Goal: Information Seeking & Learning: Learn about a topic

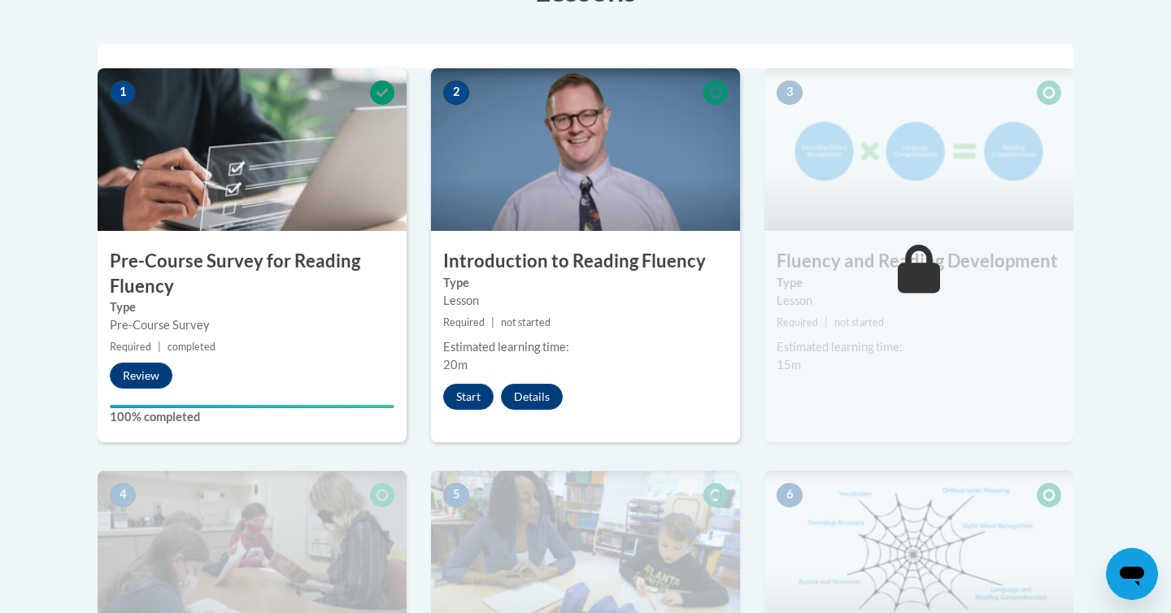
scroll to position [505, 0]
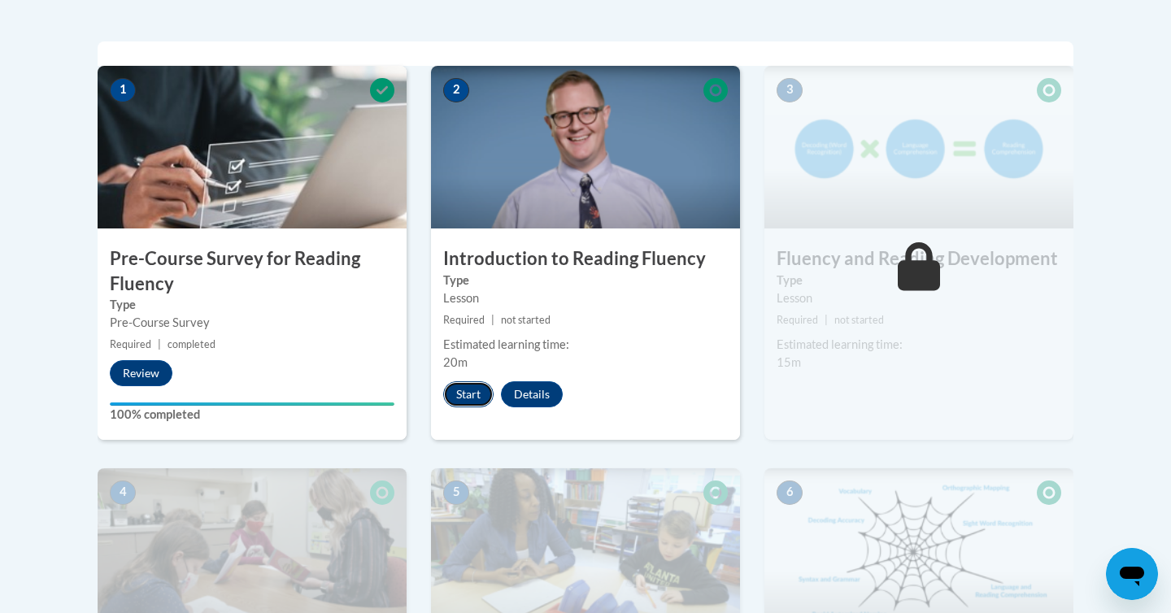
click at [475, 385] on button "Start" at bounding box center [468, 394] width 50 height 26
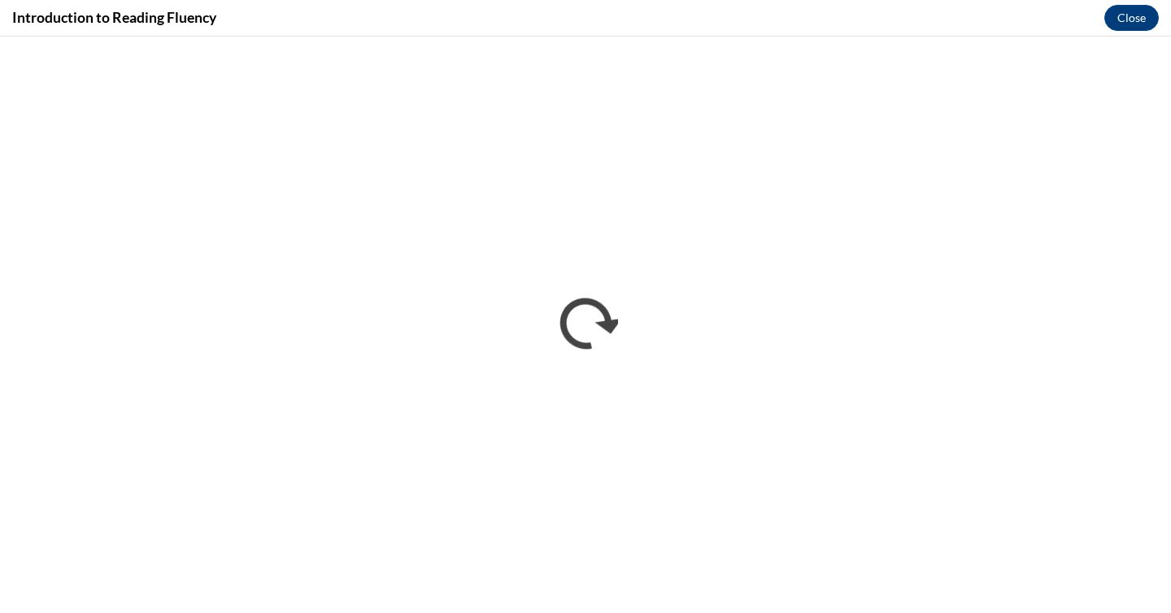
scroll to position [0, 0]
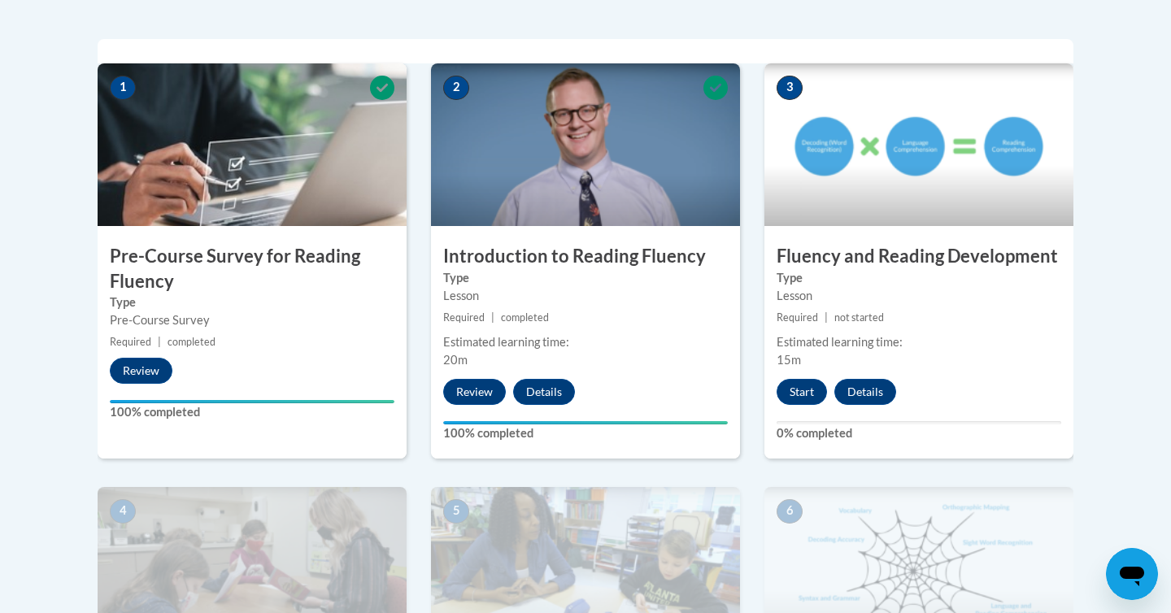
scroll to position [508, 0]
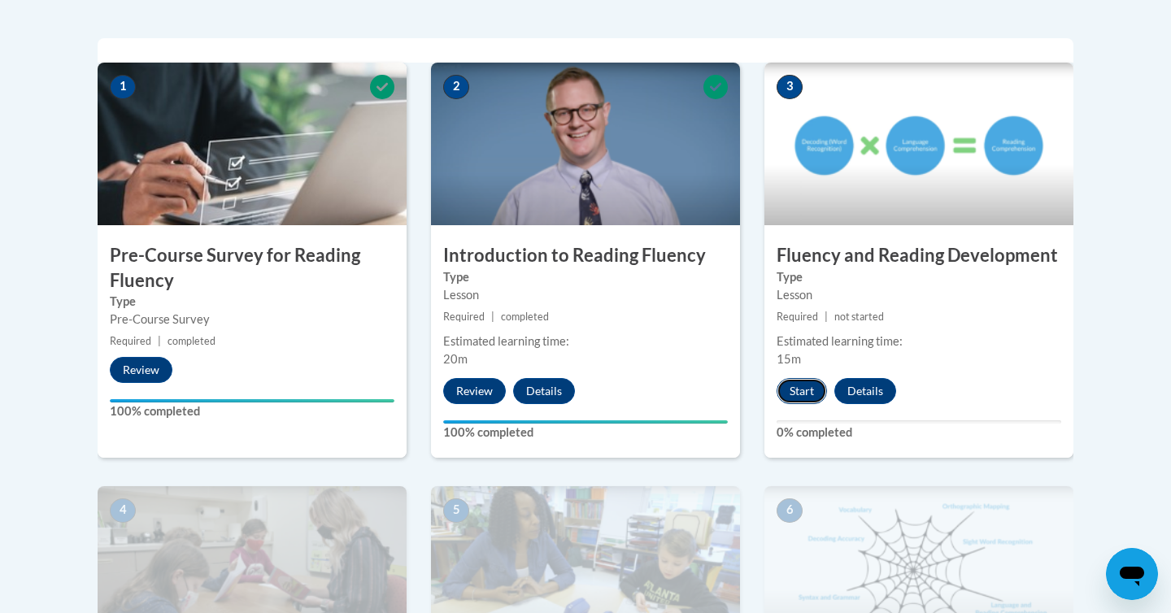
click at [808, 387] on button "Start" at bounding box center [802, 391] width 50 height 26
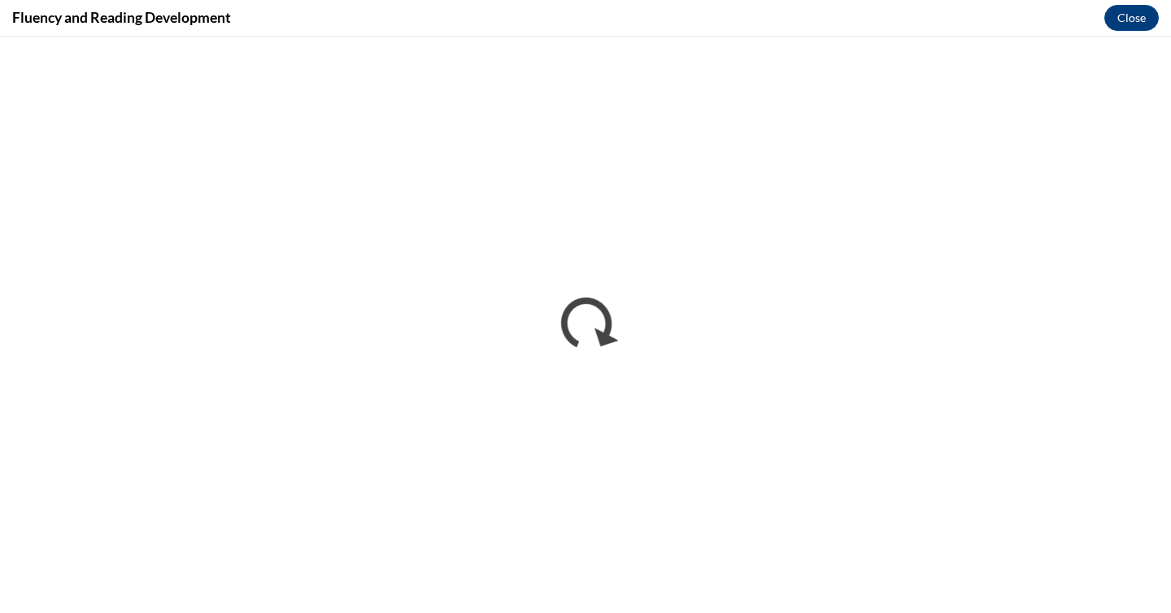
scroll to position [0, 0]
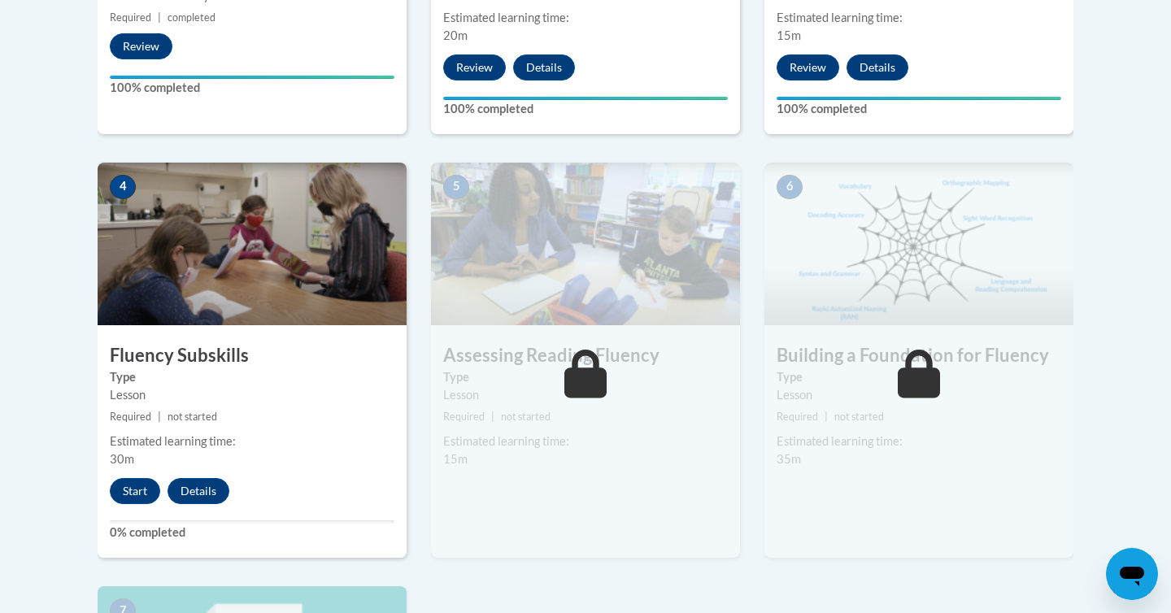
scroll to position [836, 0]
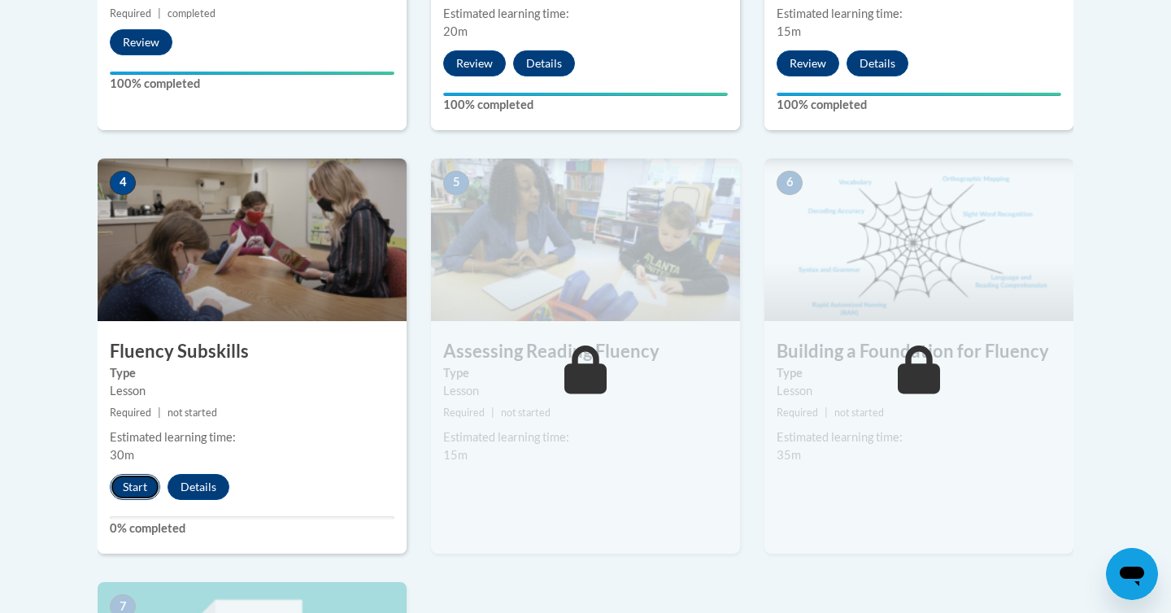
click at [125, 486] on button "Start" at bounding box center [135, 487] width 50 height 26
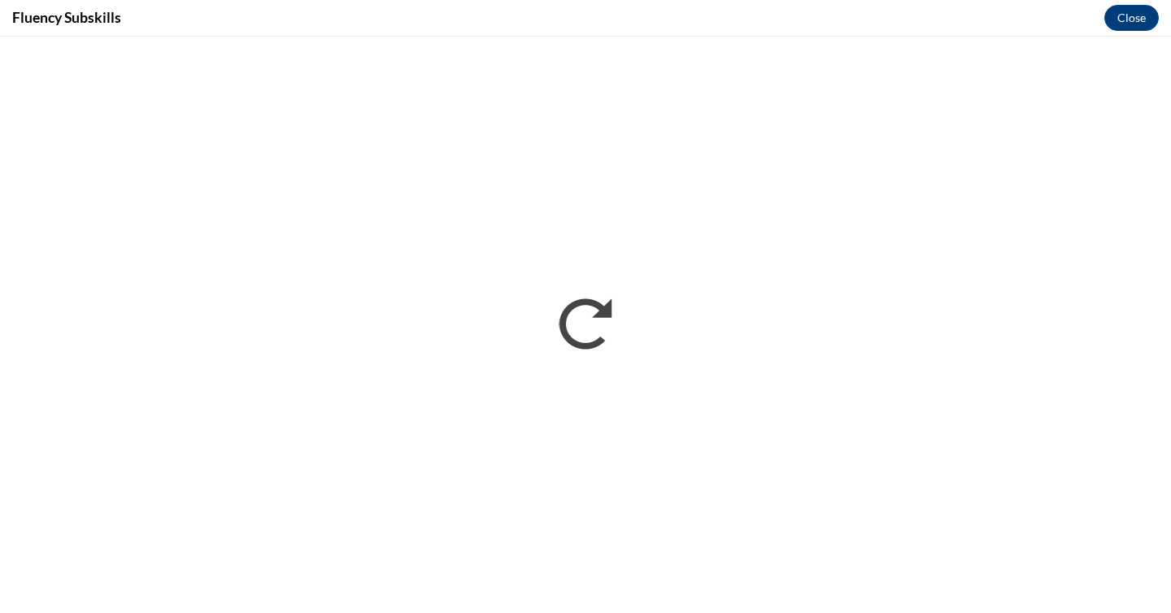
scroll to position [0, 0]
click at [1128, 18] on button "Close" at bounding box center [1131, 18] width 54 height 26
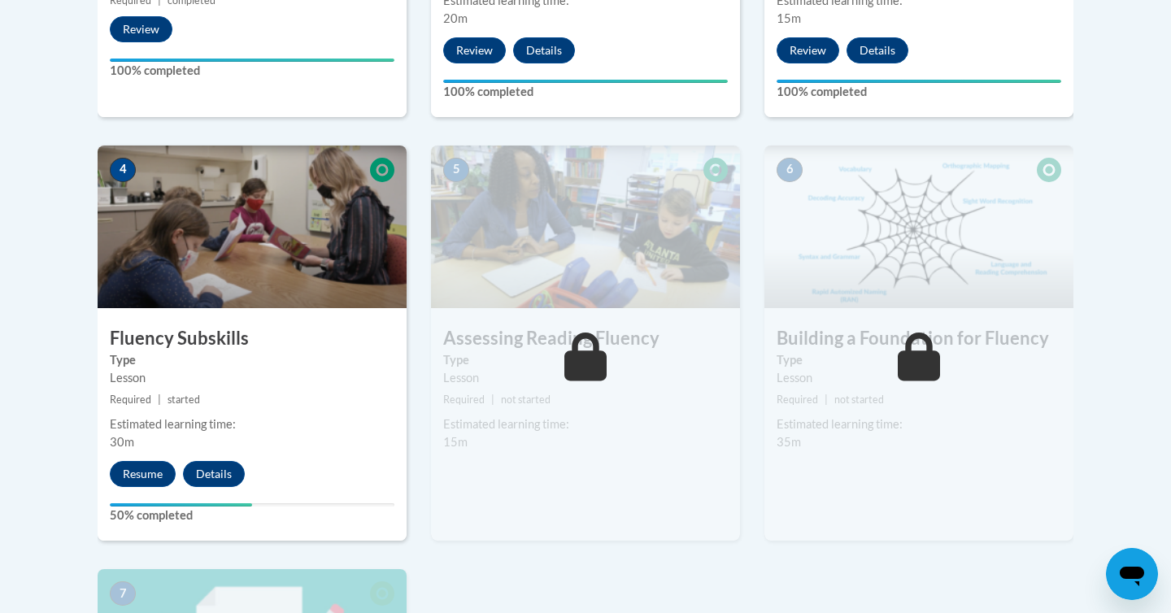
scroll to position [851, 0]
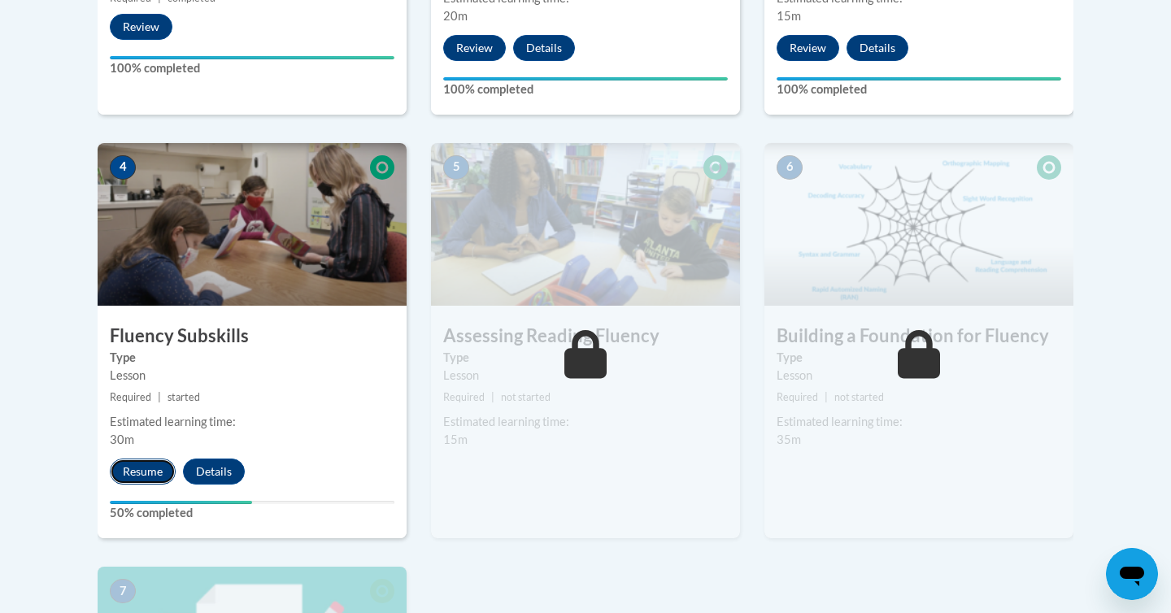
click at [151, 474] on button "Resume" at bounding box center [143, 472] width 66 height 26
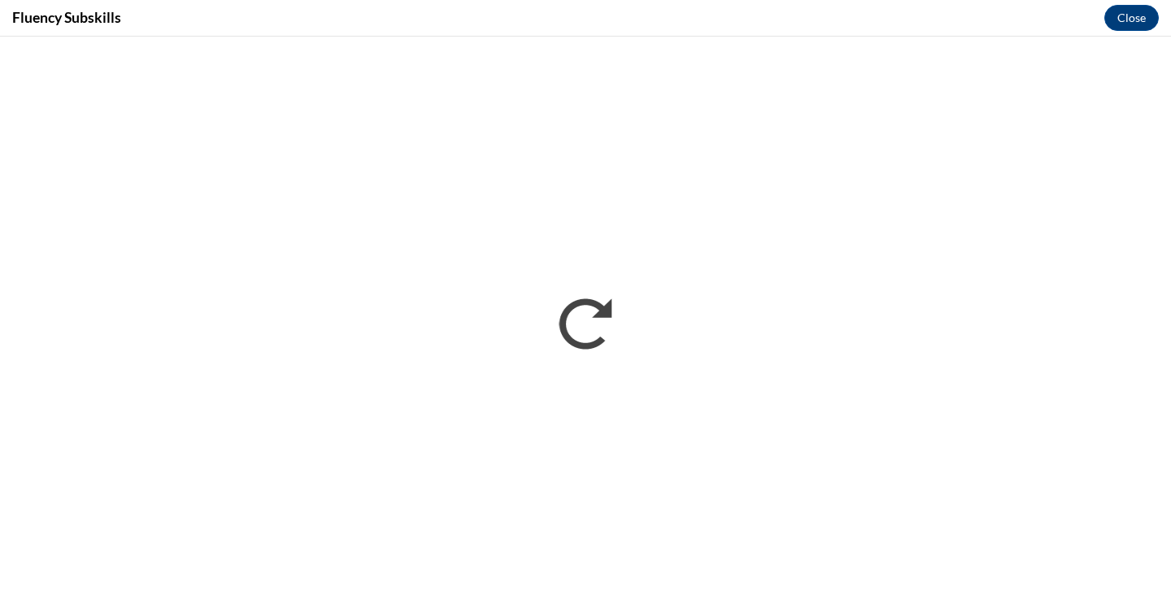
scroll to position [0, 0]
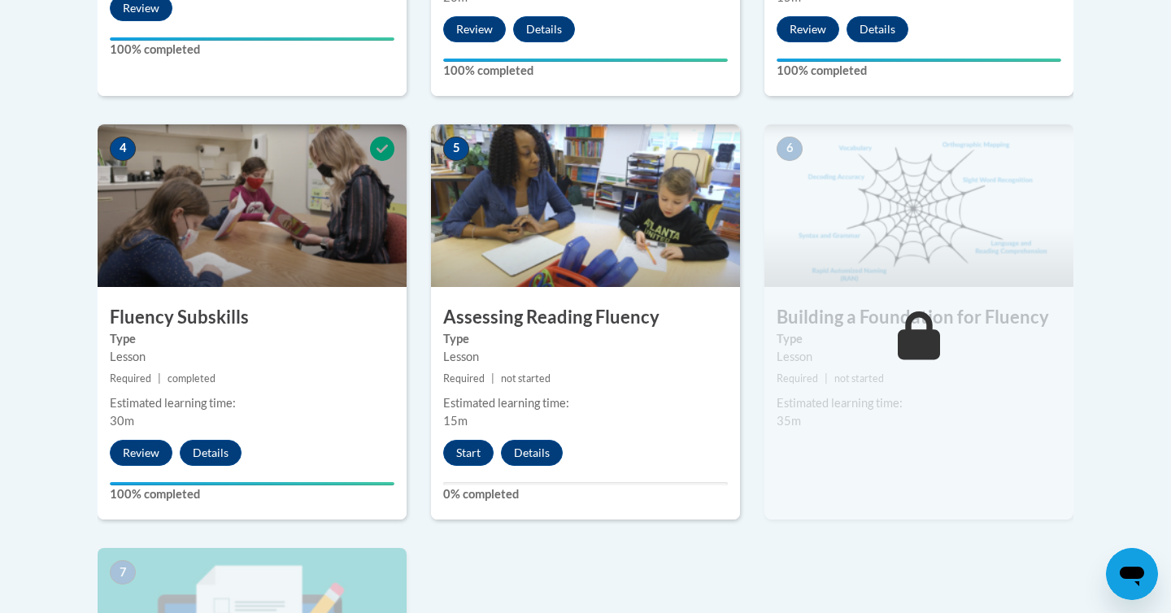
scroll to position [872, 0]
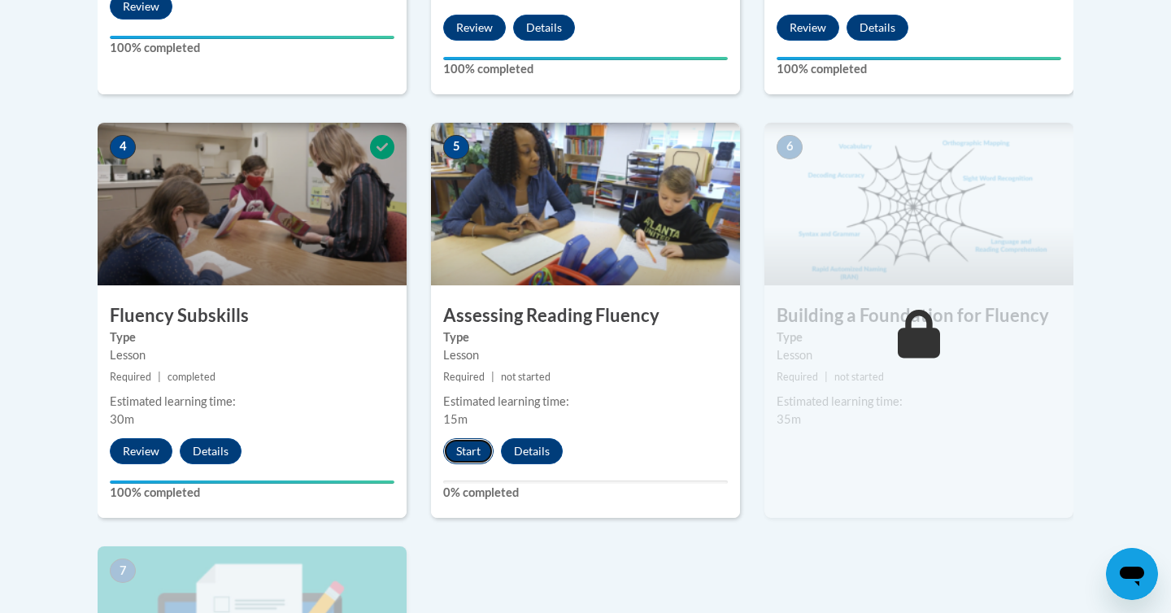
click at [469, 455] on button "Start" at bounding box center [468, 451] width 50 height 26
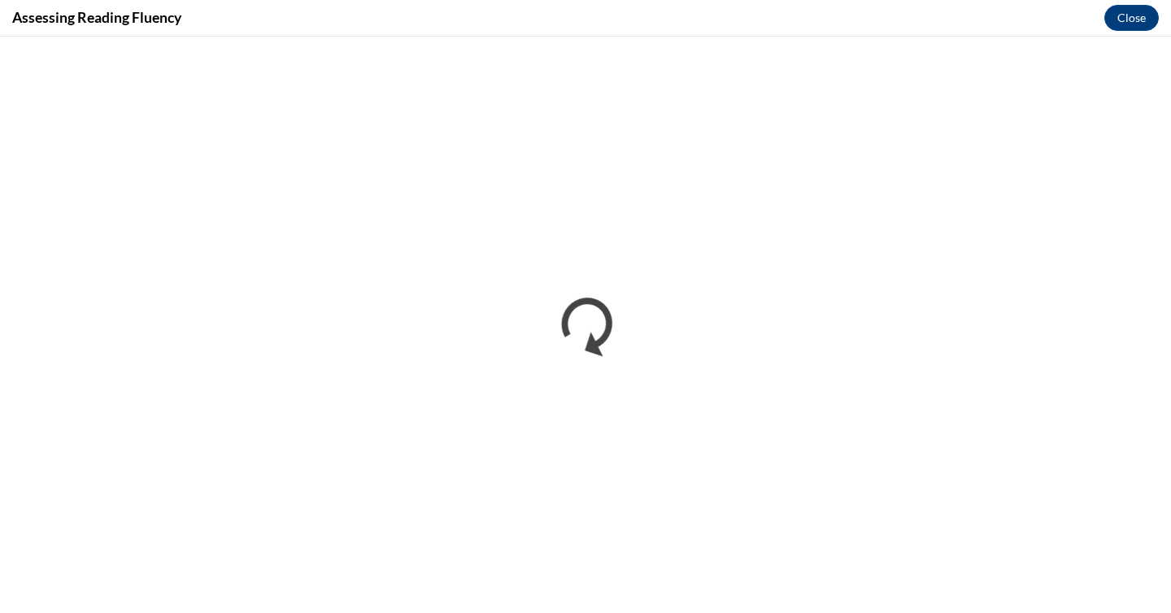
scroll to position [0, 0]
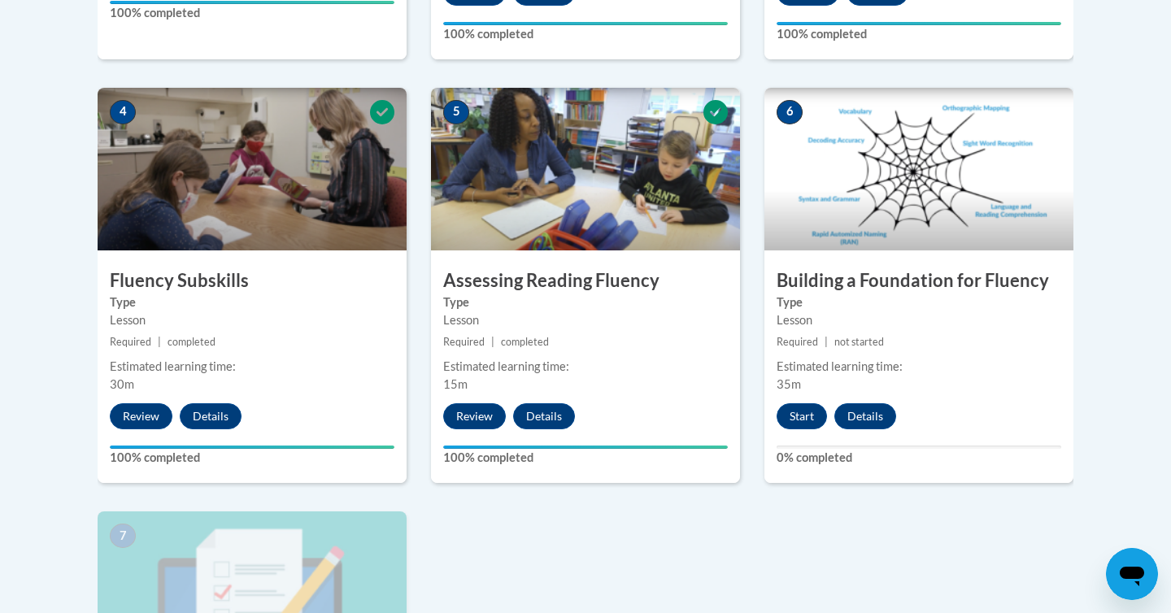
scroll to position [913, 0]
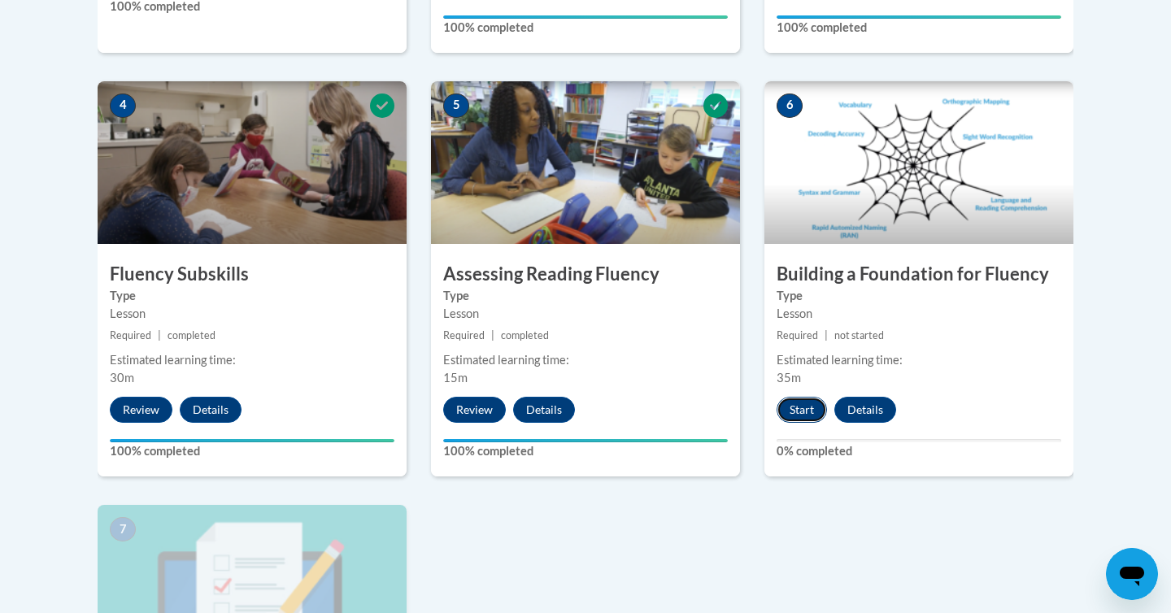
click at [807, 414] on button "Start" at bounding box center [802, 410] width 50 height 26
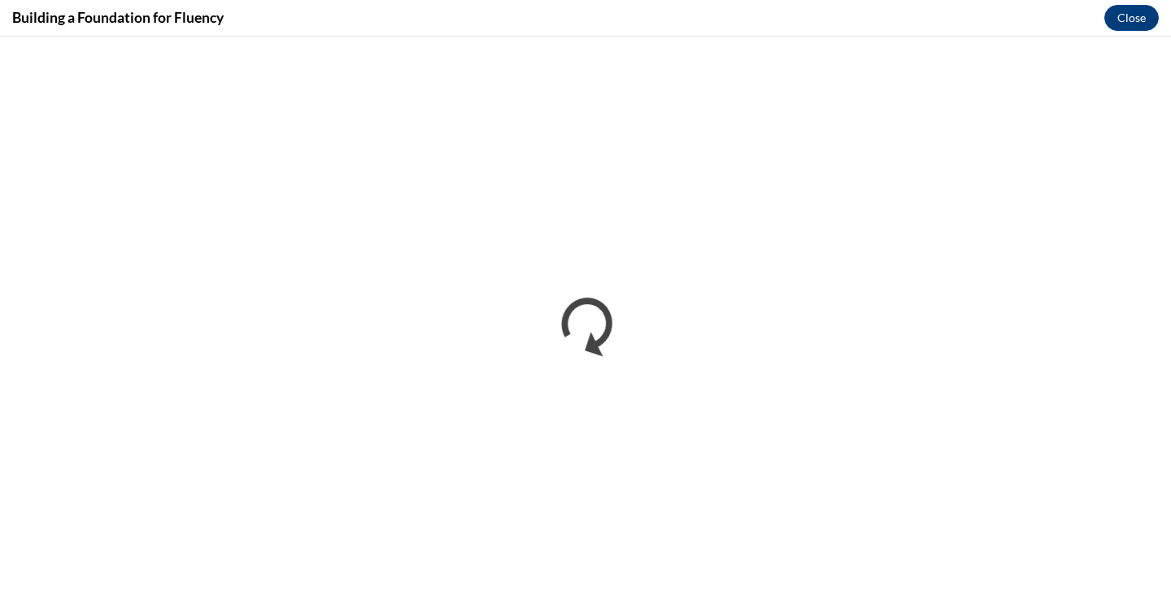
scroll to position [0, 0]
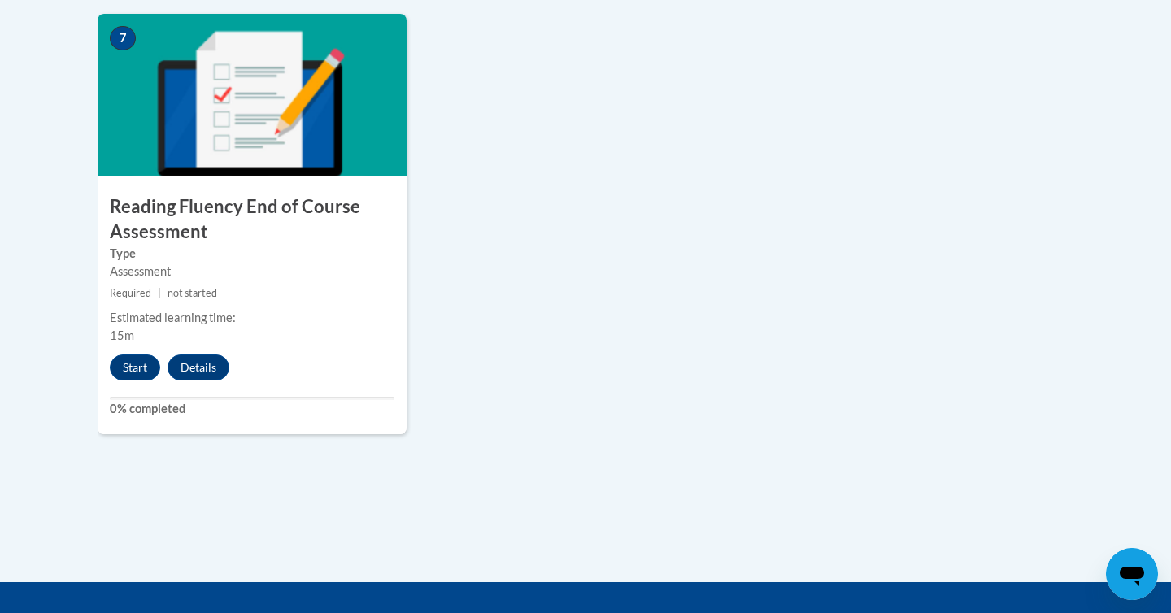
scroll to position [1448, 0]
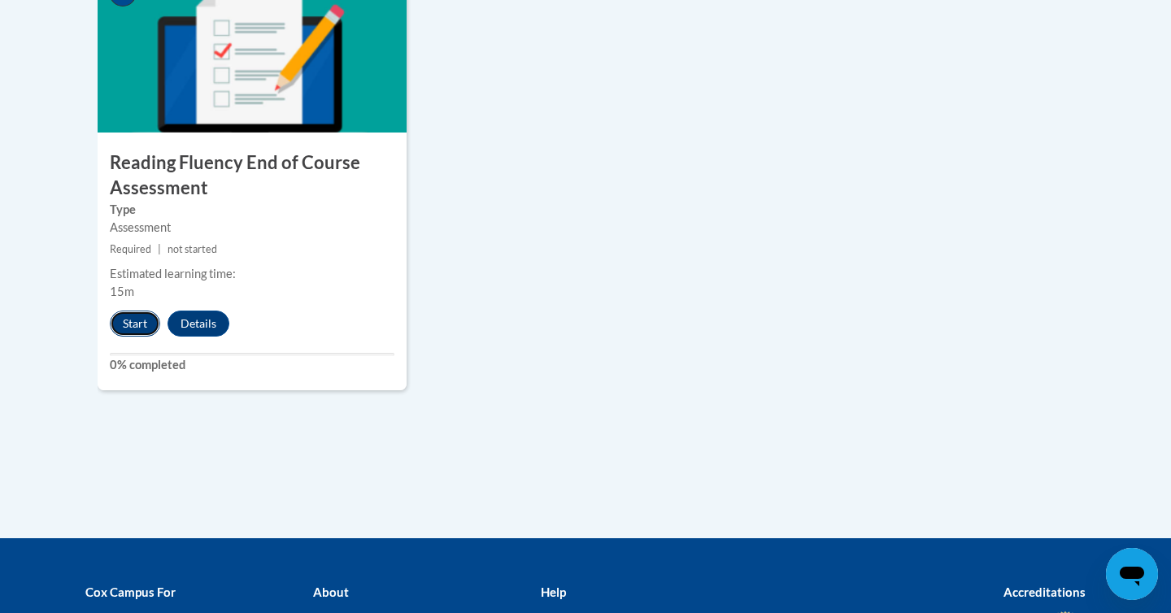
click at [144, 321] on button "Start" at bounding box center [135, 324] width 50 height 26
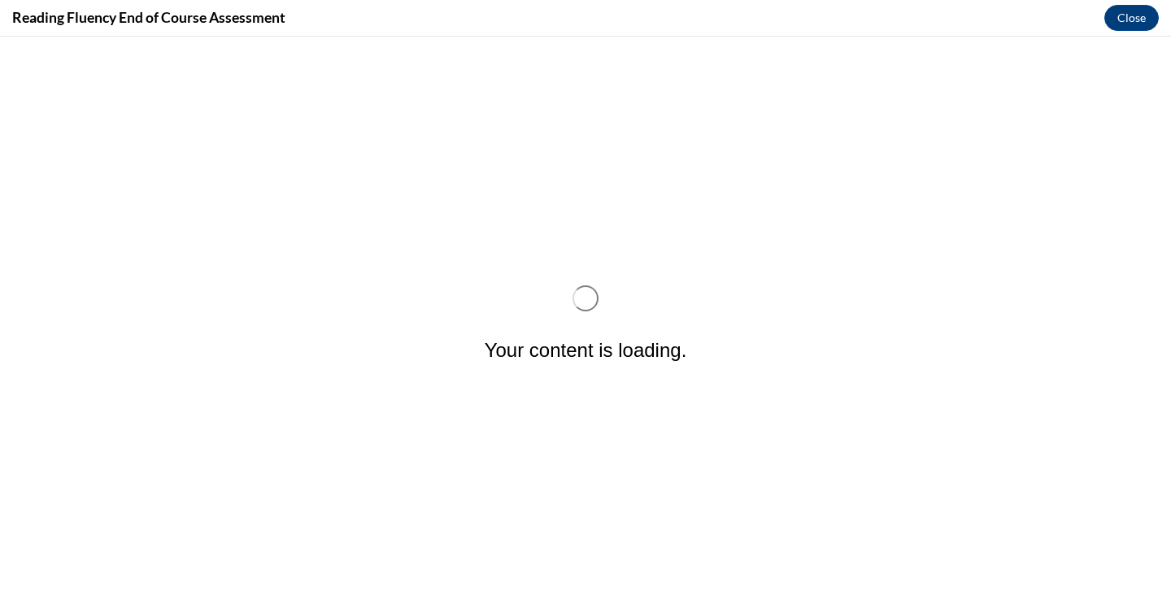
scroll to position [0, 0]
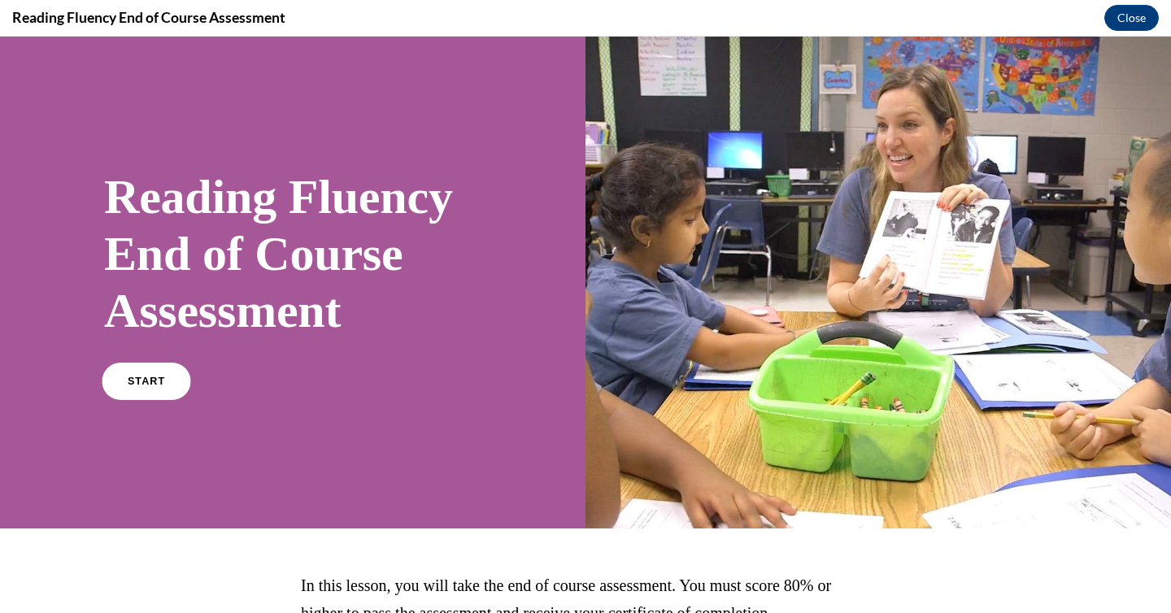
click at [159, 384] on span "START" at bounding box center [146, 382] width 37 height 12
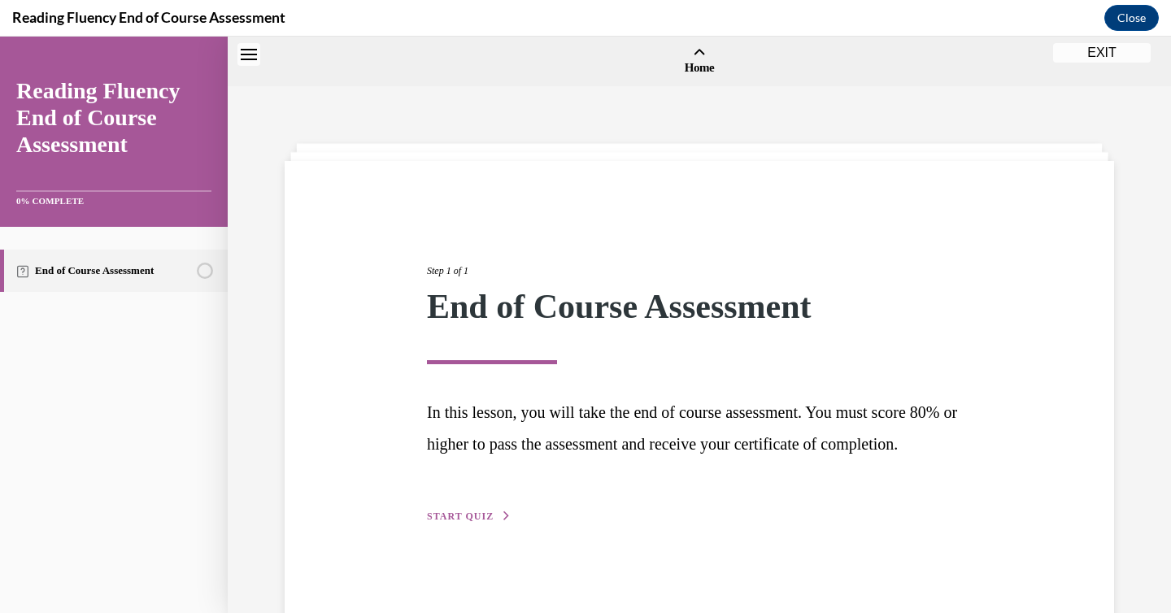
scroll to position [50, 0]
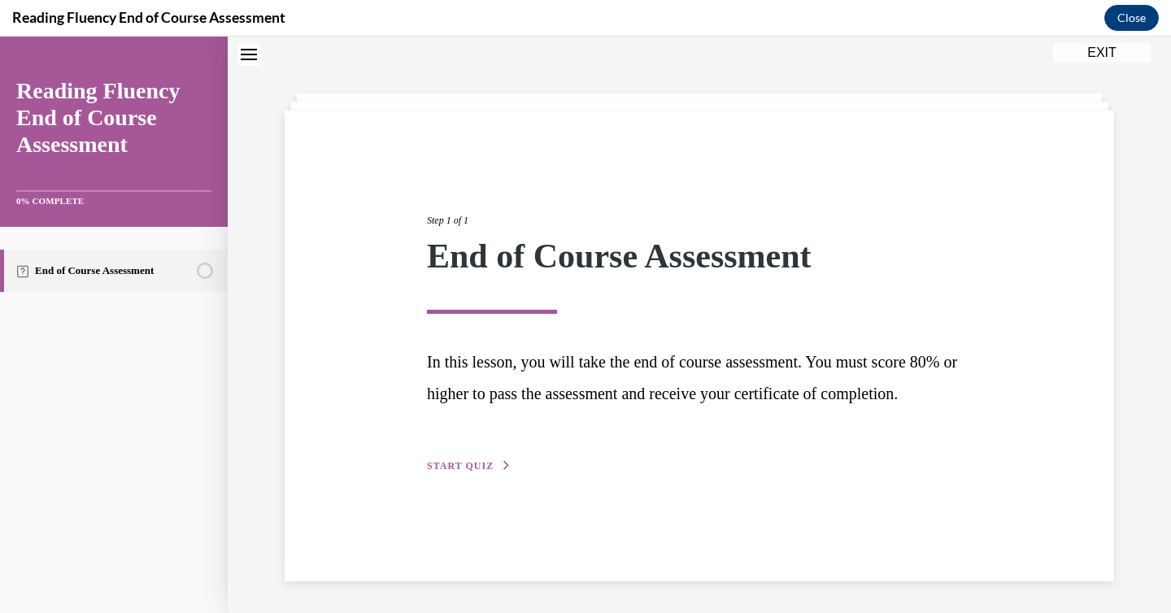
click at [484, 472] on span "START QUIZ" at bounding box center [460, 465] width 67 height 11
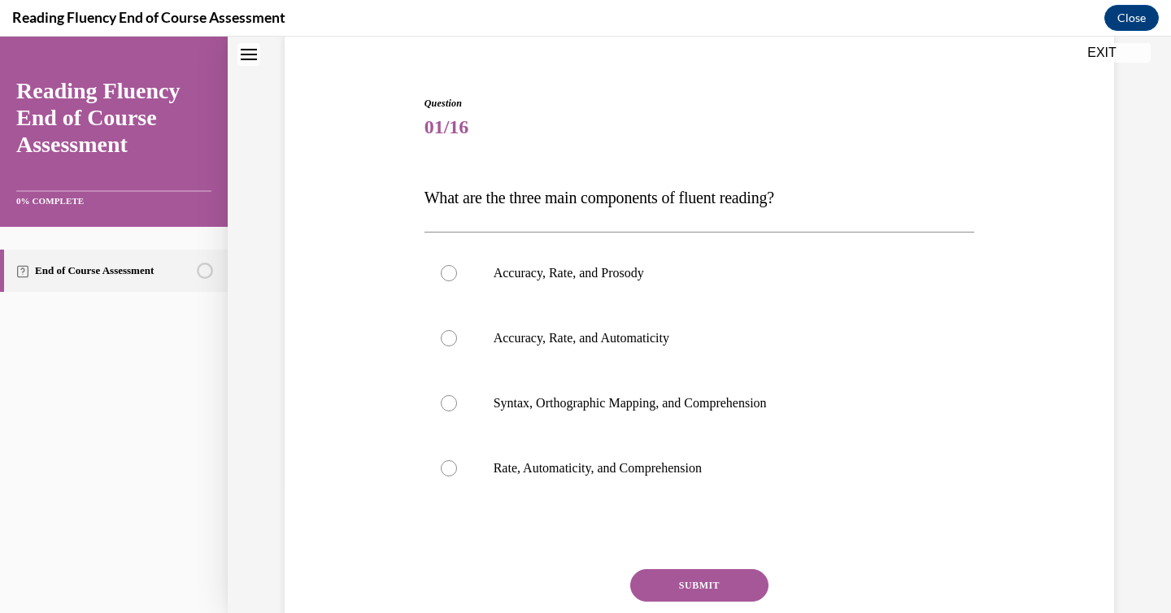
scroll to position [135, 0]
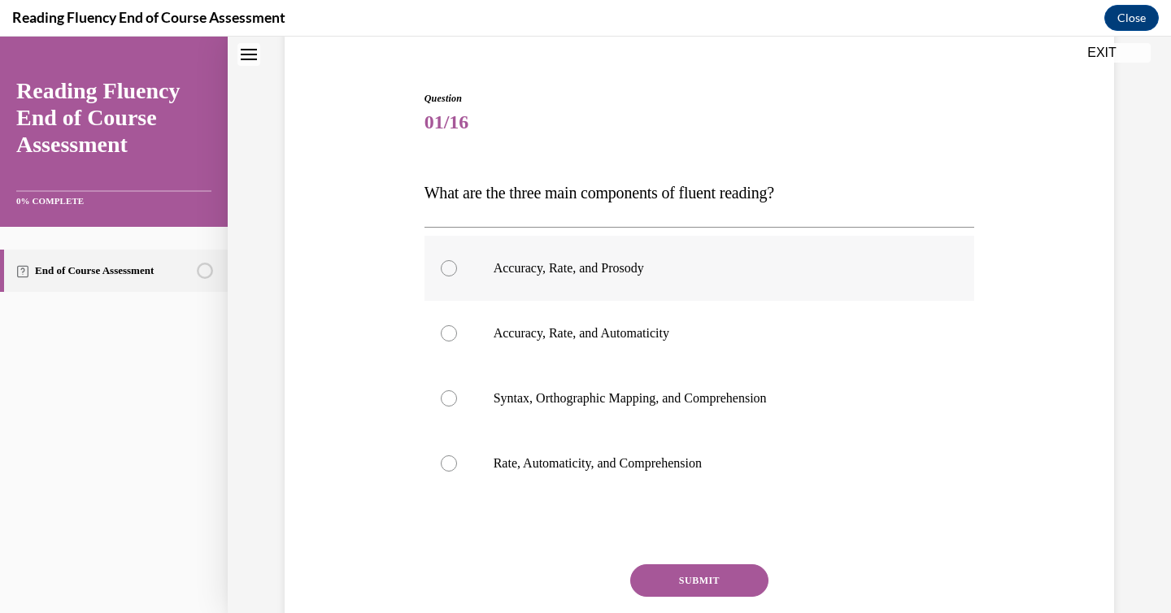
click at [577, 287] on label "Accuracy, Rate, and Prosody" at bounding box center [700, 268] width 551 height 65
click at [457, 276] on input "Accuracy, Rate, and Prosody" at bounding box center [449, 268] width 16 height 16
radio input "true"
click at [703, 573] on button "SUBMIT" at bounding box center [699, 580] width 138 height 33
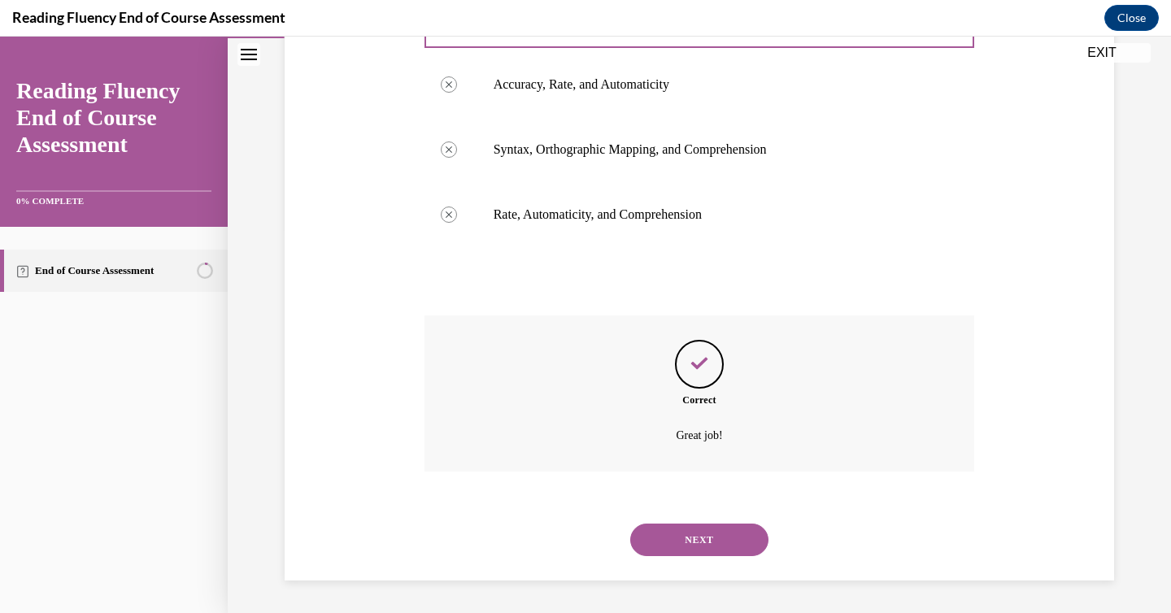
click at [695, 551] on button "NEXT" at bounding box center [699, 540] width 138 height 33
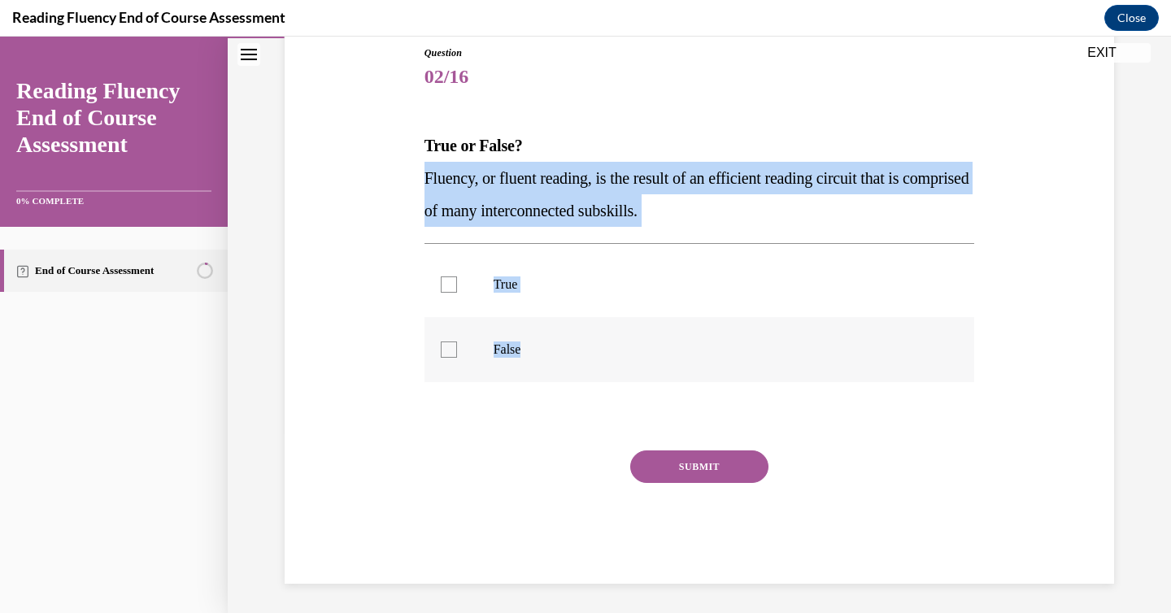
drag, startPoint x: 420, startPoint y: 176, endPoint x: 546, endPoint y: 353, distance: 217.1
click at [546, 353] on div "Question 02/16 True or False? Fluency, or fluent reading, is the result of an e…" at bounding box center [699, 302] width 559 height 563
copy div "Fluency, or fluent reading, is the result of an efficient reading circuit that …"
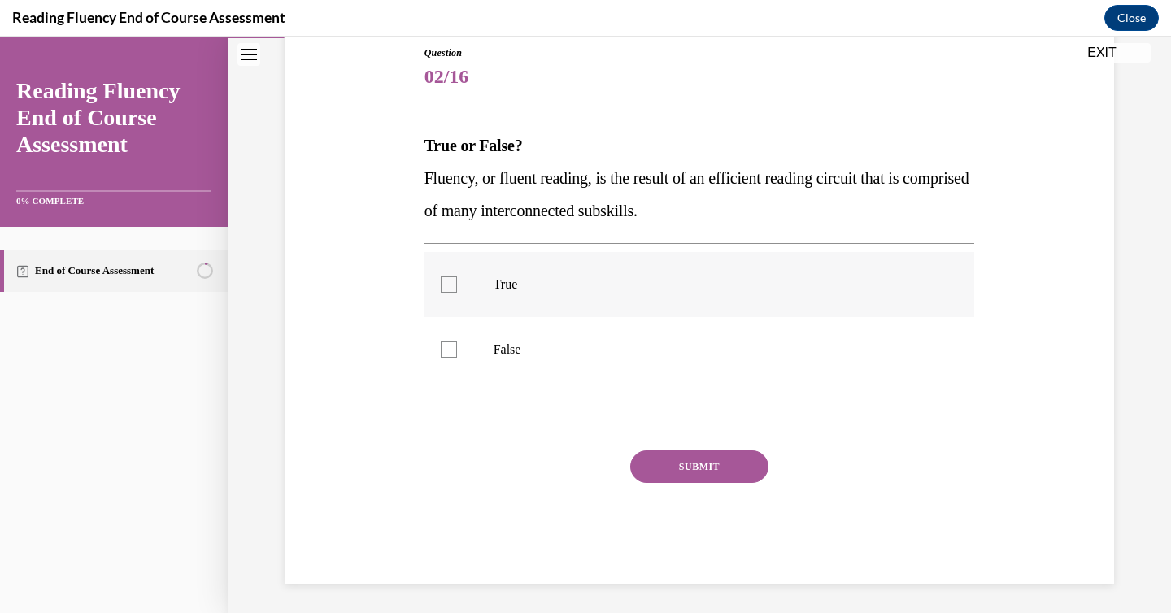
click at [445, 291] on div at bounding box center [449, 284] width 16 height 16
click at [445, 291] on input "True" at bounding box center [449, 284] width 16 height 16
checkbox input "true"
click at [679, 463] on button "SUBMIT" at bounding box center [699, 467] width 138 height 33
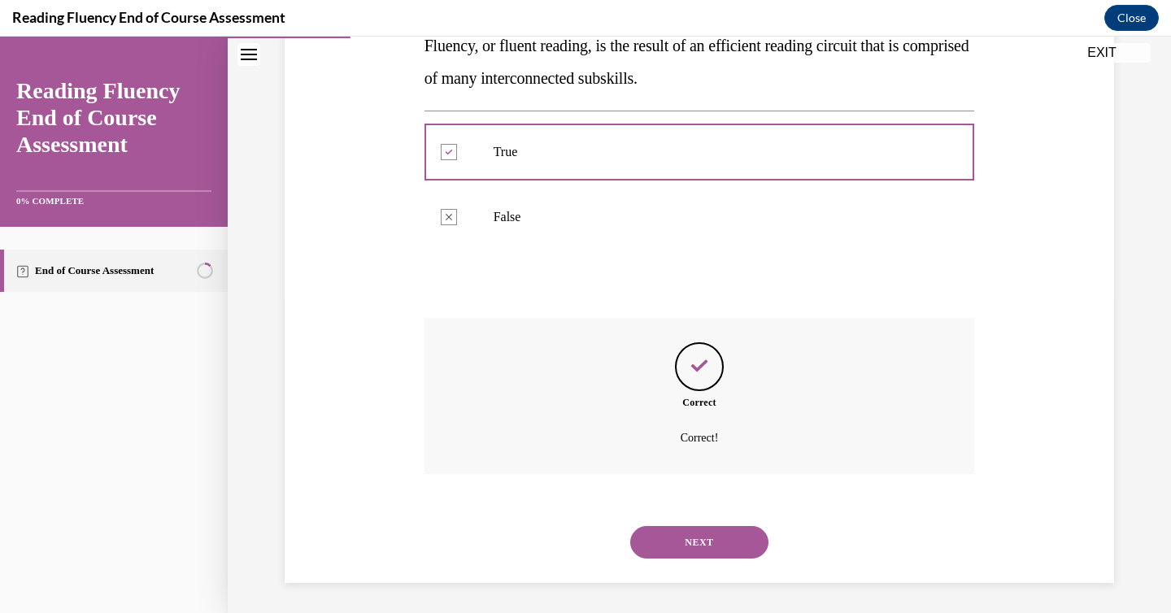
scroll to position [316, 0]
click at [698, 527] on button "NEXT" at bounding box center [699, 540] width 138 height 33
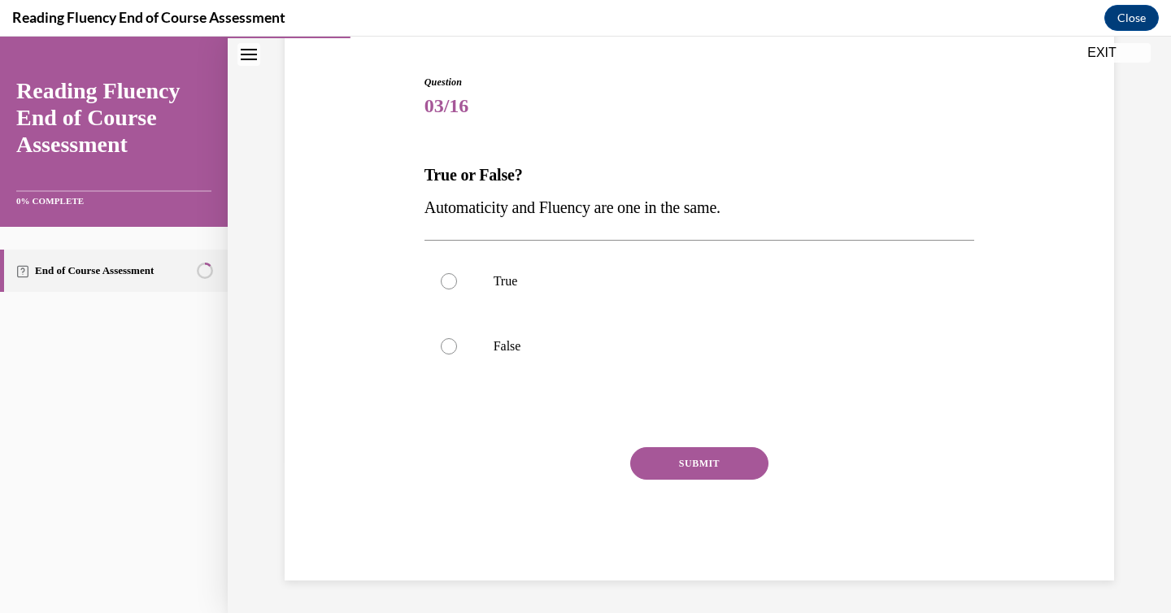
scroll to position [151, 0]
click at [473, 353] on label "False" at bounding box center [700, 346] width 551 height 65
click at [457, 353] on input "False" at bounding box center [449, 346] width 16 height 16
radio input "true"
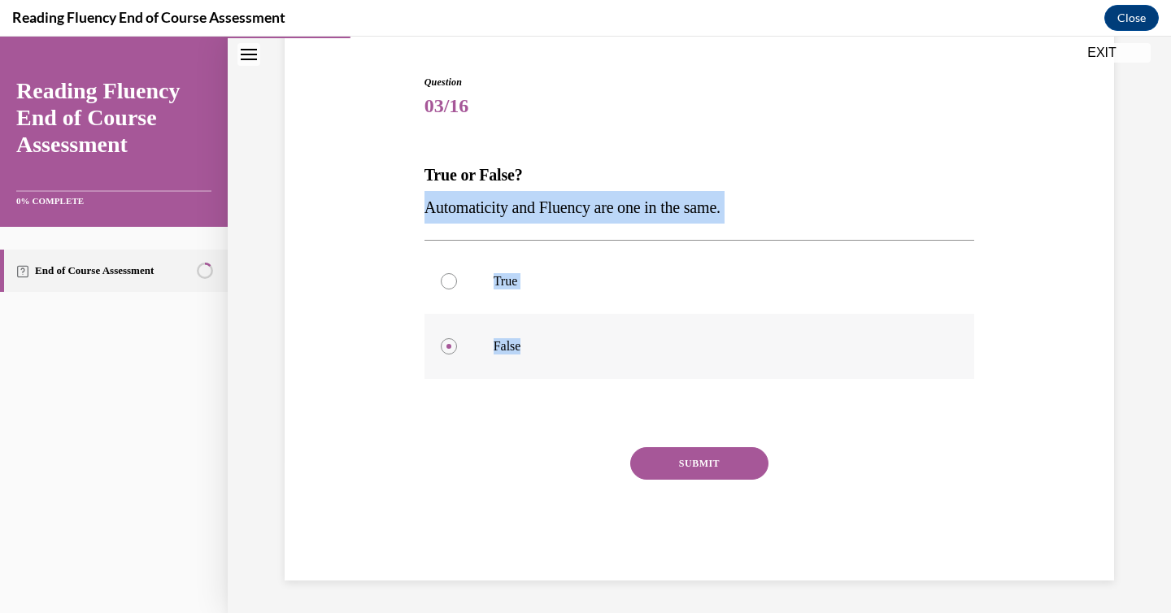
drag, startPoint x: 420, startPoint y: 202, endPoint x: 611, endPoint y: 353, distance: 243.2
click at [611, 353] on div "Question 03/16 True or False? Automaticity and Fluency are one in the same.  Tr…" at bounding box center [699, 315] width 559 height 530
copy div "Automaticity and Fluency are one in the same.  True False"
click at [724, 460] on button "SUBMIT" at bounding box center [699, 463] width 138 height 33
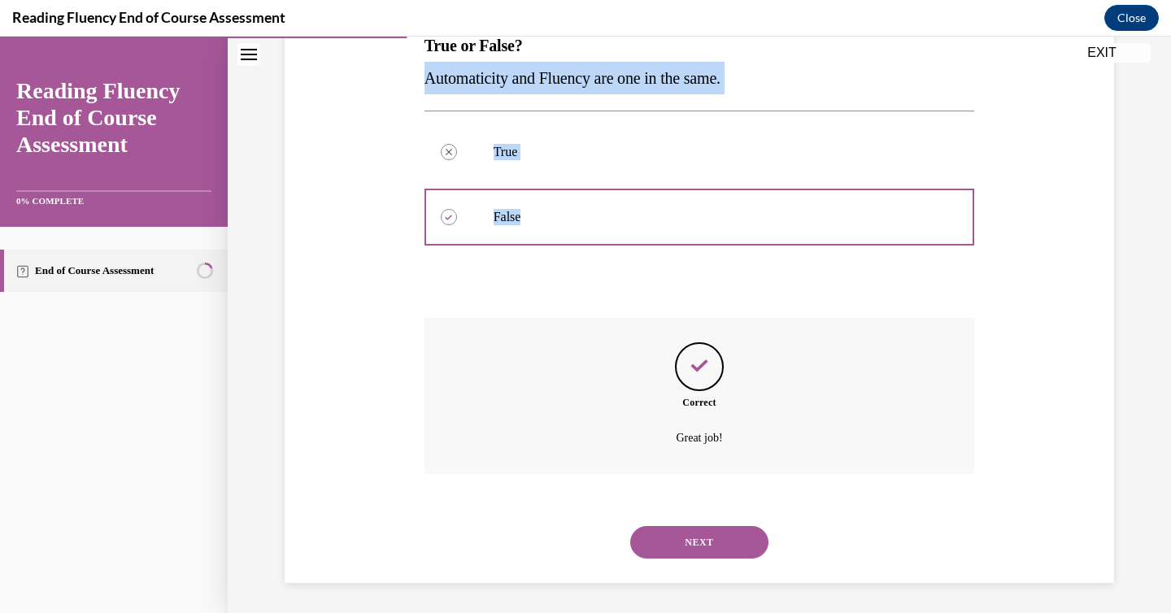
scroll to position [283, 0]
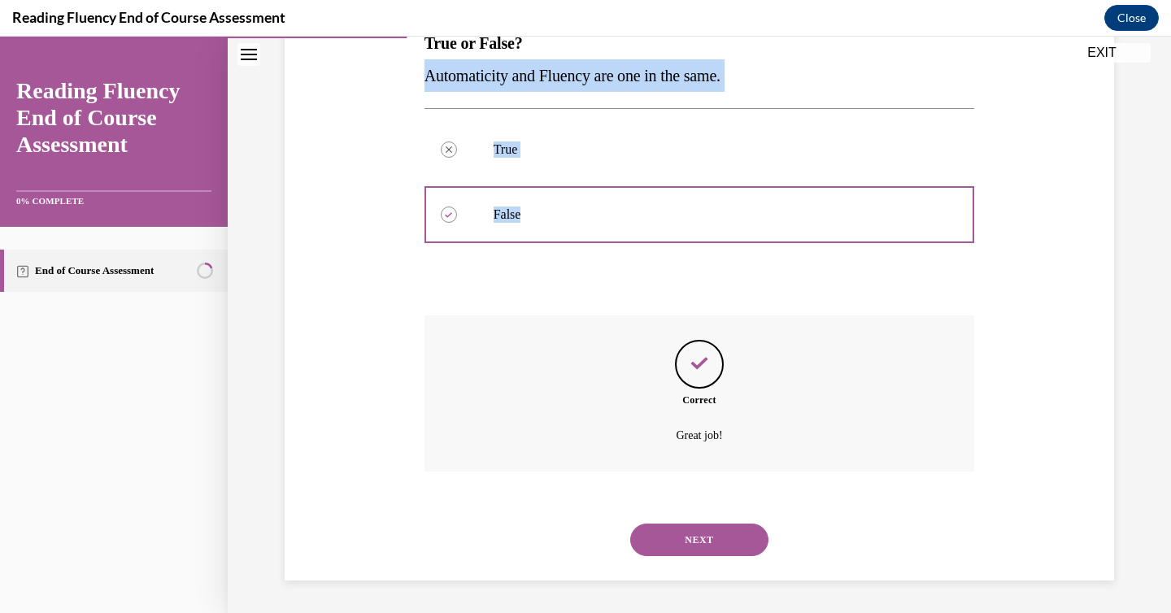
click at [721, 530] on button "NEXT" at bounding box center [699, 540] width 138 height 33
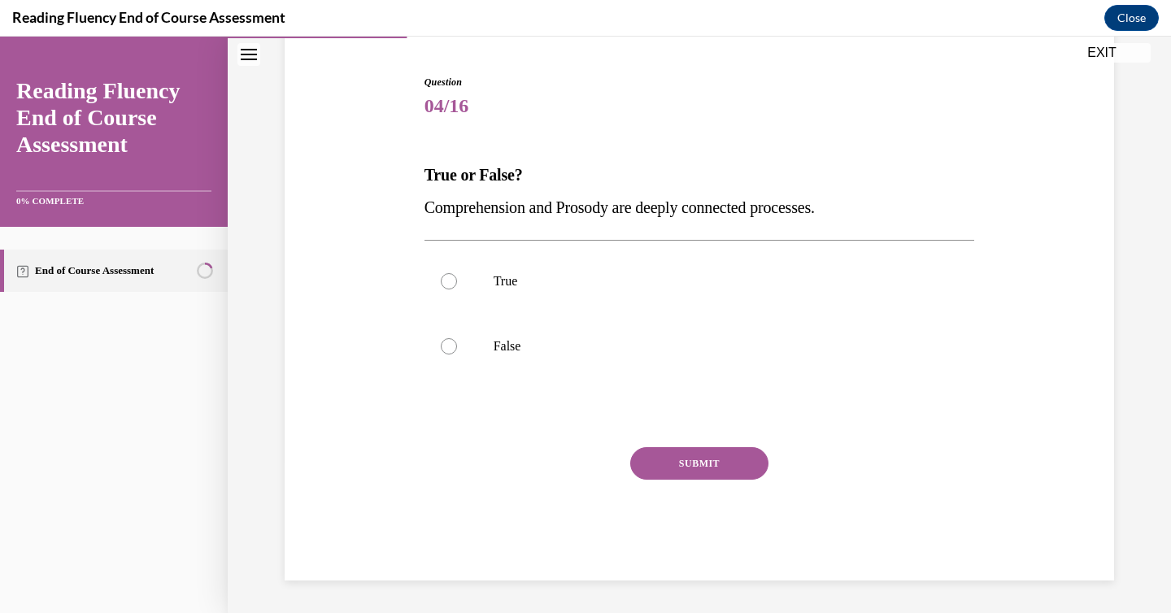
scroll to position [151, 0]
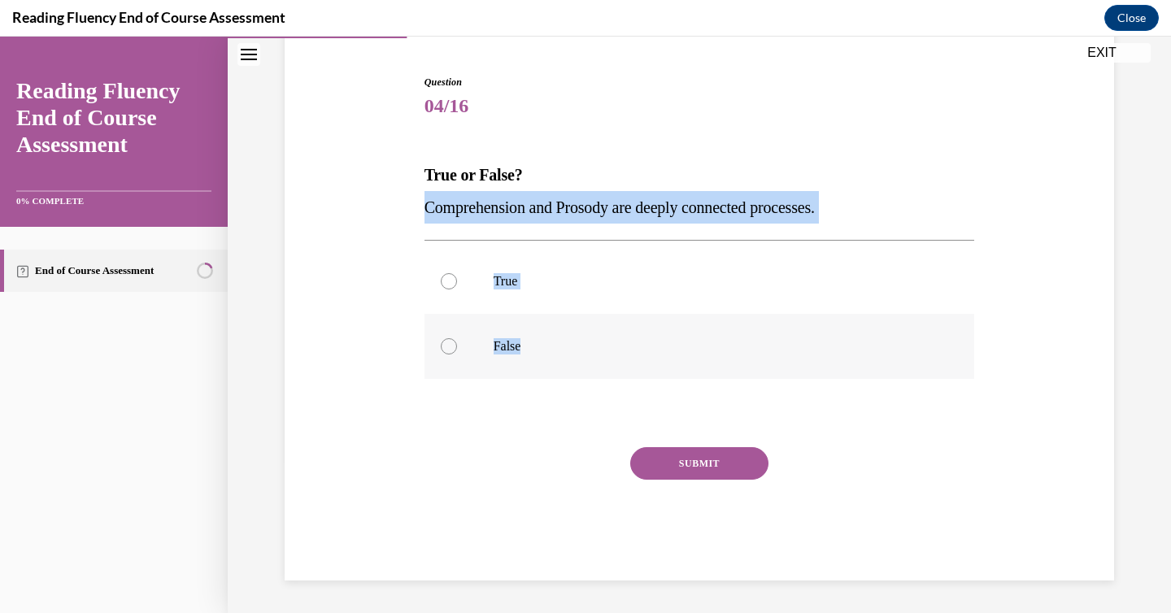
drag, startPoint x: 422, startPoint y: 203, endPoint x: 548, endPoint y: 355, distance: 197.5
click at [548, 355] on div "Question 04/16 True or False? Comprehension and Prosody are deeply connected pr…" at bounding box center [699, 315] width 559 height 530
copy div "Comprehension and Prosody are deeply connected processes.  True False"
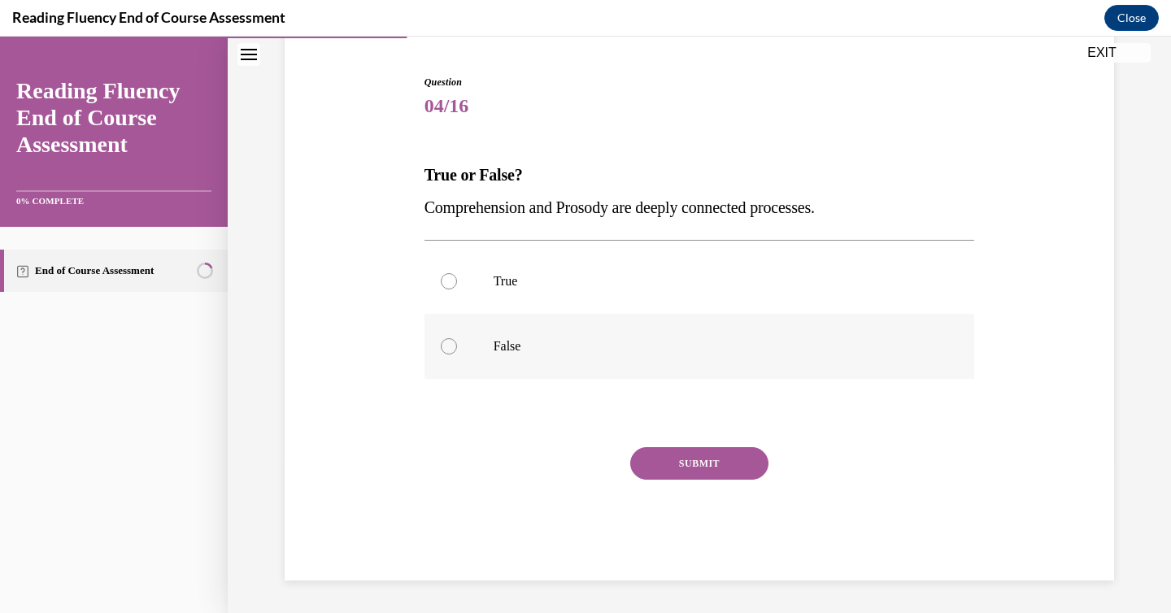
click at [836, 316] on label "False" at bounding box center [700, 346] width 551 height 65
click at [457, 338] on input "False" at bounding box center [449, 346] width 16 height 16
radio input "true"
click at [792, 279] on p "True" at bounding box center [714, 281] width 441 height 16
click at [457, 279] on input "True" at bounding box center [449, 281] width 16 height 16
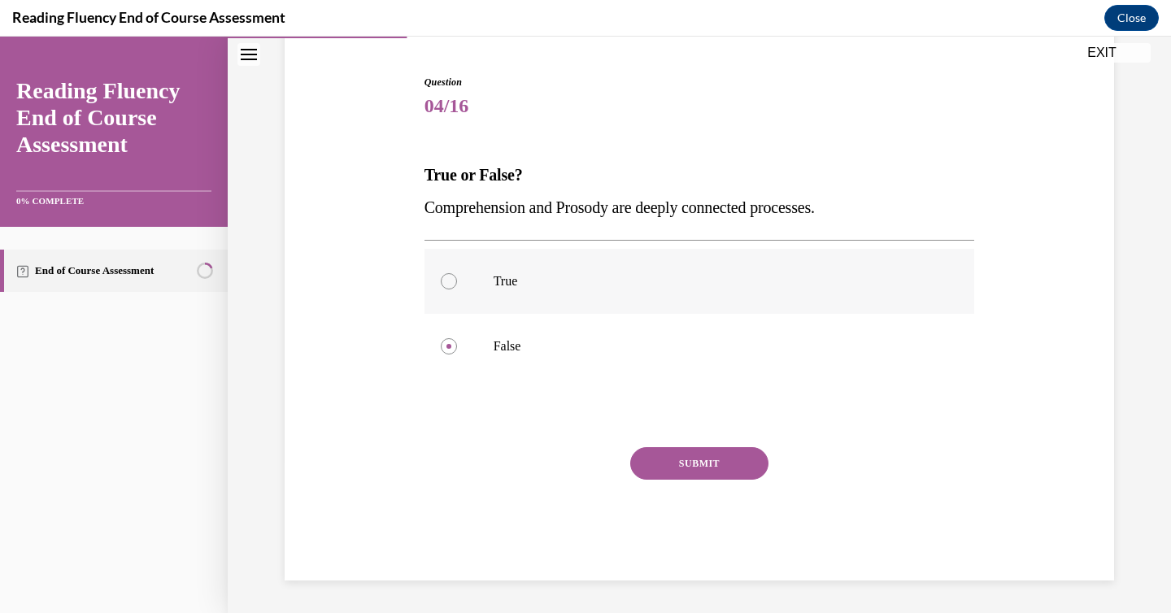
radio input "true"
click at [741, 469] on button "SUBMIT" at bounding box center [699, 463] width 138 height 33
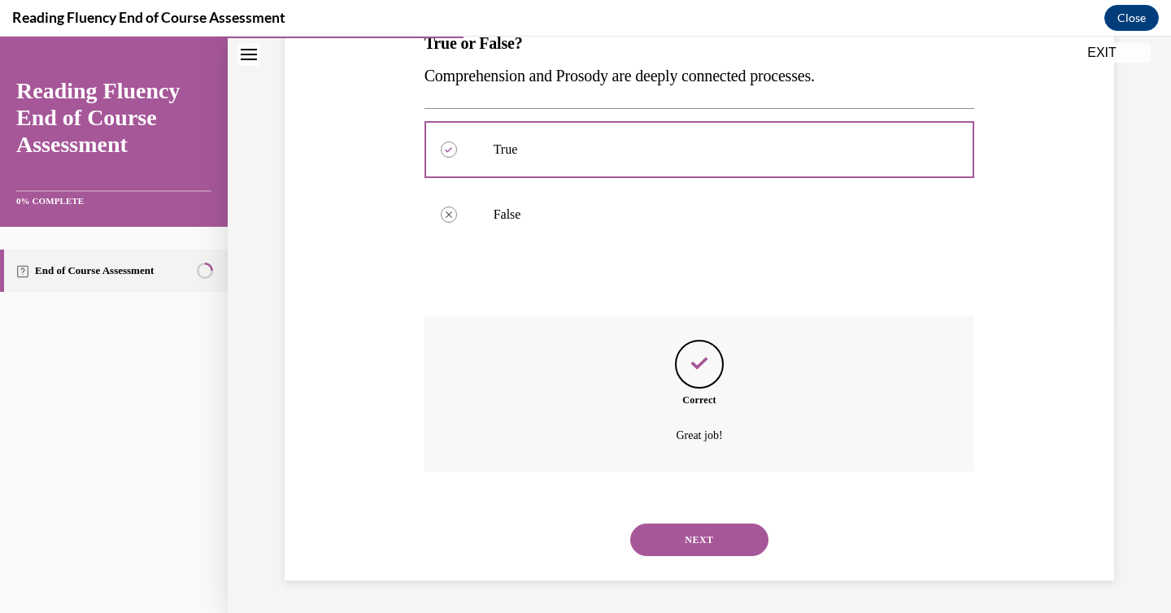
click at [722, 537] on button "NEXT" at bounding box center [699, 540] width 138 height 33
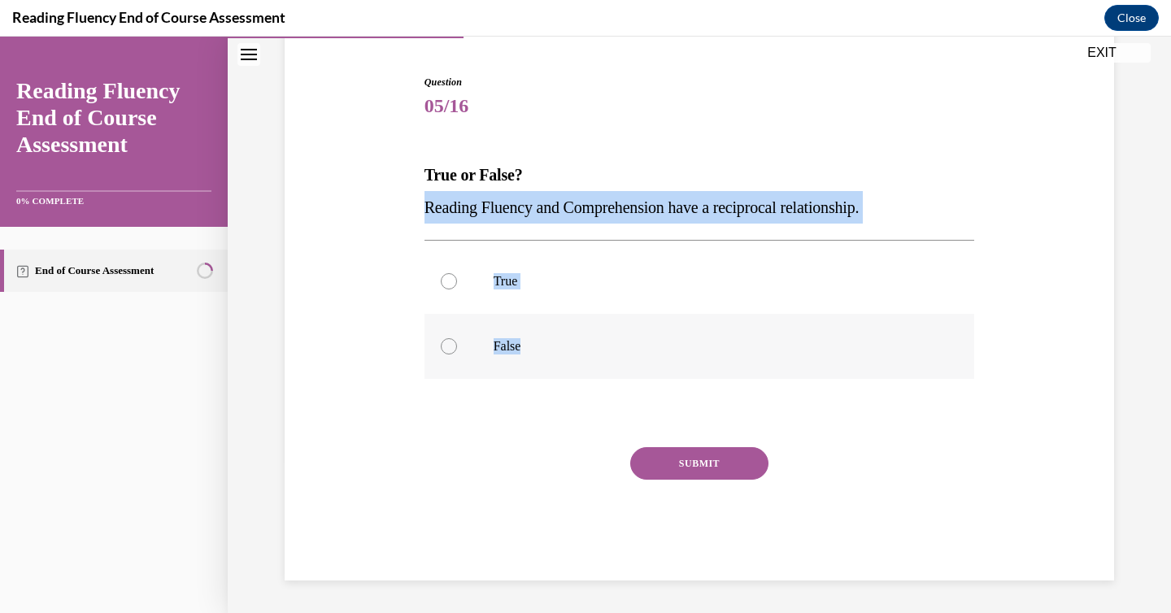
drag, startPoint x: 415, startPoint y: 202, endPoint x: 559, endPoint y: 360, distance: 214.2
click at [559, 360] on div "Question 05/16 True or False? Reading Fluency and Comprehension have a reciproc…" at bounding box center [700, 303] width 838 height 555
copy div "Reading Fluency and Comprehension have a reciprocal relationship.  True False"
click at [807, 322] on label "False" at bounding box center [700, 346] width 551 height 65
click at [457, 338] on input "False" at bounding box center [449, 346] width 16 height 16
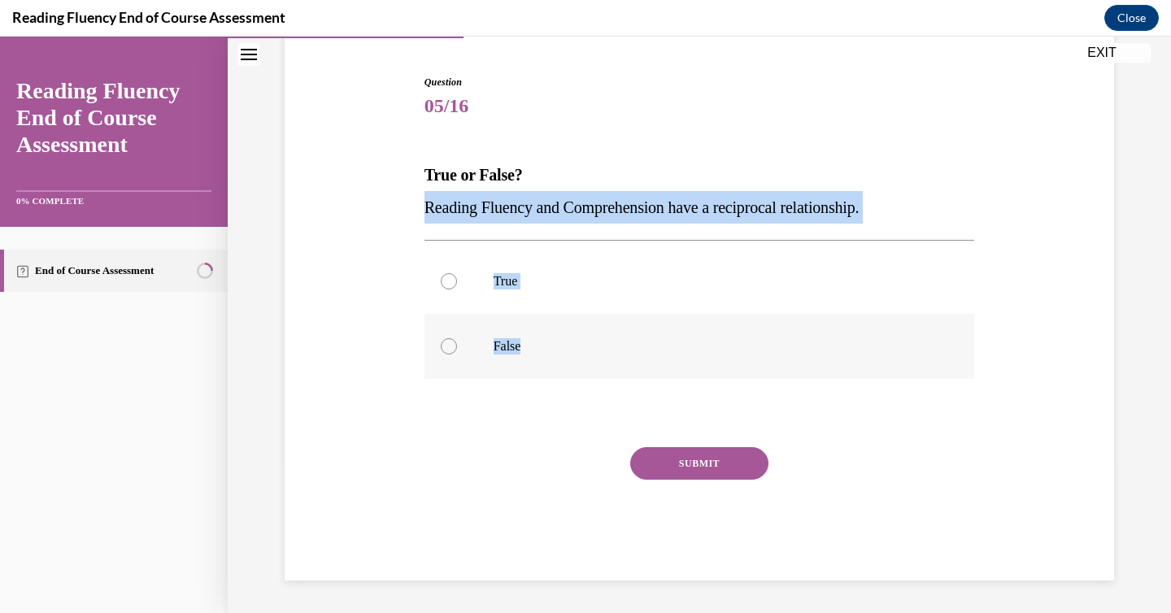
radio input "true"
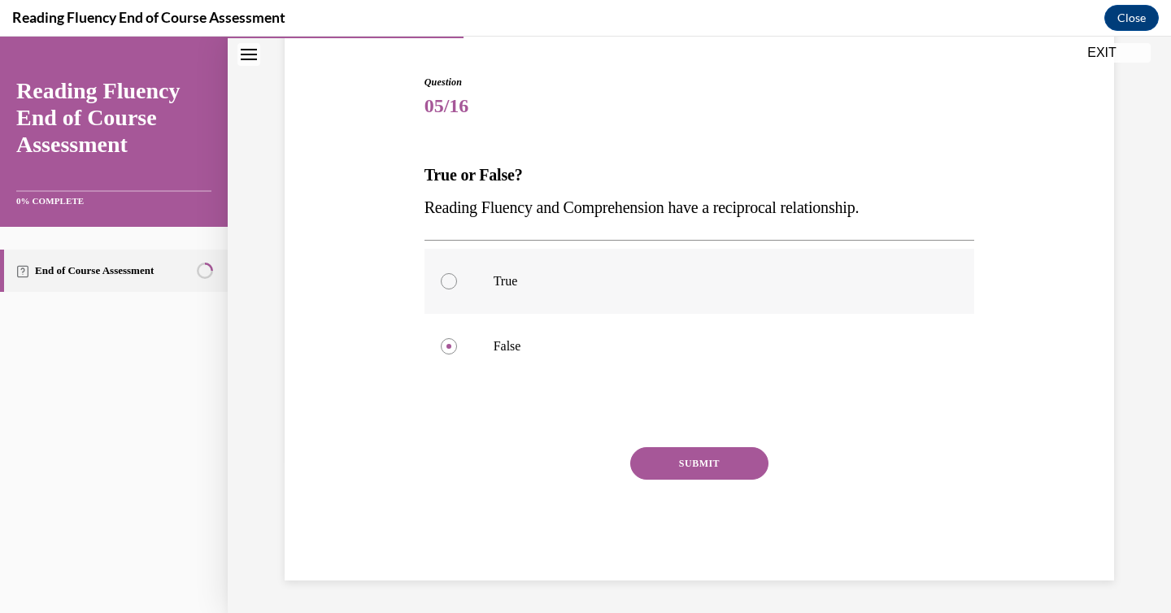
click at [803, 290] on label "True" at bounding box center [700, 281] width 551 height 65
click at [457, 290] on input "True" at bounding box center [449, 281] width 16 height 16
radio input "true"
click at [727, 462] on button "SUBMIT" at bounding box center [699, 463] width 138 height 33
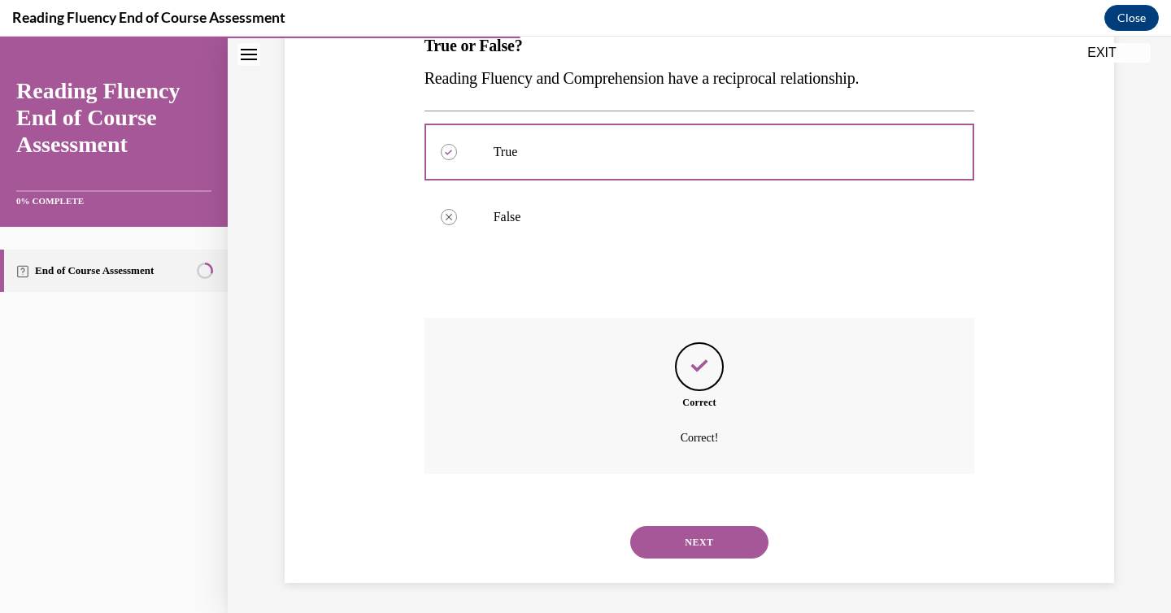
scroll to position [283, 0]
click at [698, 542] on button "NEXT" at bounding box center [699, 540] width 138 height 33
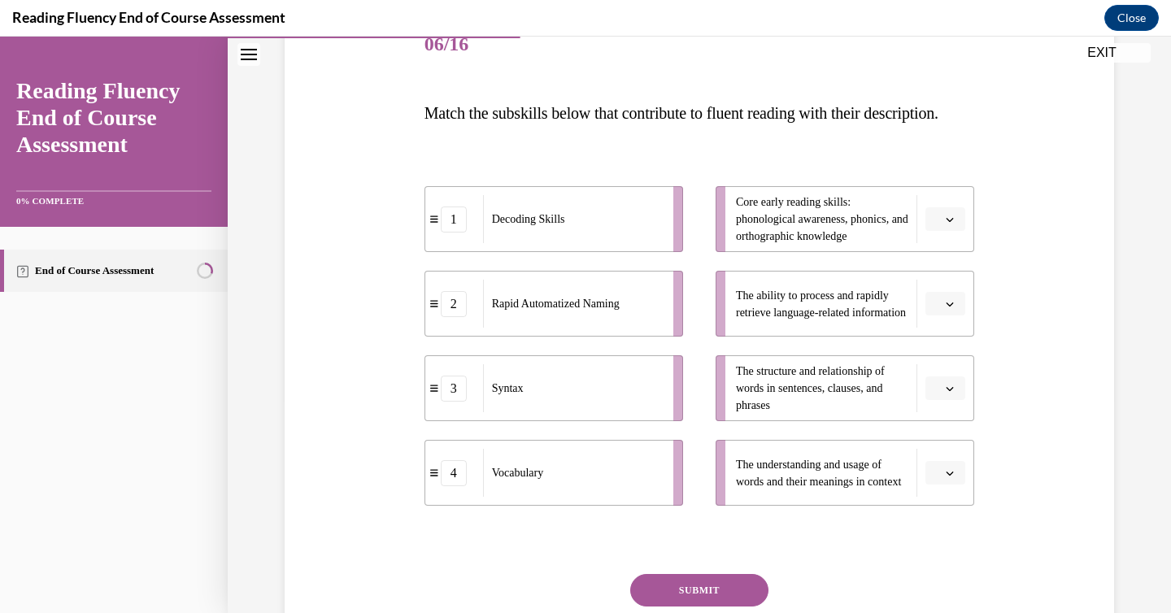
scroll to position [214, 0]
click at [938, 481] on span "Please select an option" at bounding box center [938, 472] width 6 height 16
click at [945, 451] on div "3" at bounding box center [943, 436] width 41 height 33
click at [945, 485] on button "3" at bounding box center [945, 472] width 40 height 24
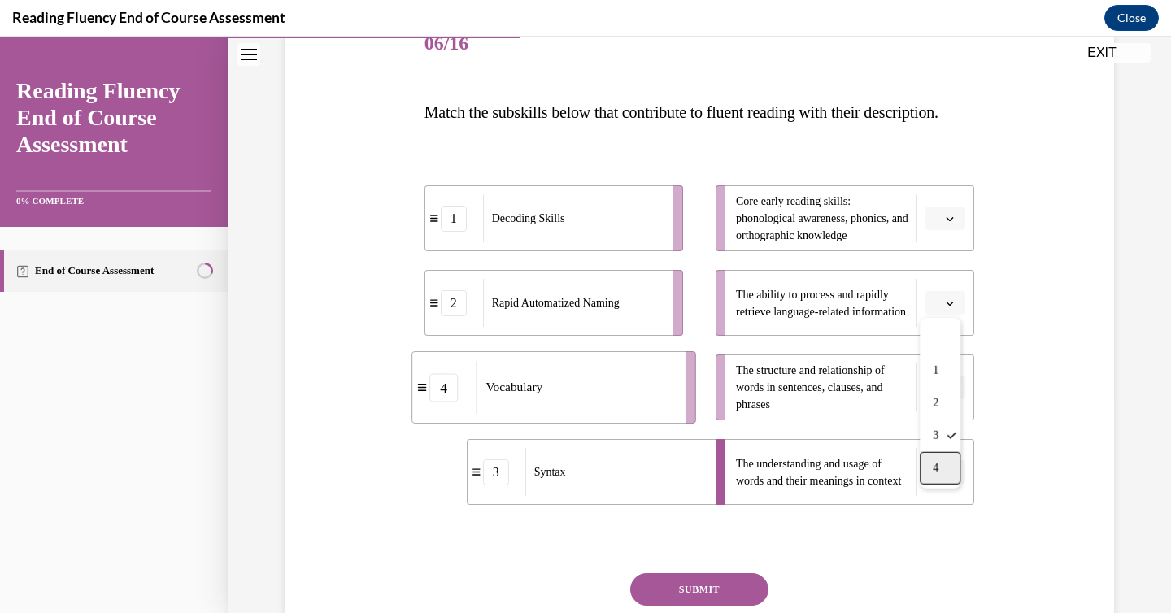
click at [943, 464] on div "4" at bounding box center [940, 468] width 41 height 33
click at [952, 307] on icon "button" at bounding box center [950, 303] width 8 height 8
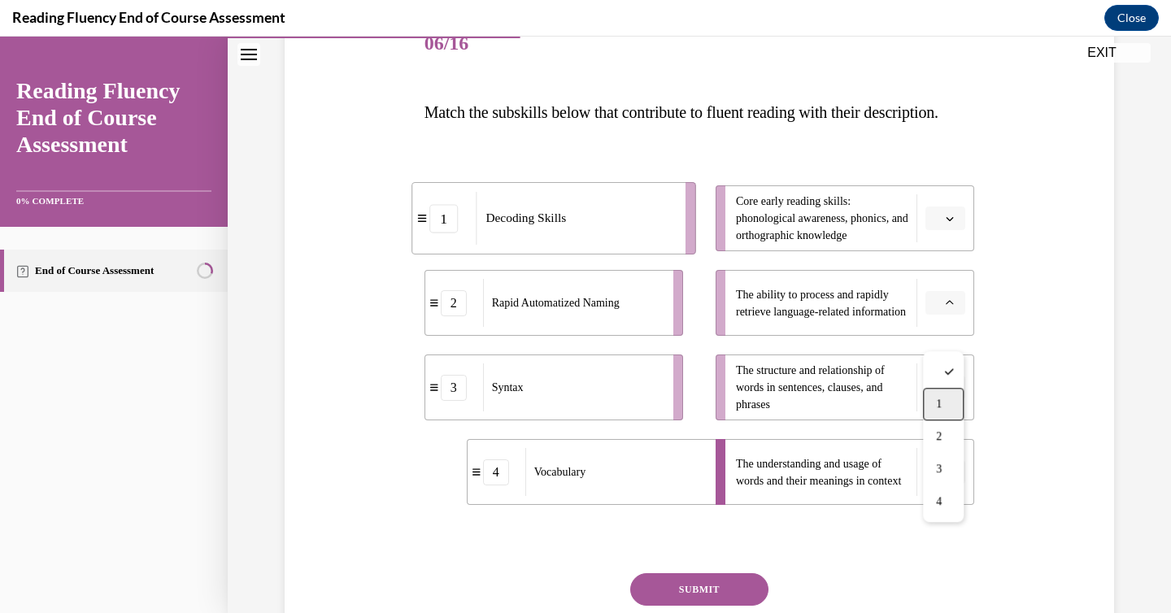
click at [934, 401] on div "1" at bounding box center [943, 404] width 41 height 33
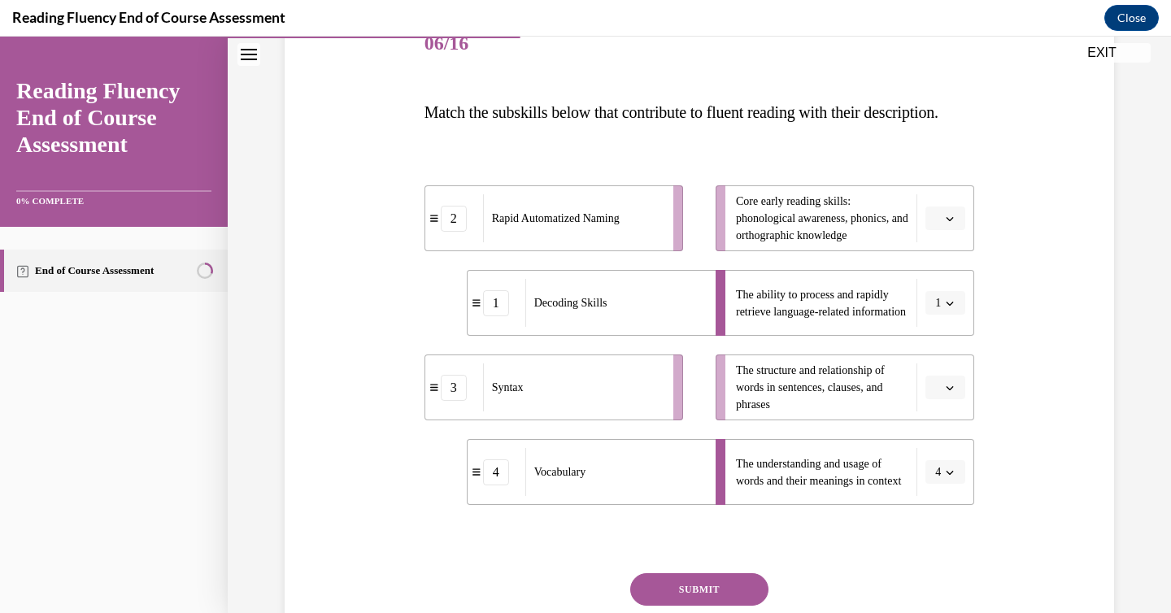
click at [935, 396] on span "Please select an option" at bounding box center [938, 388] width 6 height 16
click at [943, 546] on div "3" at bounding box center [943, 554] width 41 height 33
click at [951, 221] on icon "button" at bounding box center [950, 219] width 7 height 4
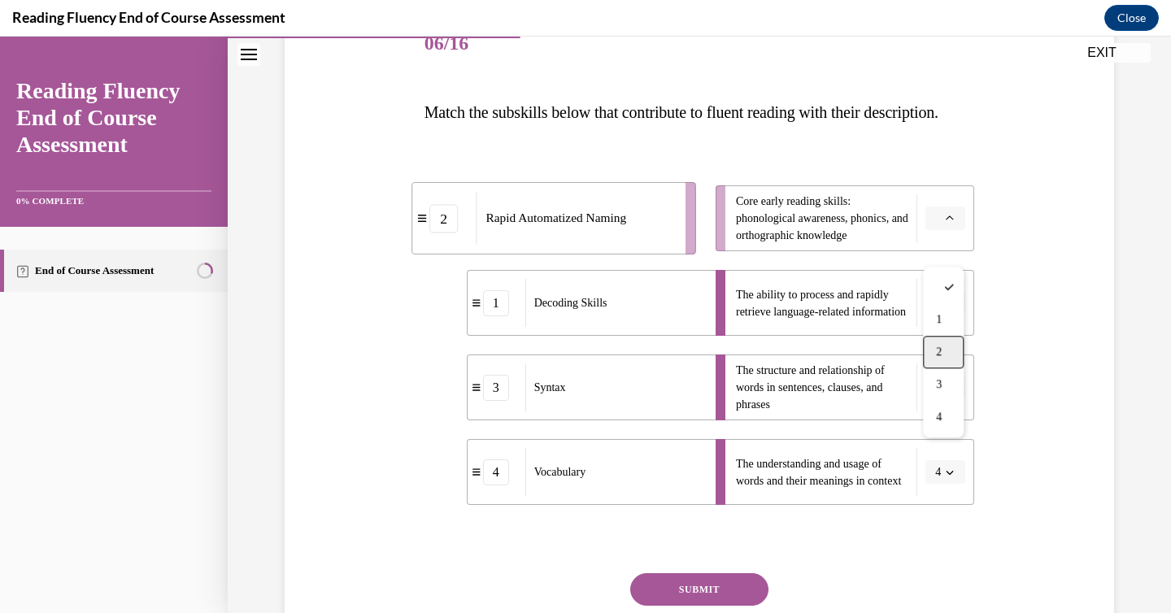
click at [943, 343] on div "2" at bounding box center [943, 352] width 41 height 33
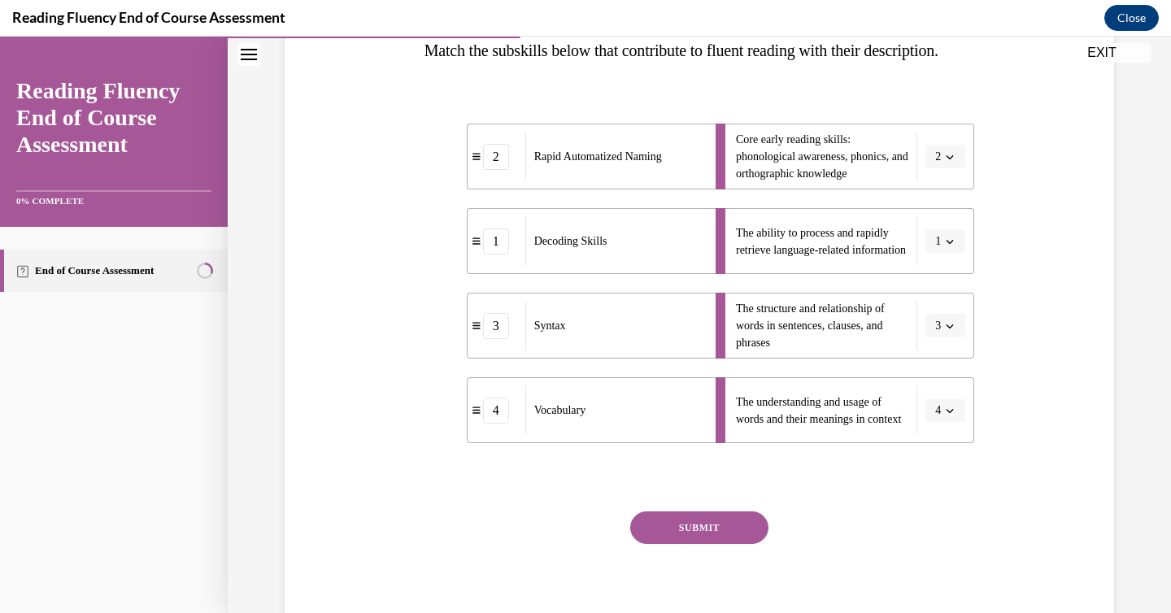
click at [699, 544] on button "SUBMIT" at bounding box center [699, 528] width 138 height 33
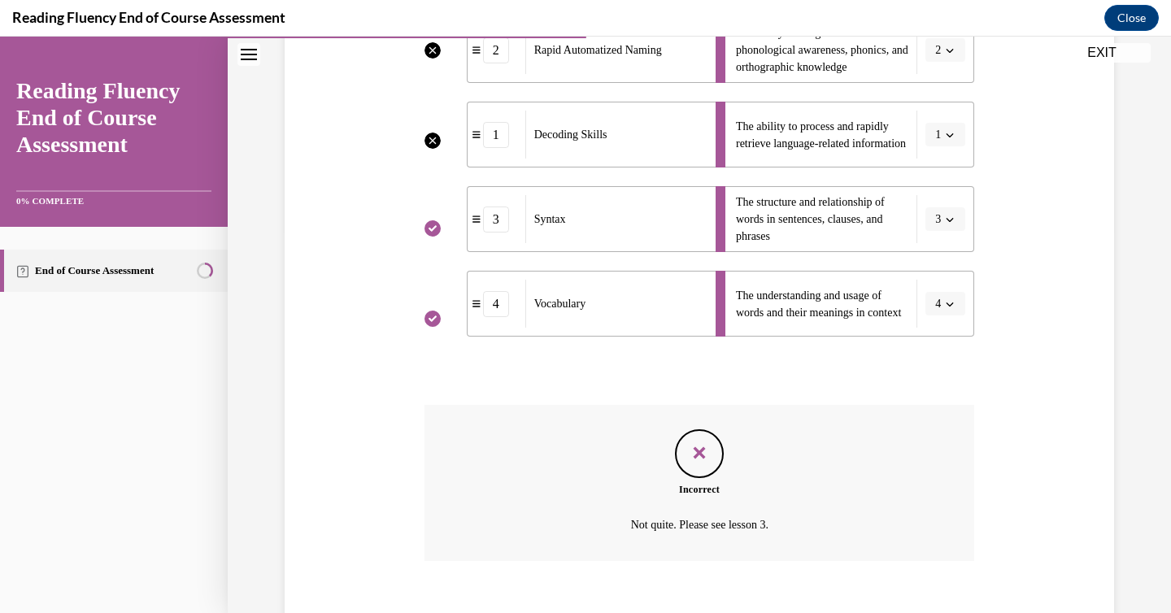
scroll to position [504, 0]
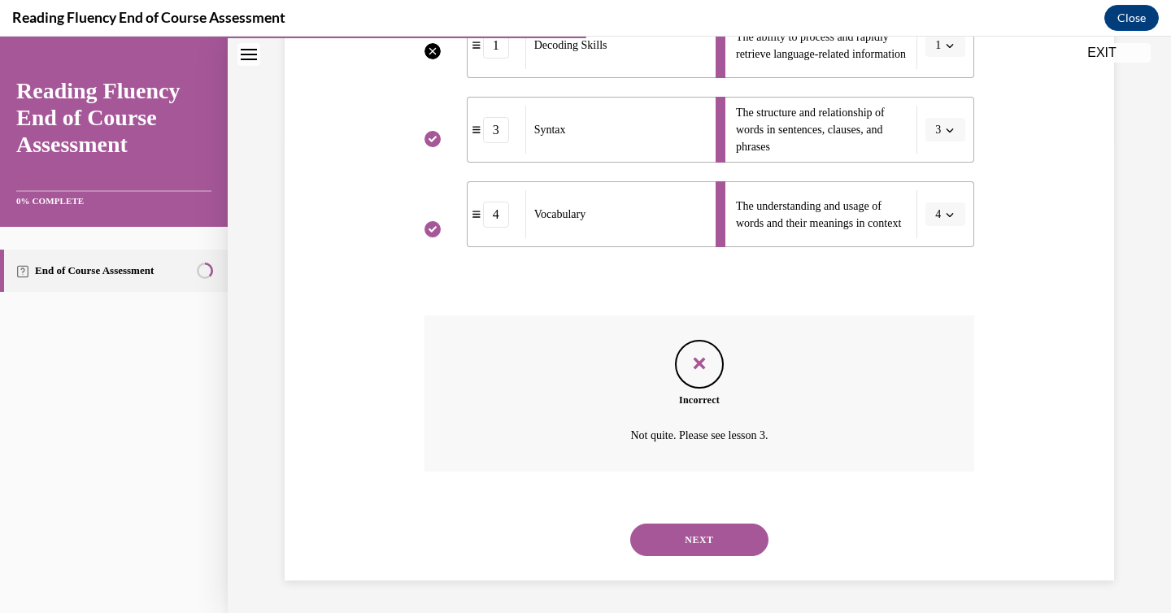
click at [707, 545] on button "NEXT" at bounding box center [699, 540] width 138 height 33
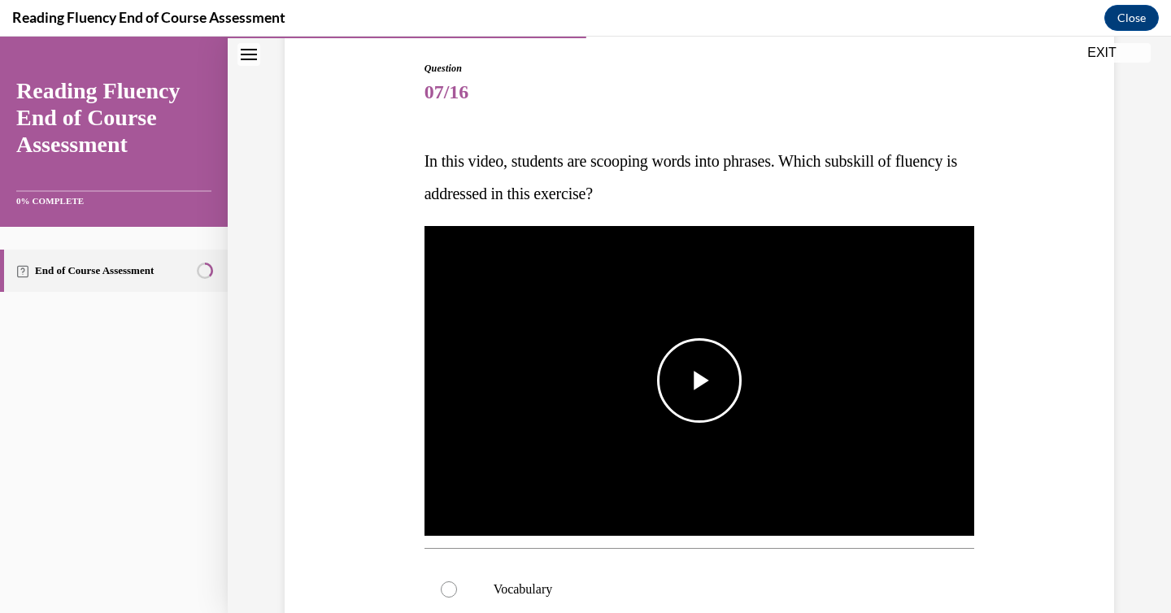
scroll to position [167, 0]
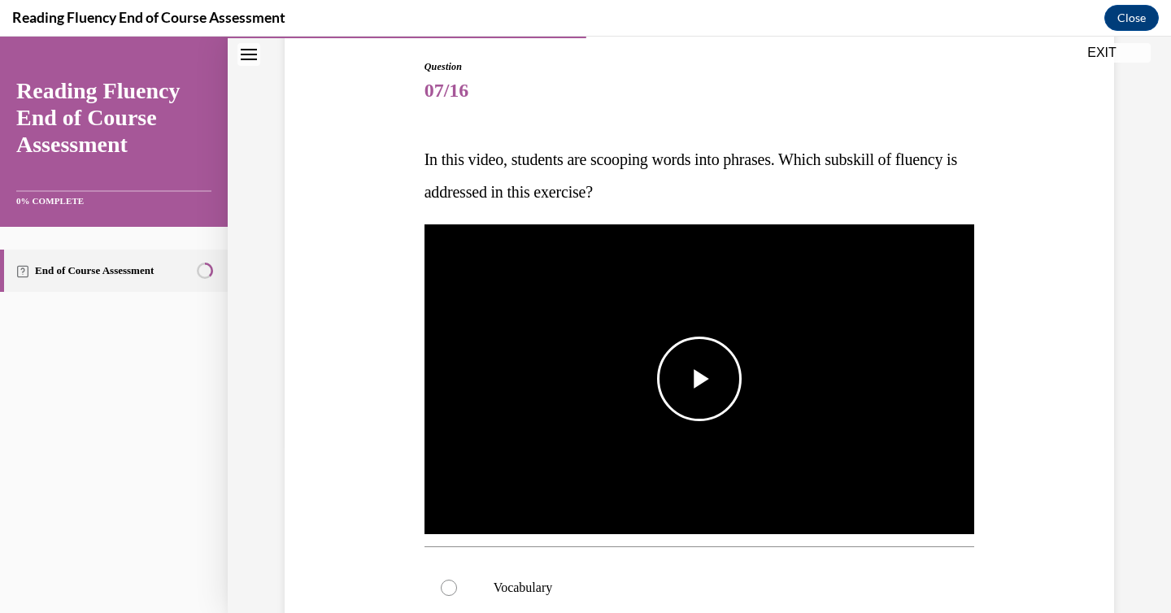
click at [699, 379] on span "Video player" at bounding box center [699, 379] width 0 height 0
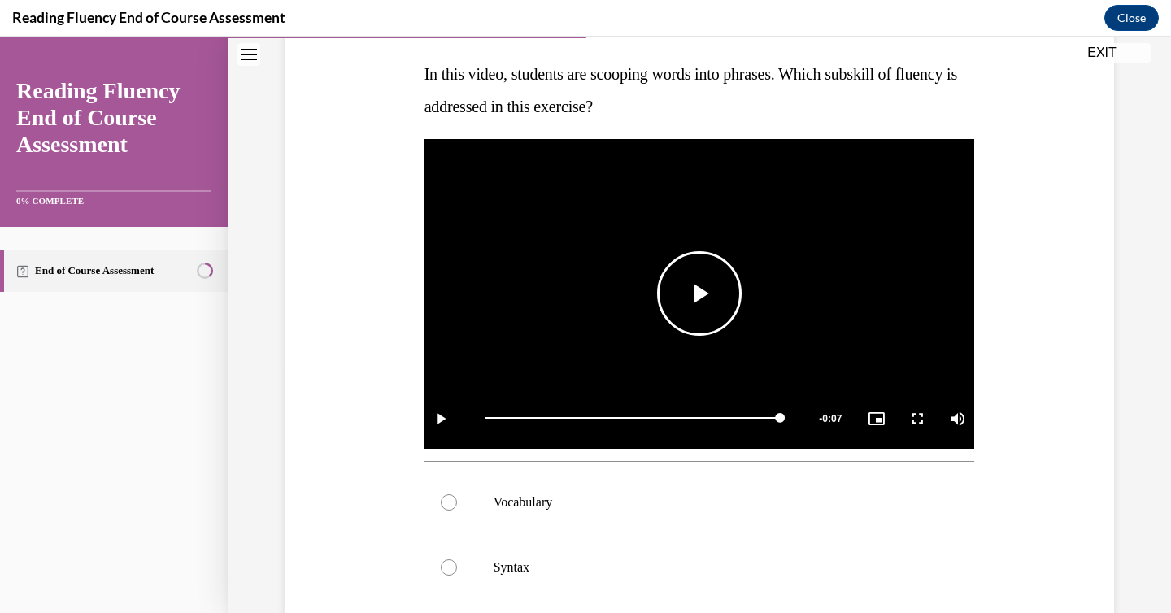
scroll to position [251, 0]
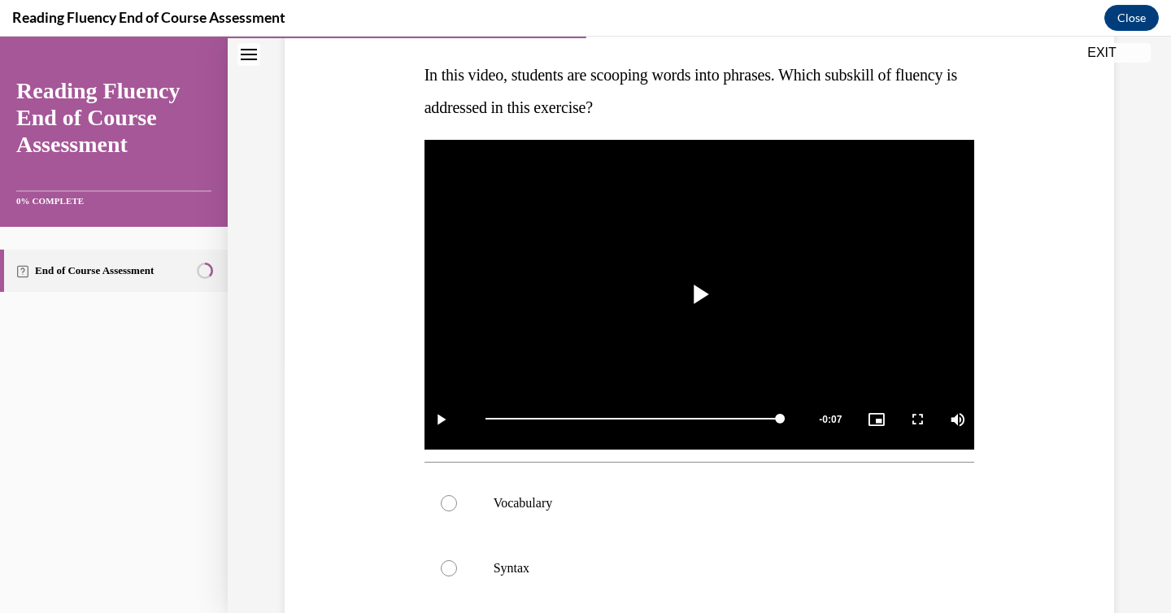
drag, startPoint x: 420, startPoint y: 76, endPoint x: 750, endPoint y: 131, distance: 334.0
click at [755, 132] on div "Question 07/16 In this video, students are scooping words into phrases. Which s…" at bounding box center [699, 441] width 559 height 982
copy span "In this video, students are scooping words into phrases. Which subskill of flue…"
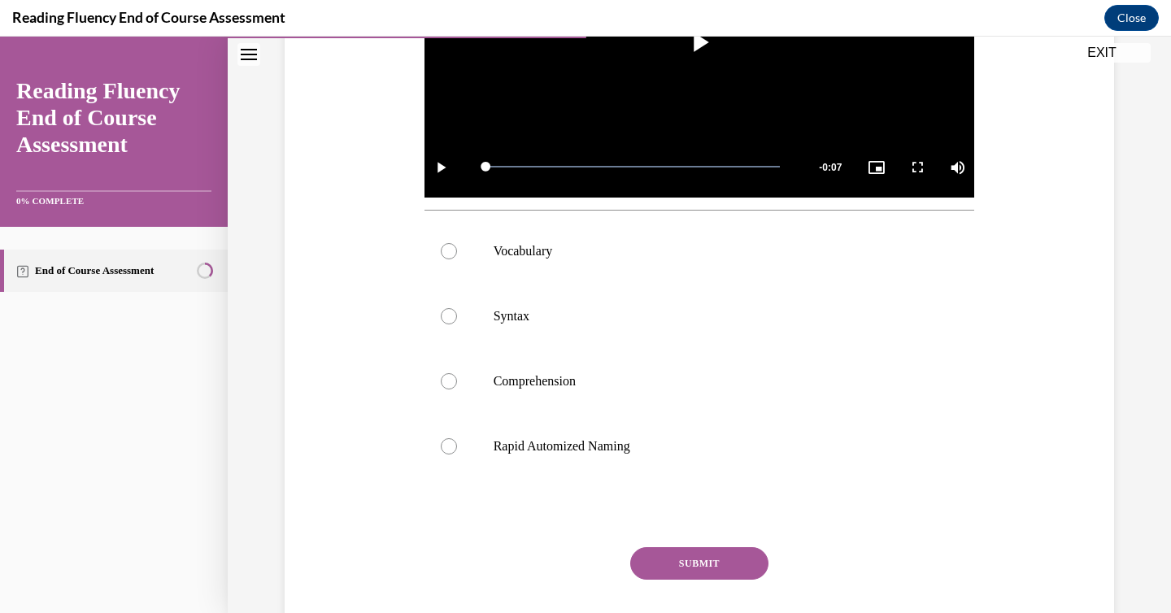
scroll to position [514, 0]
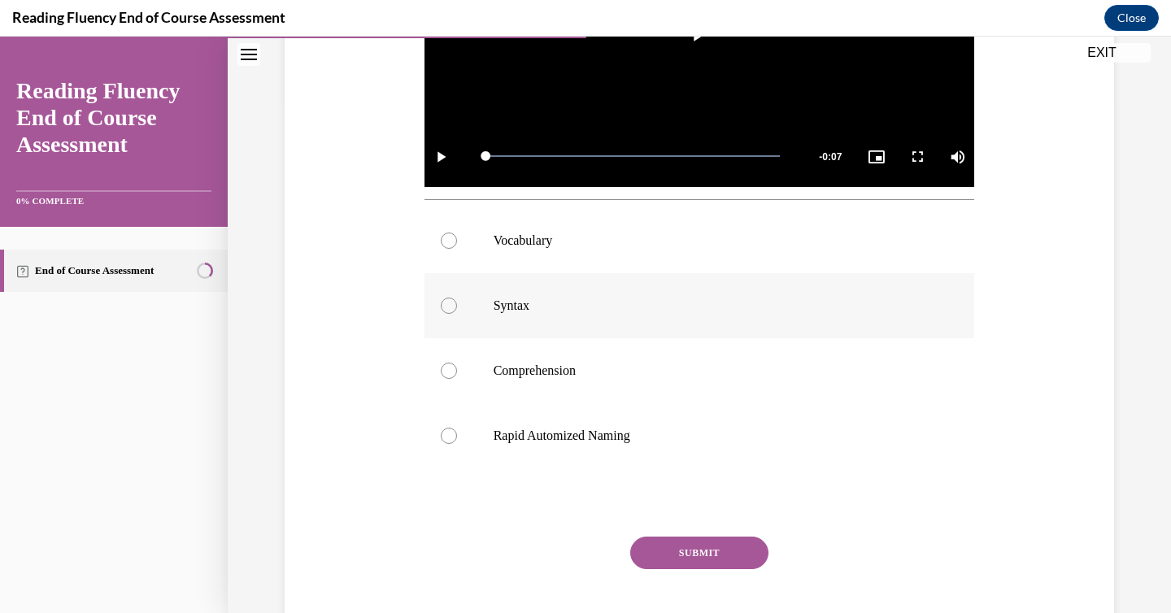
click at [760, 313] on p "Syntax" at bounding box center [714, 306] width 441 height 16
click at [457, 313] on input "Syntax" at bounding box center [449, 306] width 16 height 16
radio input "true"
click at [740, 544] on button "SUBMIT" at bounding box center [699, 553] width 138 height 33
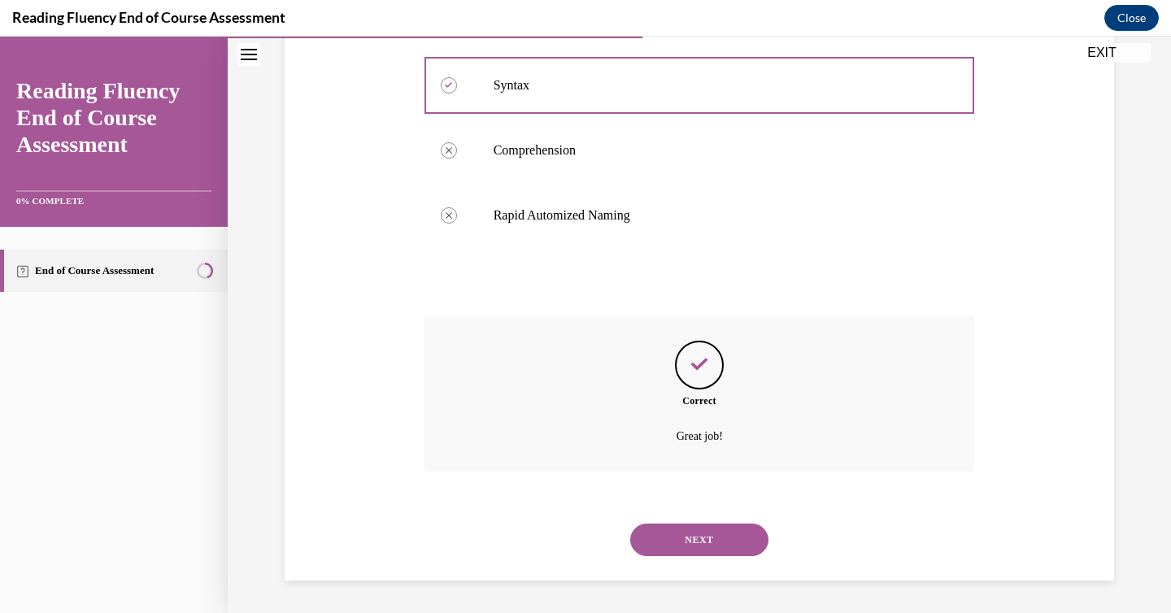
click at [740, 544] on button "NEXT" at bounding box center [699, 540] width 138 height 33
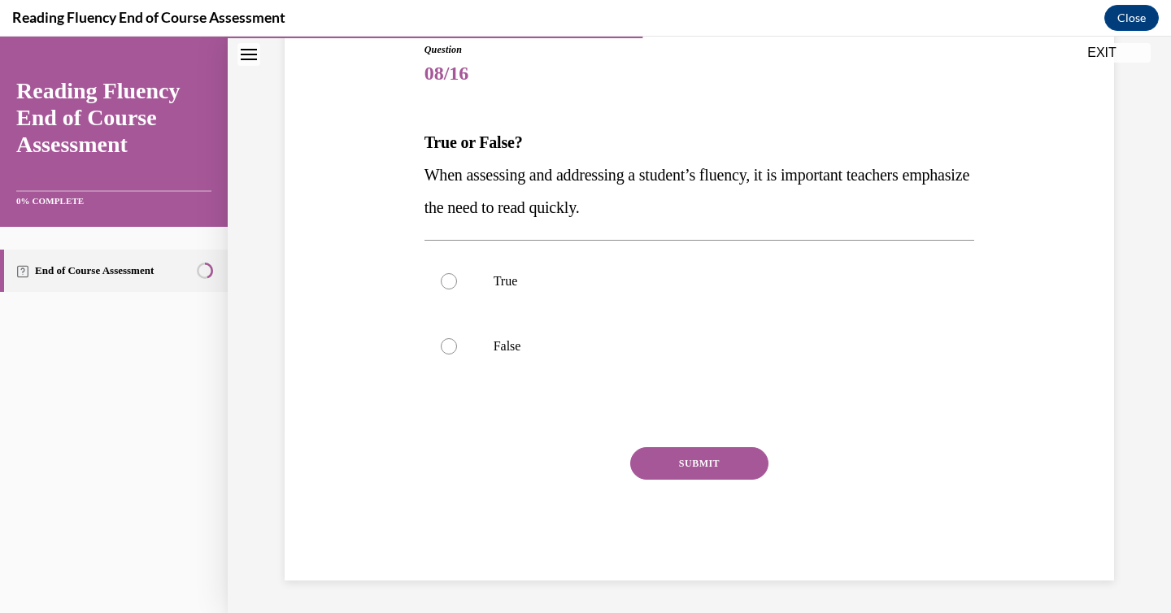
scroll to position [181, 0]
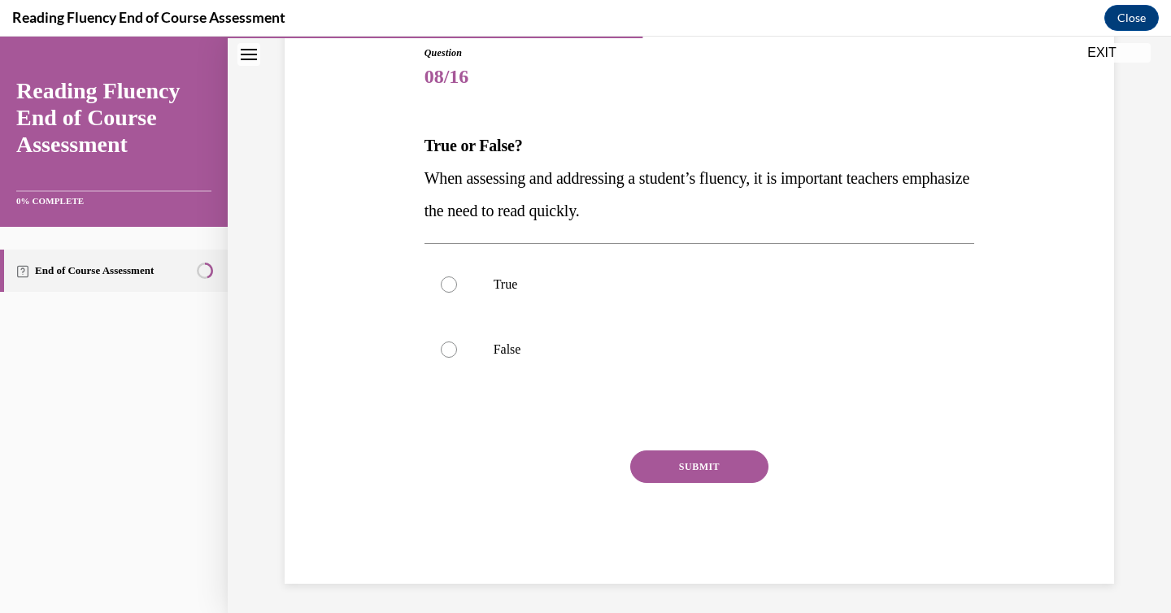
drag, startPoint x: 425, startPoint y: 173, endPoint x: 383, endPoint y: 166, distance: 42.1
click at [383, 166] on div "Question 08/16 True or False? When assessing and addressing a student’s fluency…" at bounding box center [700, 290] width 838 height 587
click at [446, 350] on div at bounding box center [449, 350] width 16 height 16
click at [446, 350] on input "False" at bounding box center [449, 350] width 16 height 16
radio input "true"
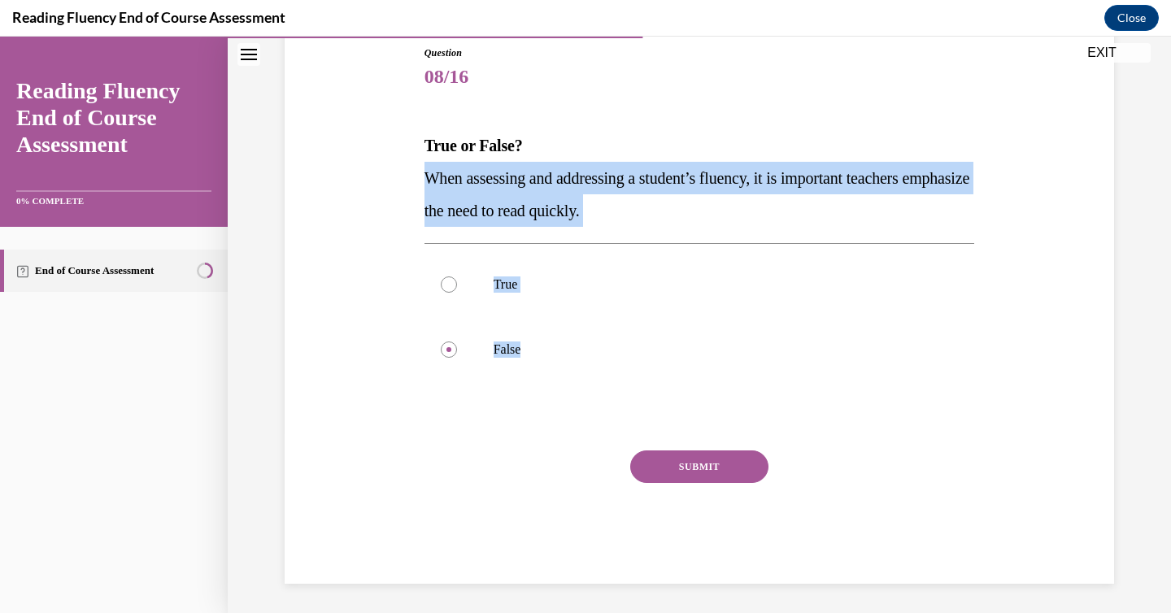
drag, startPoint x: 421, startPoint y: 172, endPoint x: 558, endPoint y: 412, distance: 276.8
click at [559, 413] on div "Question 08/16 True or False? When assessing and addressing a student’s fluency…" at bounding box center [699, 302] width 559 height 563
copy div "When assessing and addressing a student’s fluency, it is important teachers emp…"
click at [702, 467] on button "SUBMIT" at bounding box center [699, 467] width 138 height 33
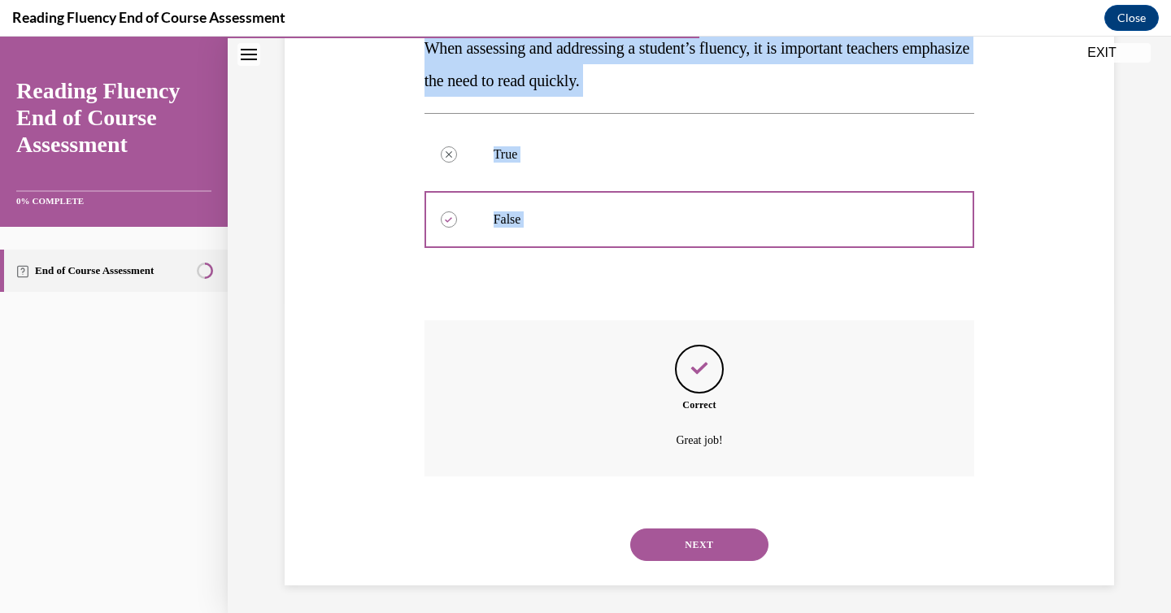
scroll to position [316, 0]
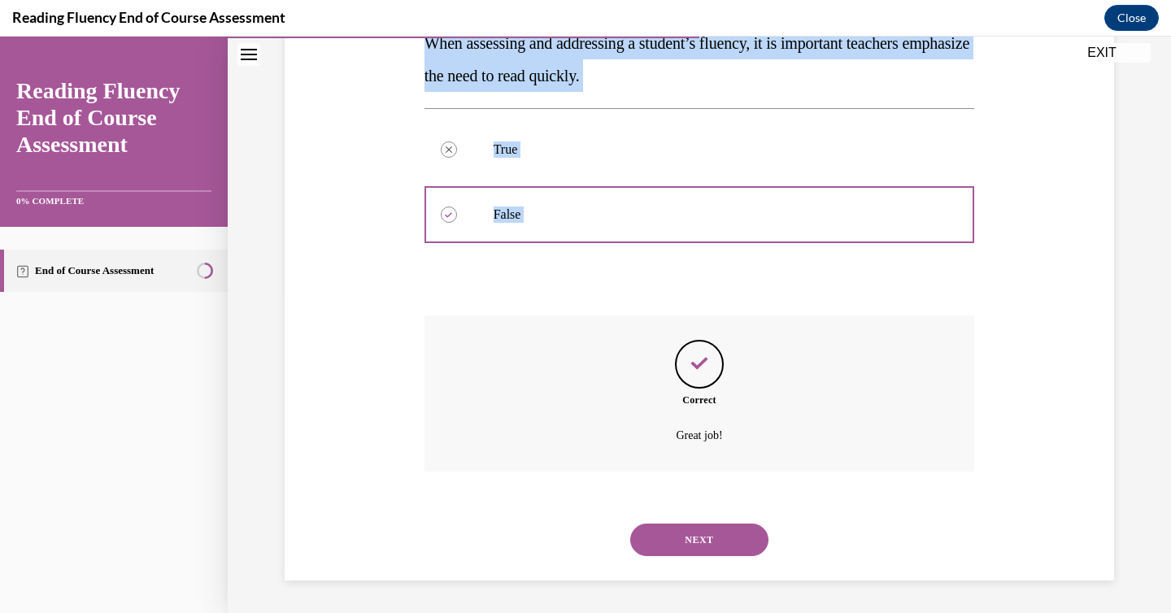
click at [712, 539] on button "NEXT" at bounding box center [699, 540] width 138 height 33
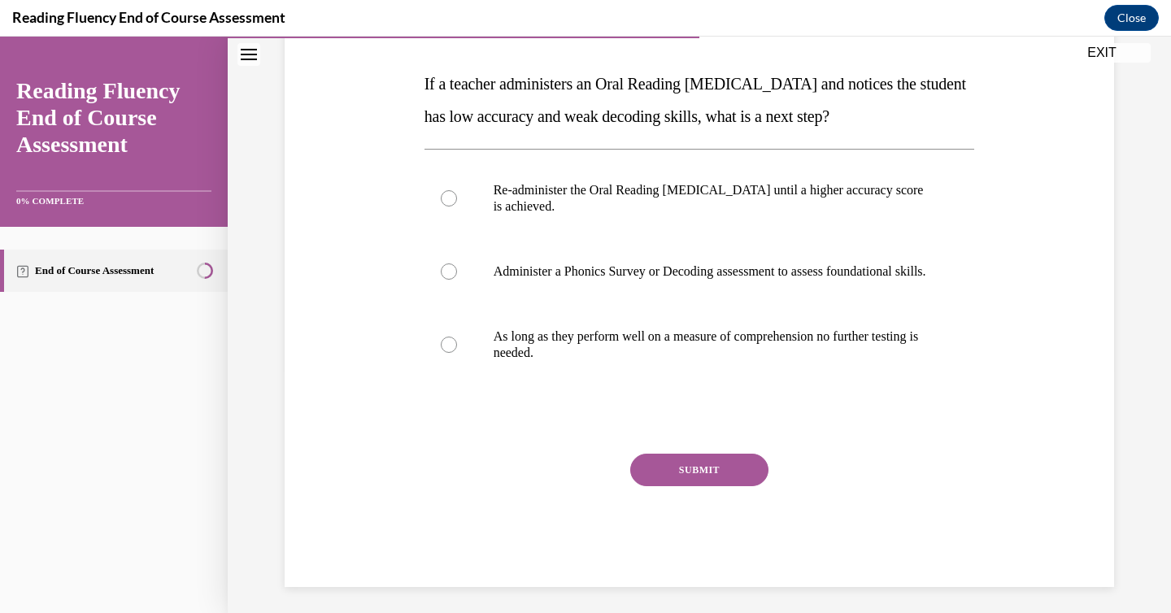
scroll to position [243, 0]
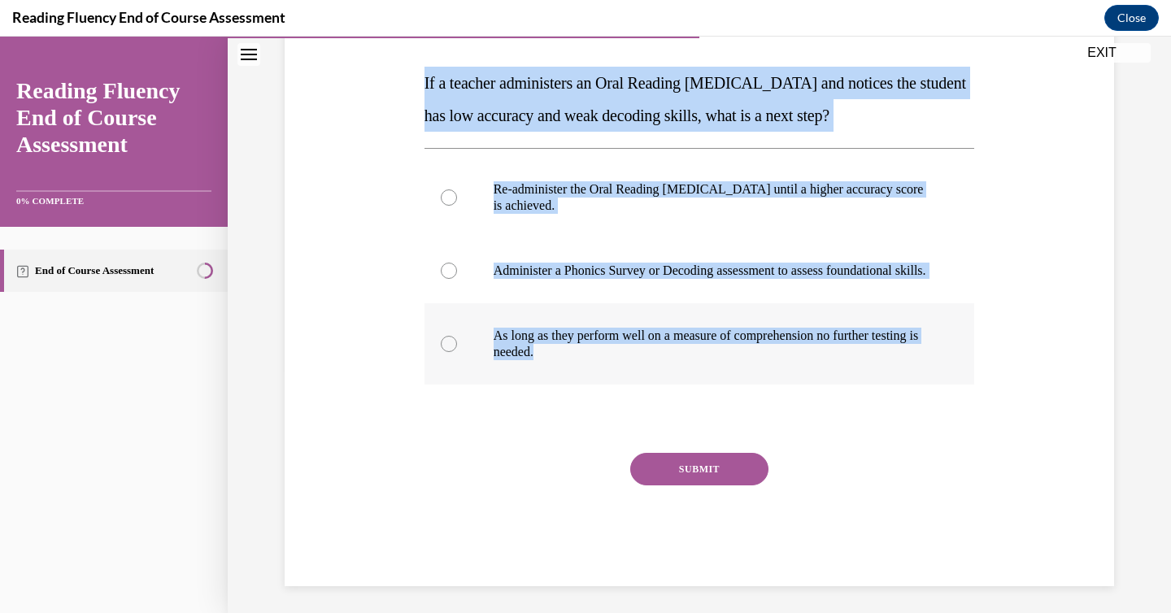
drag, startPoint x: 419, startPoint y: 78, endPoint x: 606, endPoint y: 379, distance: 354.3
click at [606, 379] on div "Question 09/16 If a teacher administers an Oral Reading Fluency assessment and …" at bounding box center [700, 260] width 838 height 652
copy div "If a teacher administers an Oral Reading Fluency assessment and notices the stu…"
click at [1019, 277] on div "Question 09/16 If a teacher administers an Oral Reading Fluency assessment and …" at bounding box center [700, 260] width 838 height 652
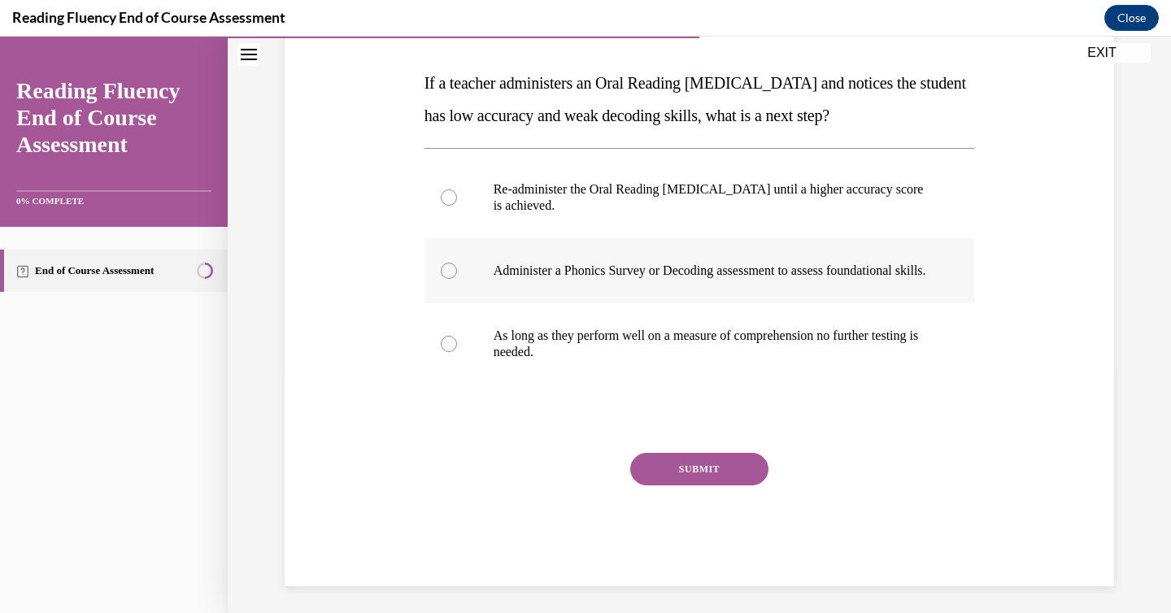
click at [781, 272] on p "Administer a Phonics Survey or Decoding assessment to assess foundational skill…" at bounding box center [714, 271] width 441 height 16
click at [457, 272] on input "Administer a Phonics Survey or Decoding assessment to assess foundational skill…" at bounding box center [449, 271] width 16 height 16
radio input "true"
click at [712, 484] on button "SUBMIT" at bounding box center [699, 469] width 138 height 33
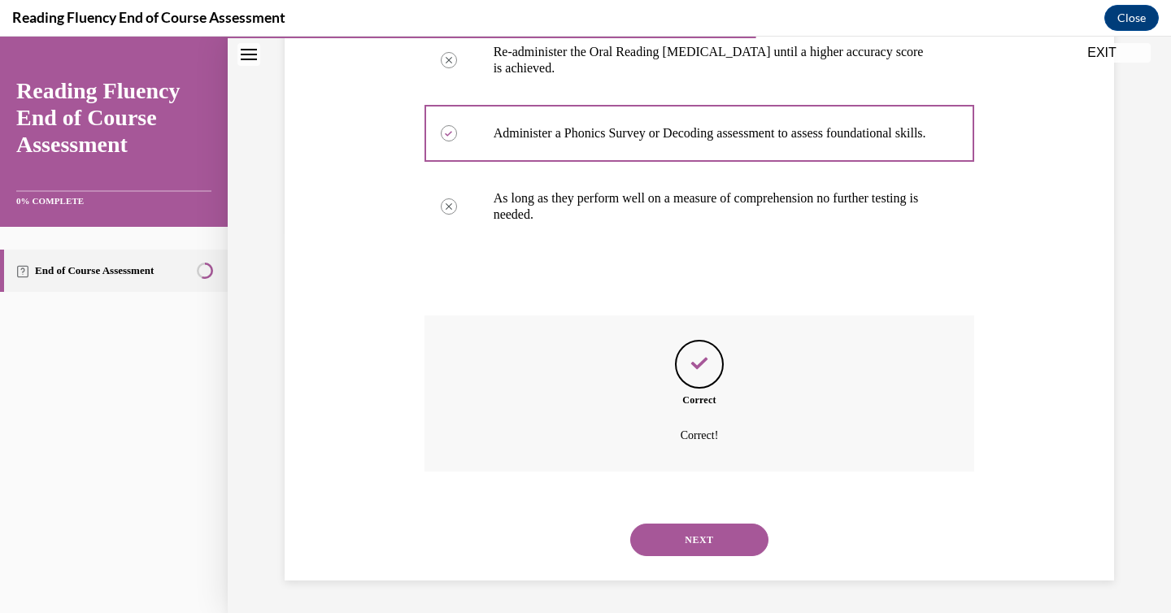
click at [719, 528] on button "NEXT" at bounding box center [699, 540] width 138 height 33
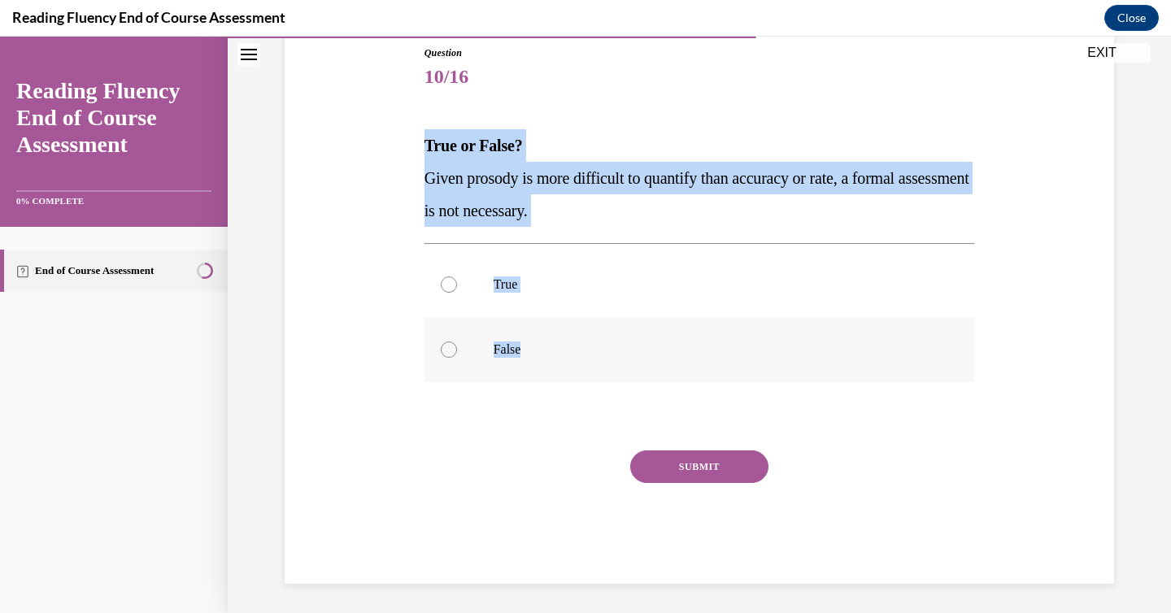
drag, startPoint x: 425, startPoint y: 146, endPoint x: 554, endPoint y: 357, distance: 247.1
click at [554, 357] on div "Question 10/16 True or False? Given prosody is more difficult to quantify than …" at bounding box center [700, 315] width 551 height 538
copy div "True or False? Given prosody is more difficult to quantify than accuracy or rat…"
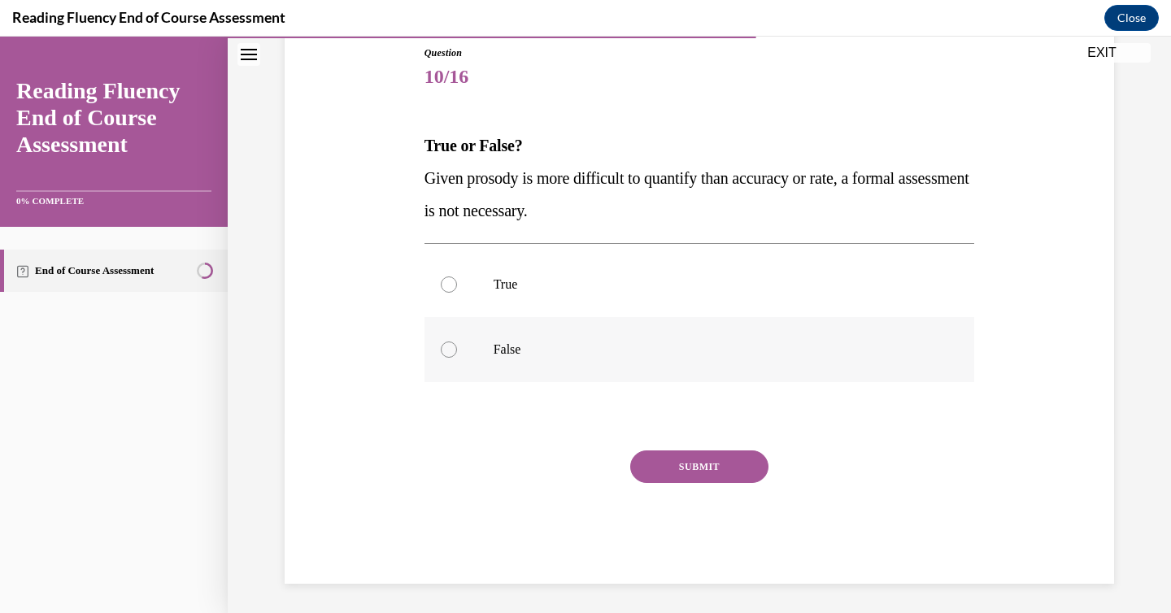
click at [899, 339] on label "False" at bounding box center [700, 349] width 551 height 65
click at [457, 342] on input "False" at bounding box center [449, 350] width 16 height 16
radio input "true"
click at [734, 474] on button "SUBMIT" at bounding box center [699, 467] width 138 height 33
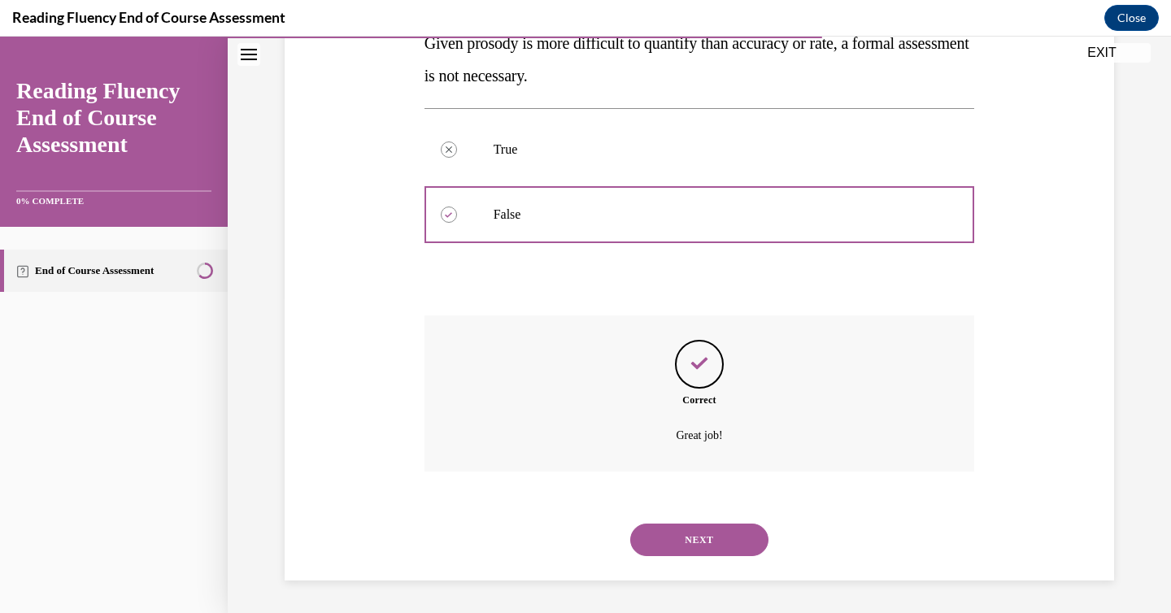
click at [729, 536] on button "NEXT" at bounding box center [699, 540] width 138 height 33
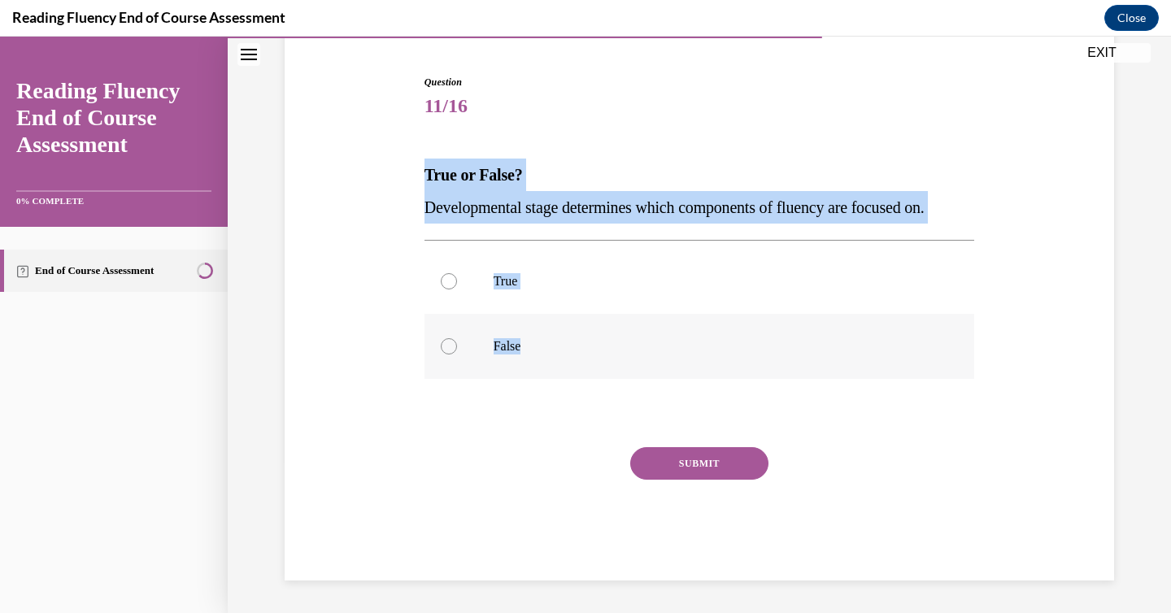
drag, startPoint x: 422, startPoint y: 167, endPoint x: 590, endPoint y: 368, distance: 262.7
click at [590, 368] on div "Question 11/16 True or False? Developmental stage determines which components o…" at bounding box center [699, 315] width 559 height 530
copy div "True or False? Developmental stage determines which components of fluency are f…"
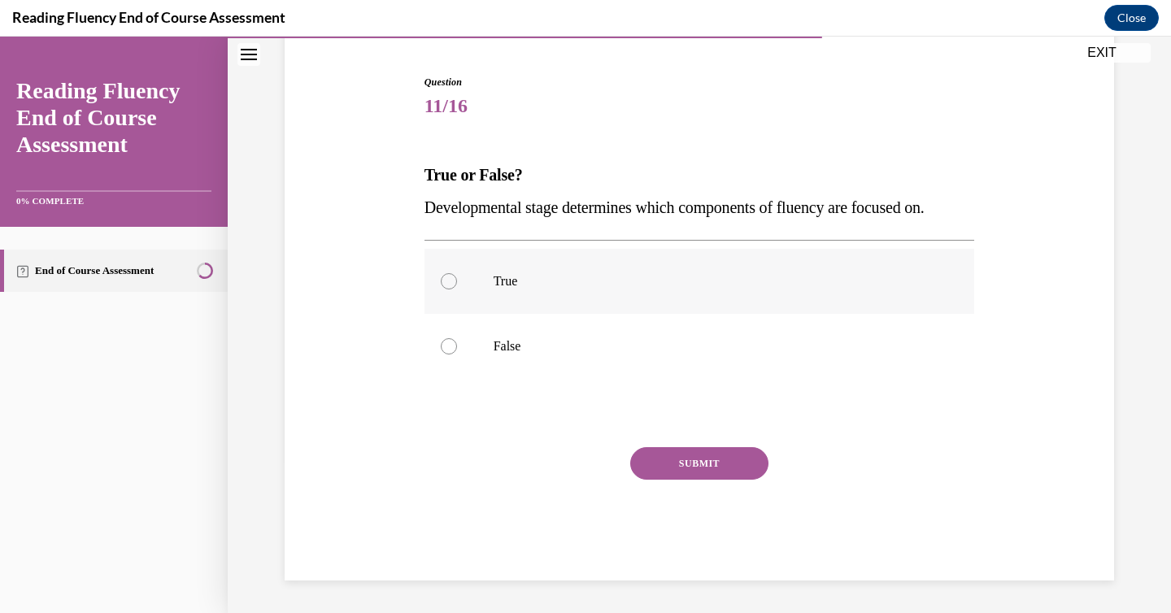
click at [880, 271] on label "True" at bounding box center [700, 281] width 551 height 65
click at [457, 273] on input "True" at bounding box center [449, 281] width 16 height 16
radio input "true"
click at [750, 473] on button "SUBMIT" at bounding box center [699, 463] width 138 height 33
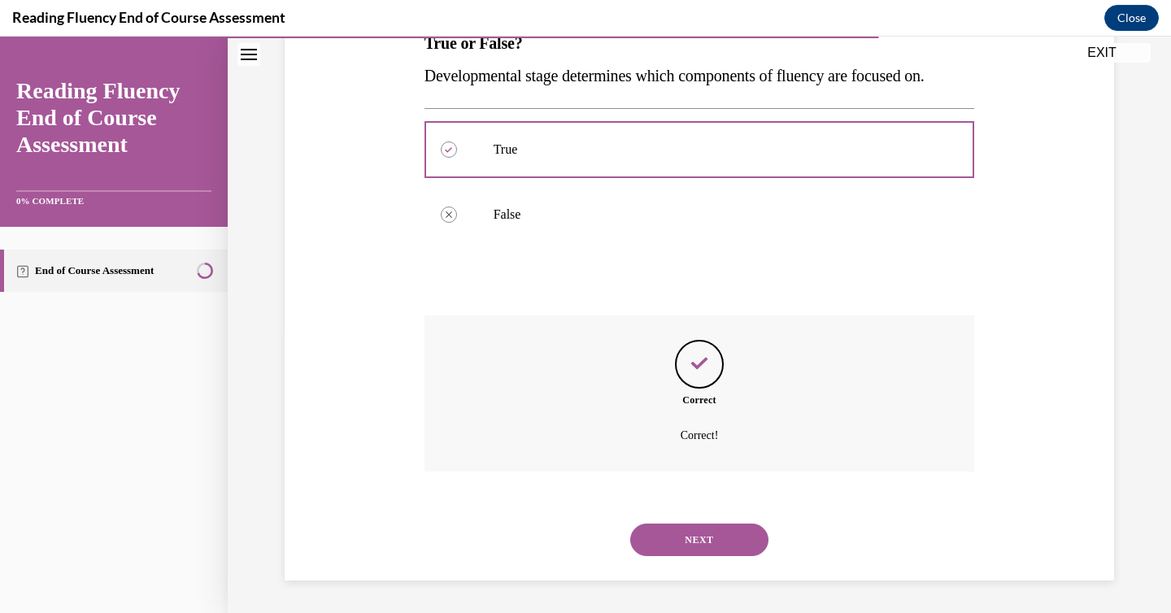
click at [725, 541] on button "NEXT" at bounding box center [699, 540] width 138 height 33
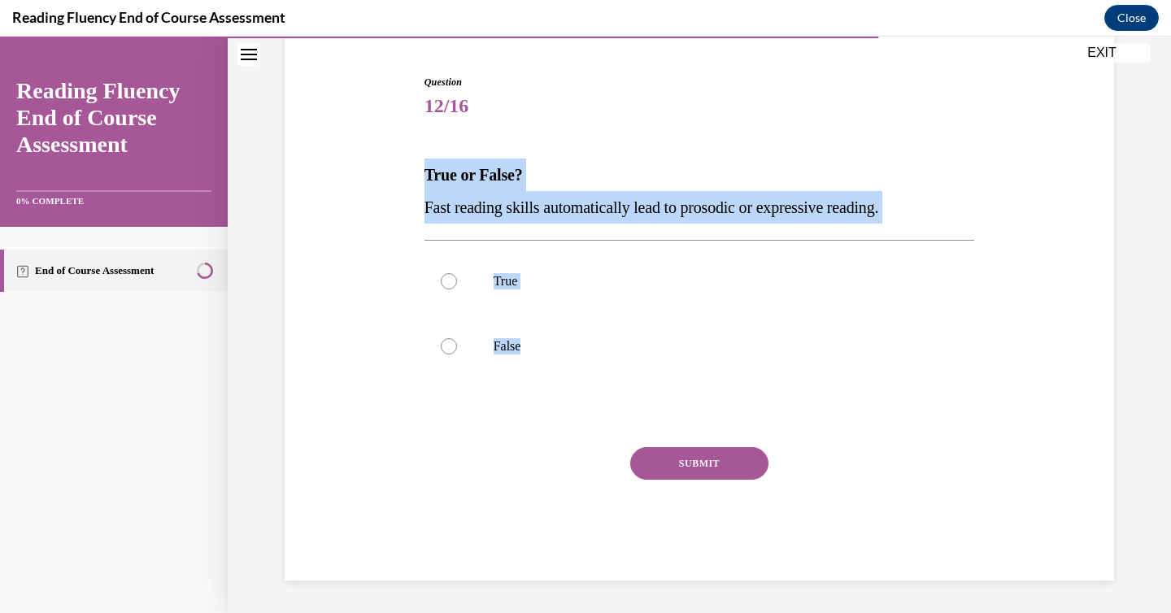
drag, startPoint x: 411, startPoint y: 176, endPoint x: 559, endPoint y: 380, distance: 252.1
click at [559, 380] on div "Question 12/16 True or False? Fast reading skills automatically lead to prosodi…" at bounding box center [700, 303] width 838 height 555
copy div "True or False? Fast reading skills automatically lead to prosodic or expressive…"
click at [627, 363] on label "False" at bounding box center [700, 346] width 551 height 65
click at [457, 355] on input "False" at bounding box center [449, 346] width 16 height 16
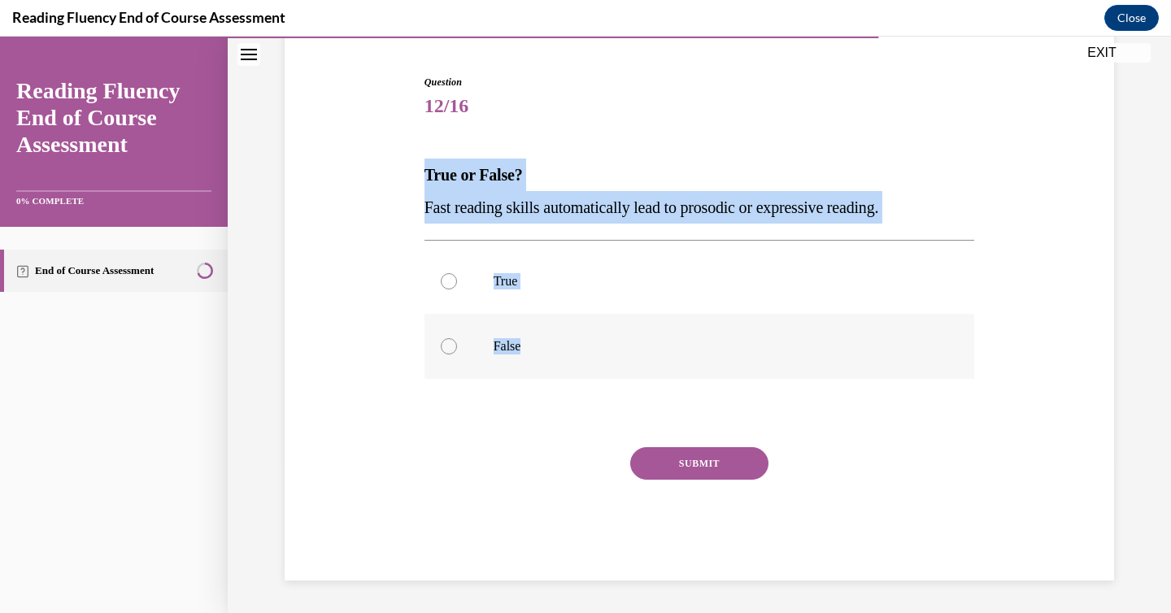
radio input "true"
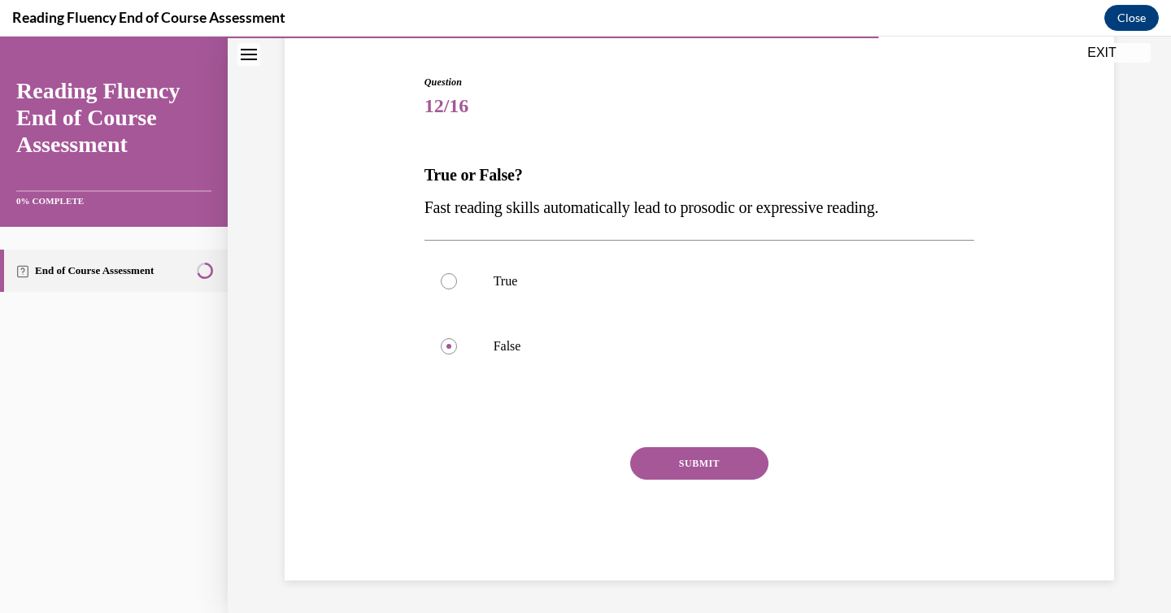
click at [716, 462] on button "SUBMIT" at bounding box center [699, 463] width 138 height 33
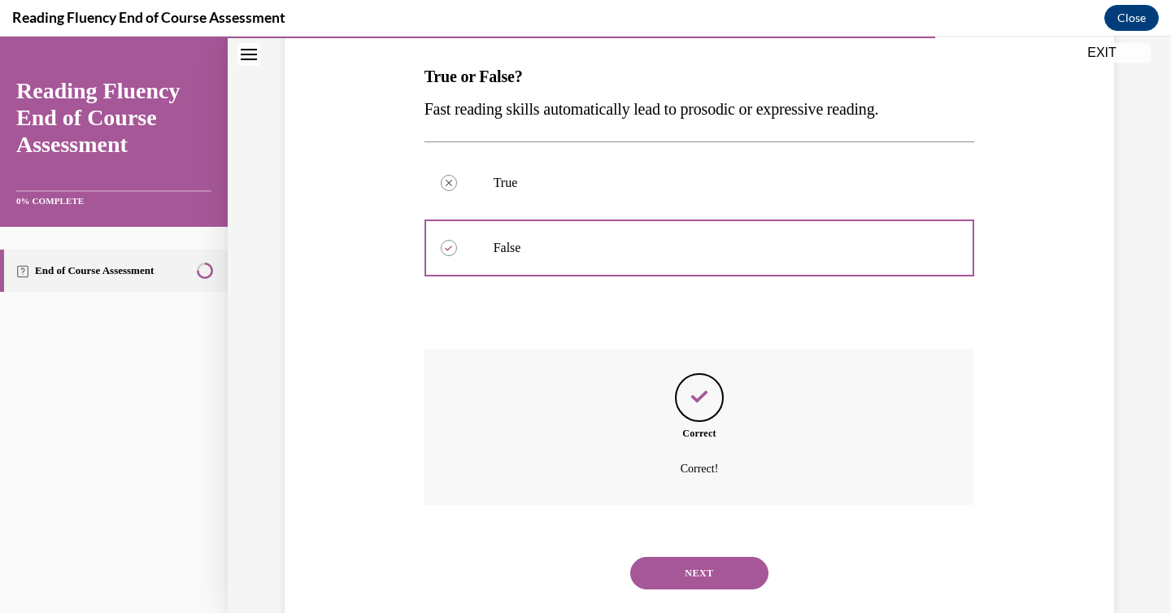
scroll to position [283, 0]
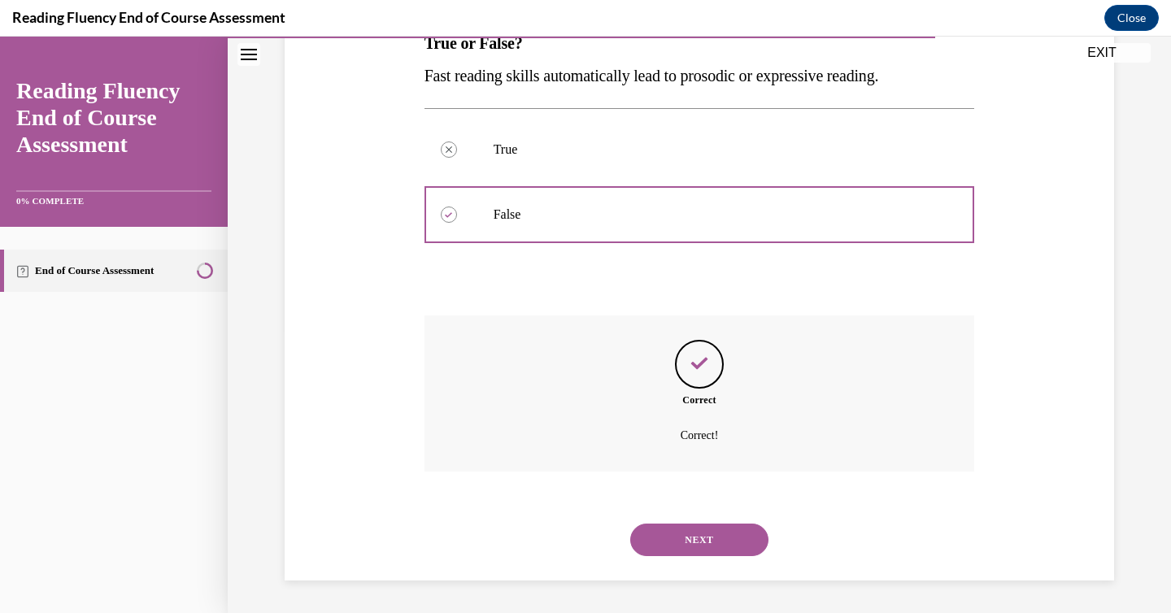
click at [758, 531] on button "NEXT" at bounding box center [699, 540] width 138 height 33
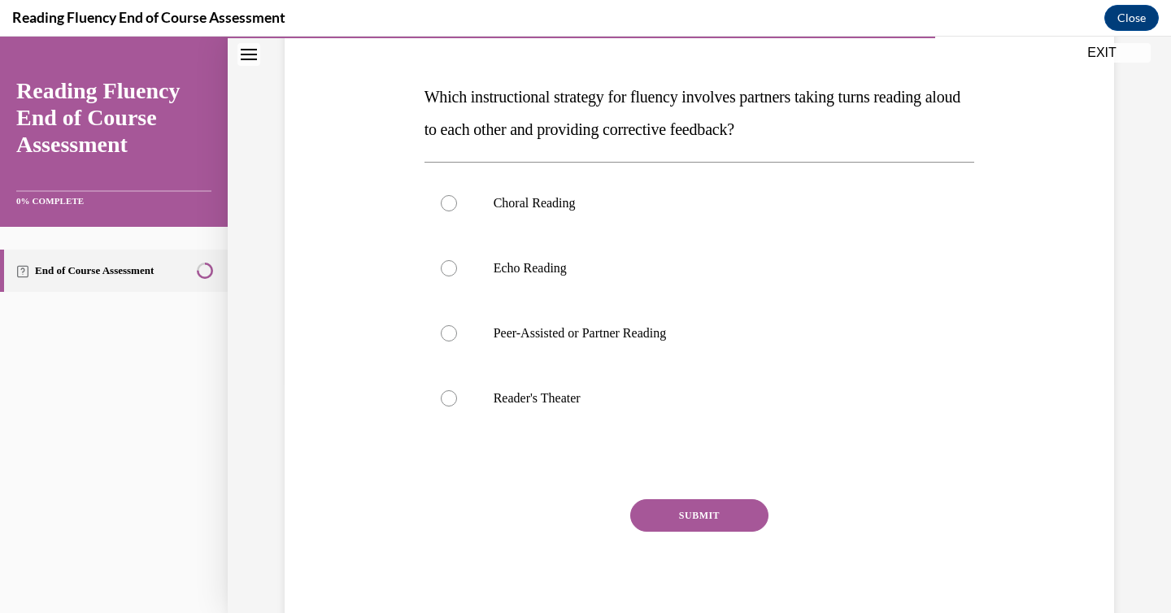
scroll to position [231, 0]
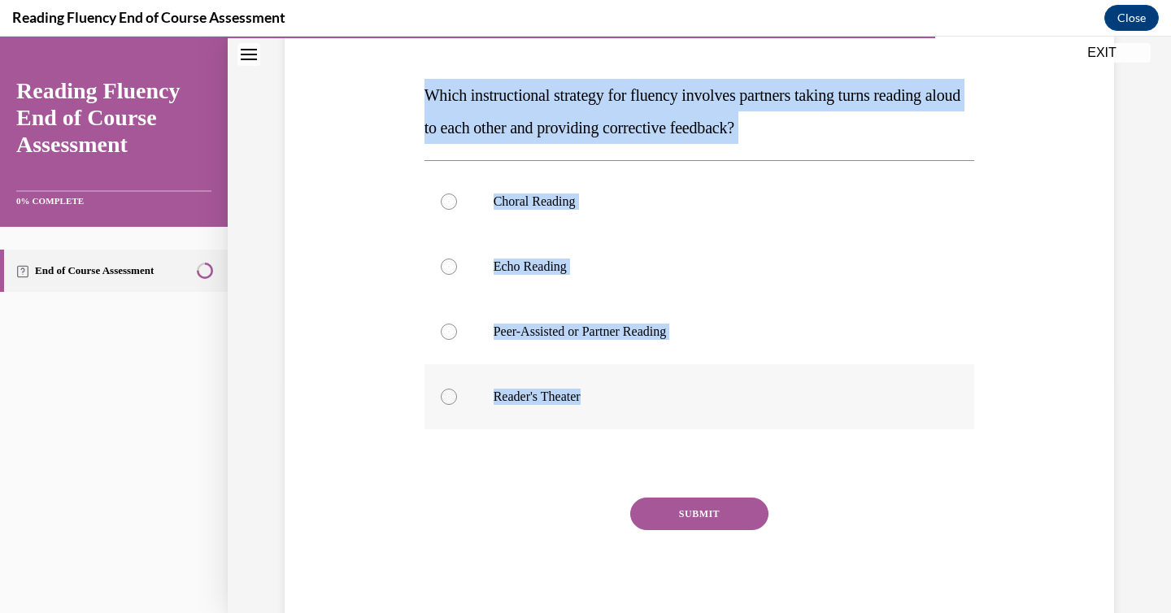
drag, startPoint x: 418, startPoint y: 84, endPoint x: 621, endPoint y: 405, distance: 380.2
click at [621, 407] on div "Question 13/16 Which instructional strategy for fluency involves partners takin…" at bounding box center [700, 288] width 838 height 685
click at [924, 330] on p "Peer-Assisted or Partner Reading" at bounding box center [714, 332] width 441 height 16
click at [457, 330] on input "Peer-Assisted or Partner Reading" at bounding box center [449, 332] width 16 height 16
radio input "true"
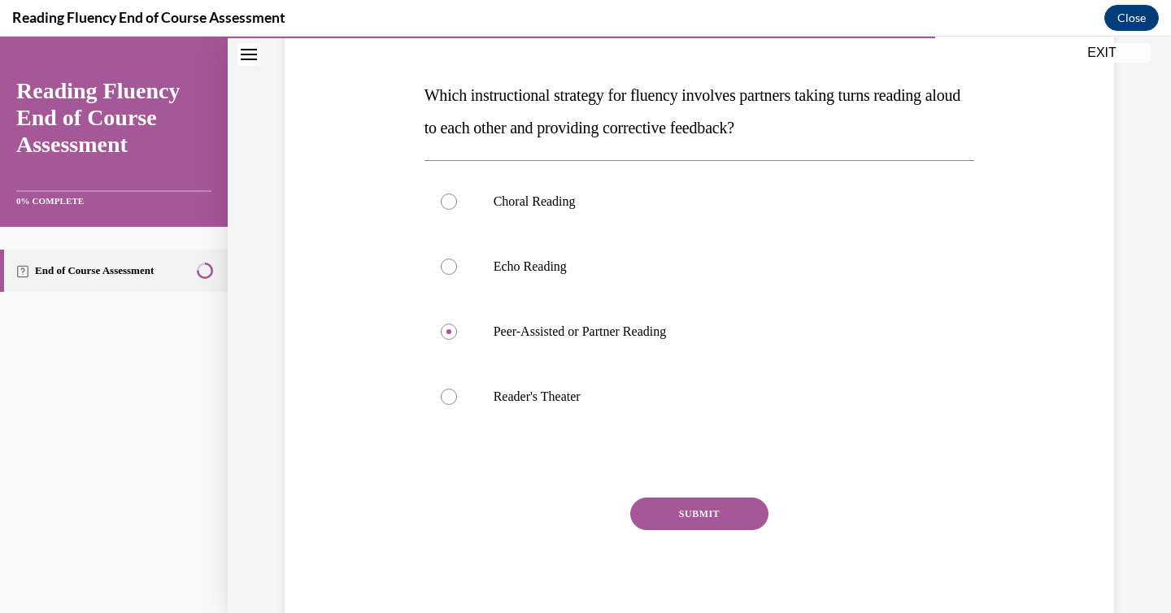
click at [703, 516] on button "SUBMIT" at bounding box center [699, 514] width 138 height 33
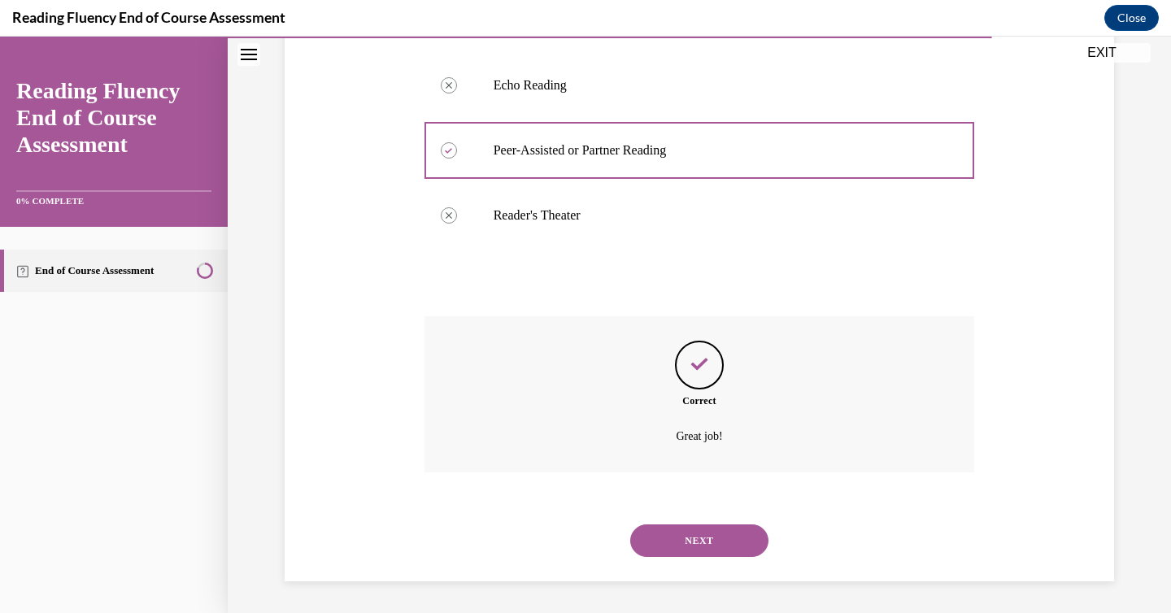
scroll to position [413, 0]
click at [713, 531] on button "NEXT" at bounding box center [699, 540] width 138 height 33
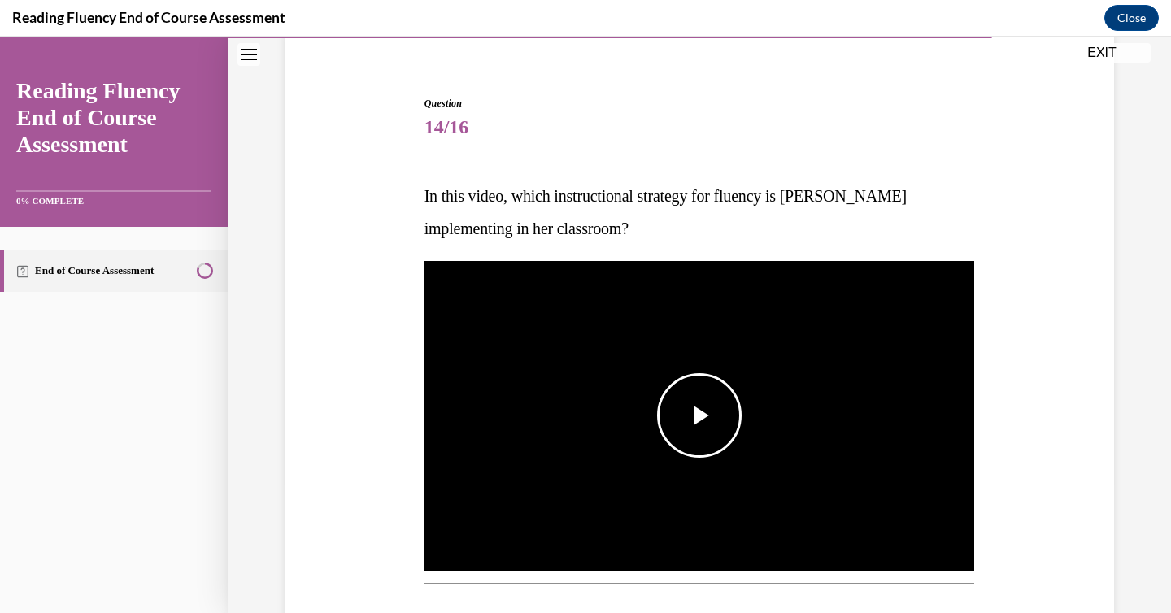
scroll to position [149, 0]
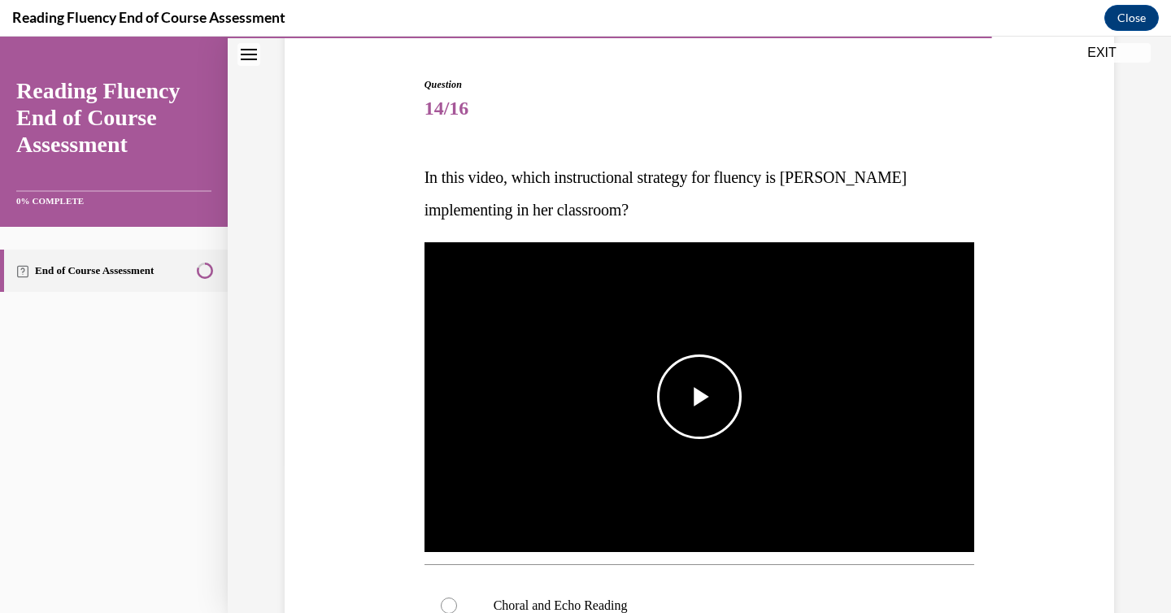
click at [710, 455] on img "Video player" at bounding box center [700, 397] width 551 height 310
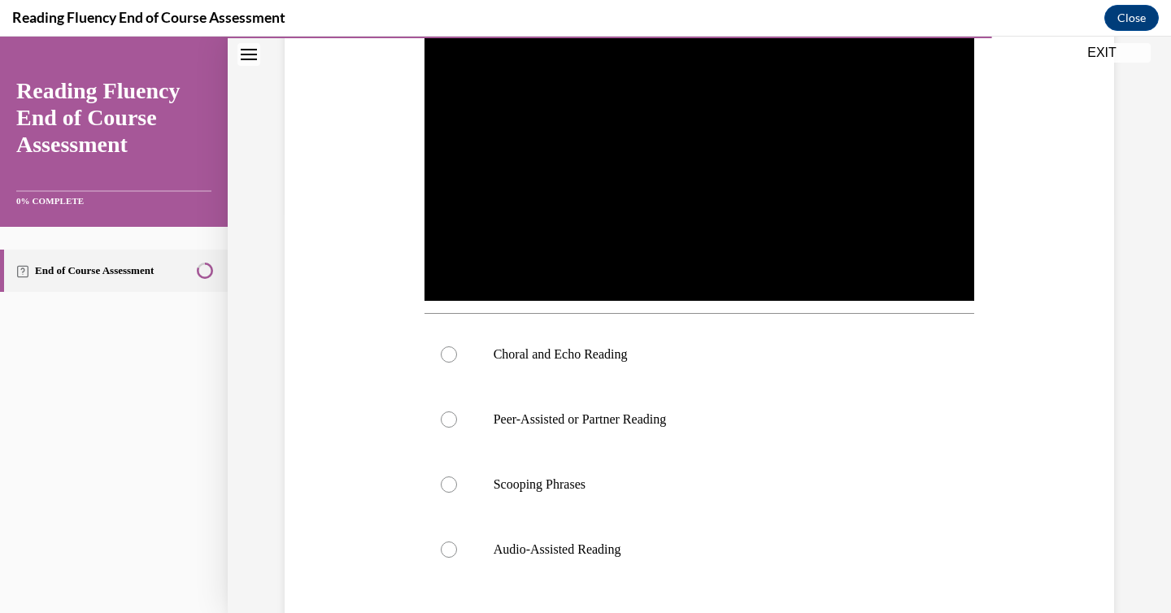
scroll to position [399, 0]
click at [684, 369] on label "Choral and Echo Reading" at bounding box center [700, 355] width 551 height 65
click at [457, 364] on input "Choral and Echo Reading" at bounding box center [449, 355] width 16 height 16
radio input "true"
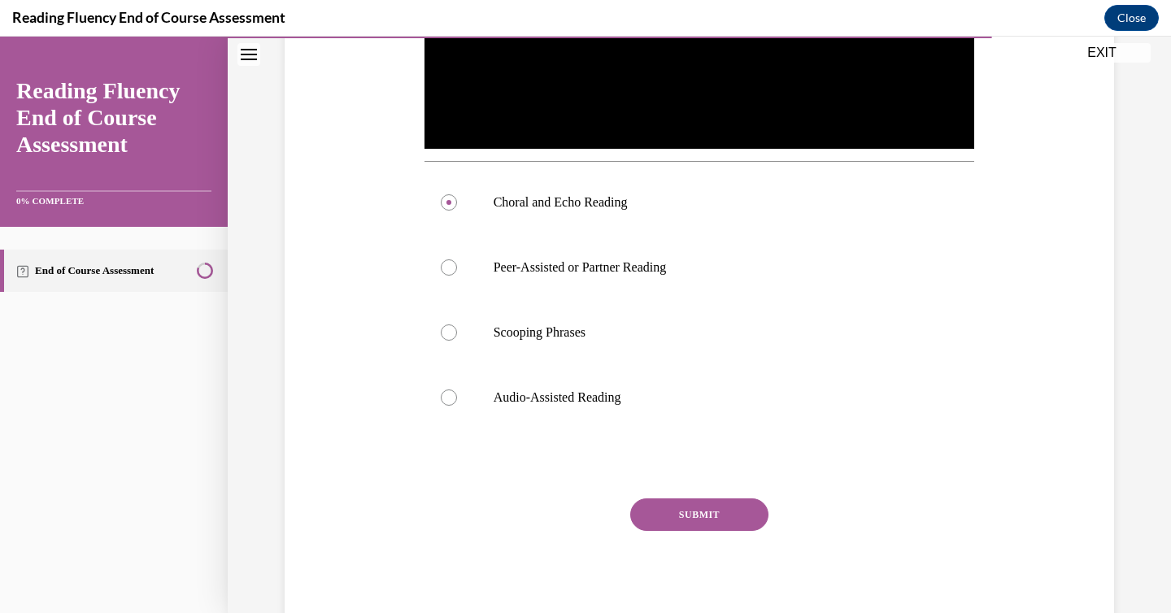
click at [724, 520] on button "SUBMIT" at bounding box center [699, 515] width 138 height 33
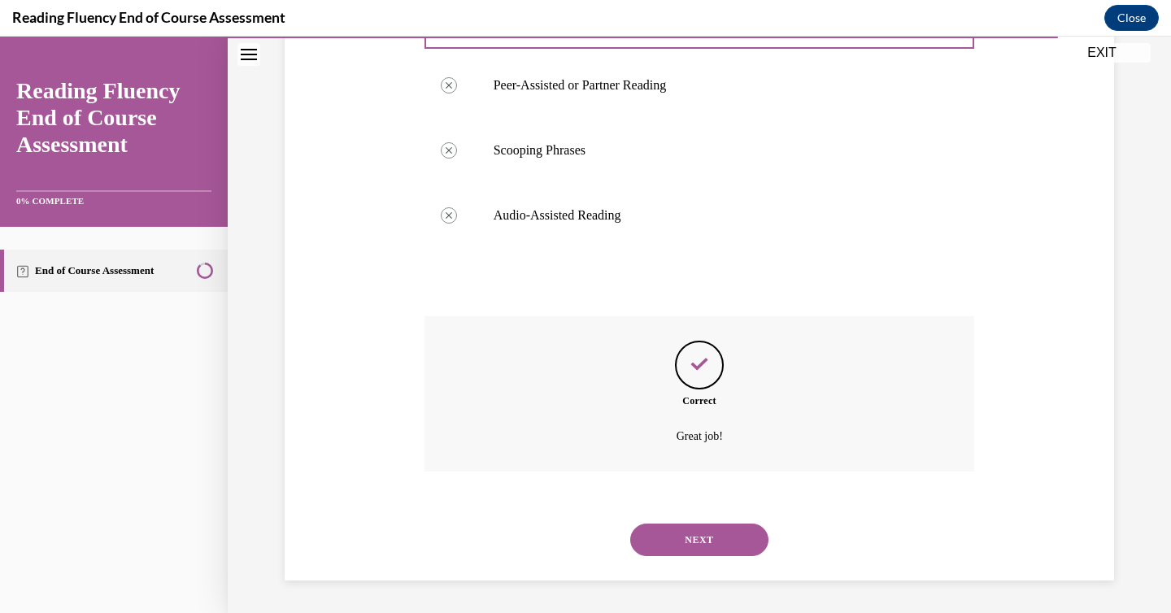
click at [730, 534] on button "NEXT" at bounding box center [699, 540] width 138 height 33
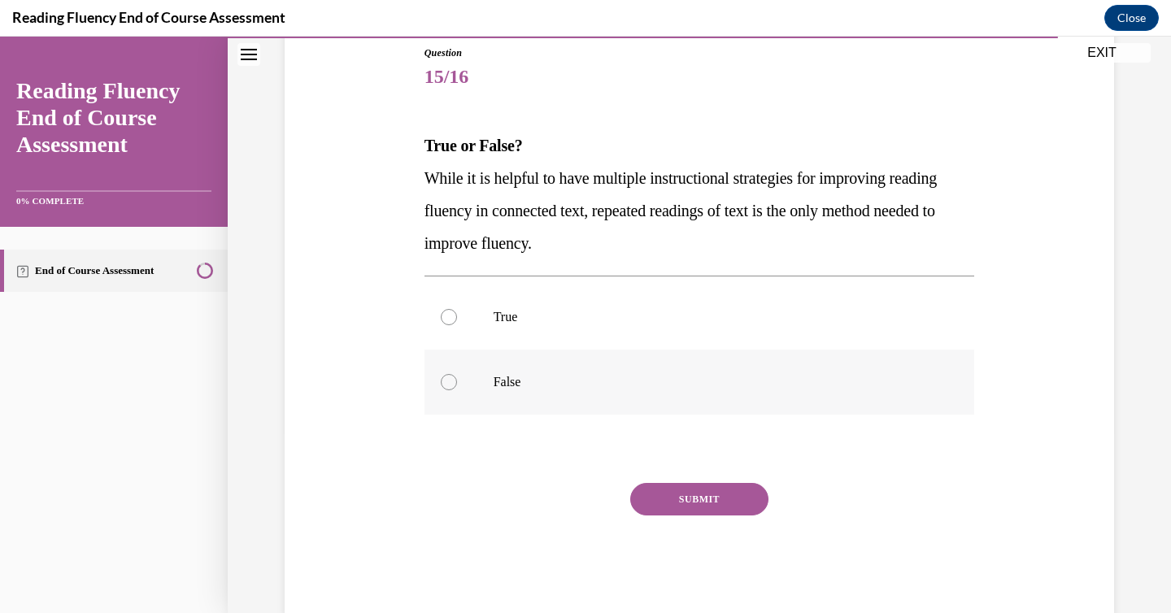
click at [491, 388] on label "False" at bounding box center [700, 382] width 551 height 65
click at [457, 388] on input "False" at bounding box center [449, 382] width 16 height 16
radio input "true"
click at [676, 493] on button "SUBMIT" at bounding box center [699, 499] width 138 height 33
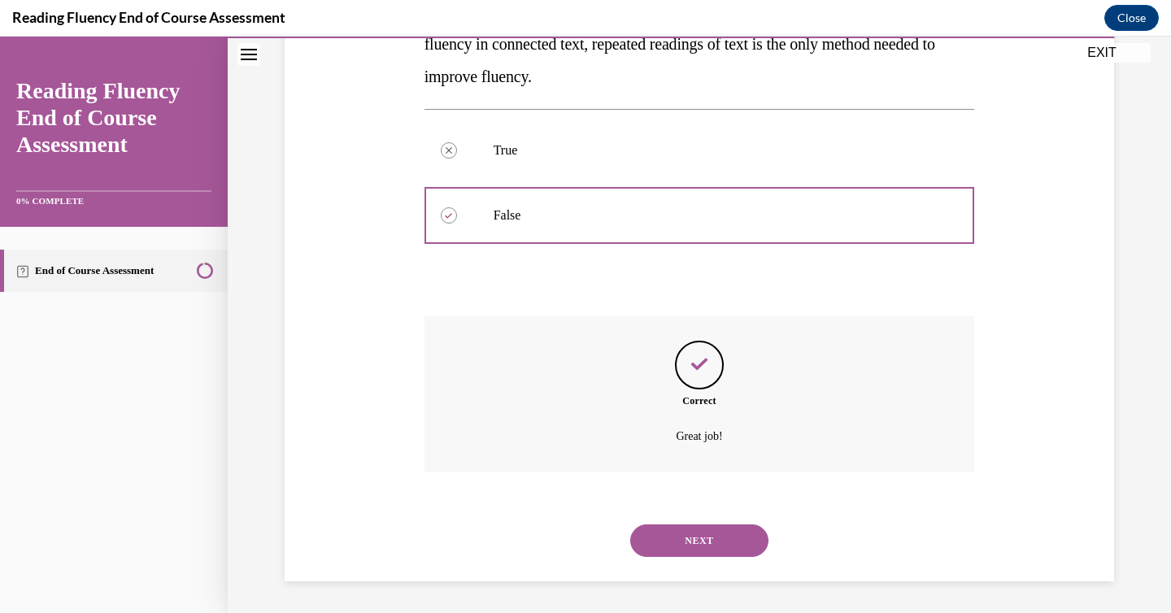
scroll to position [348, 0]
click at [682, 529] on button "NEXT" at bounding box center [699, 540] width 138 height 33
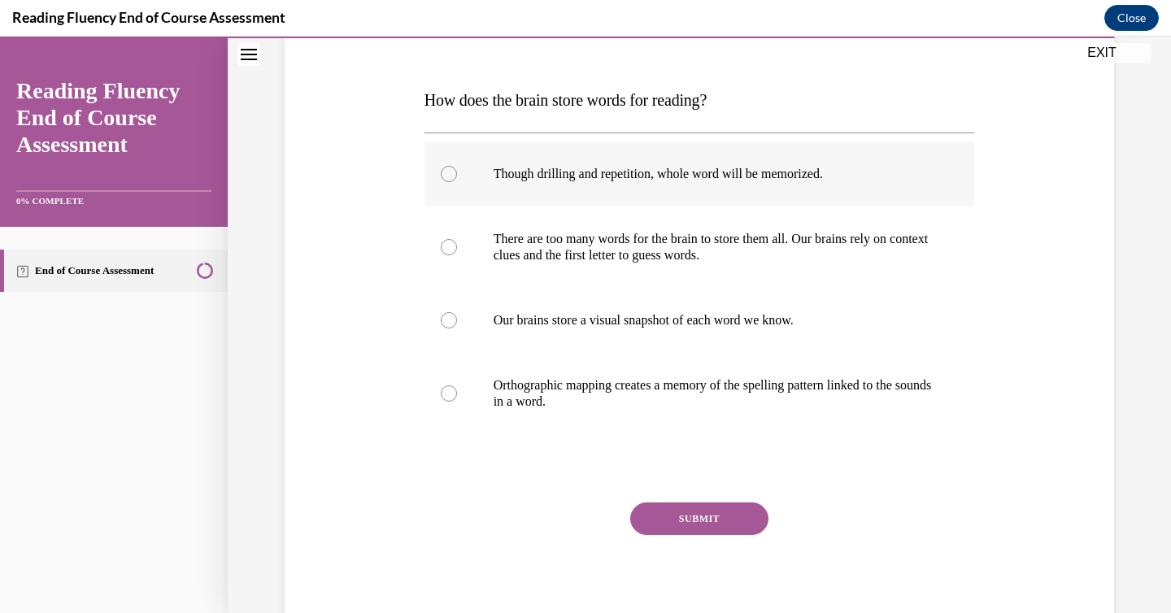
scroll to position [224, 0]
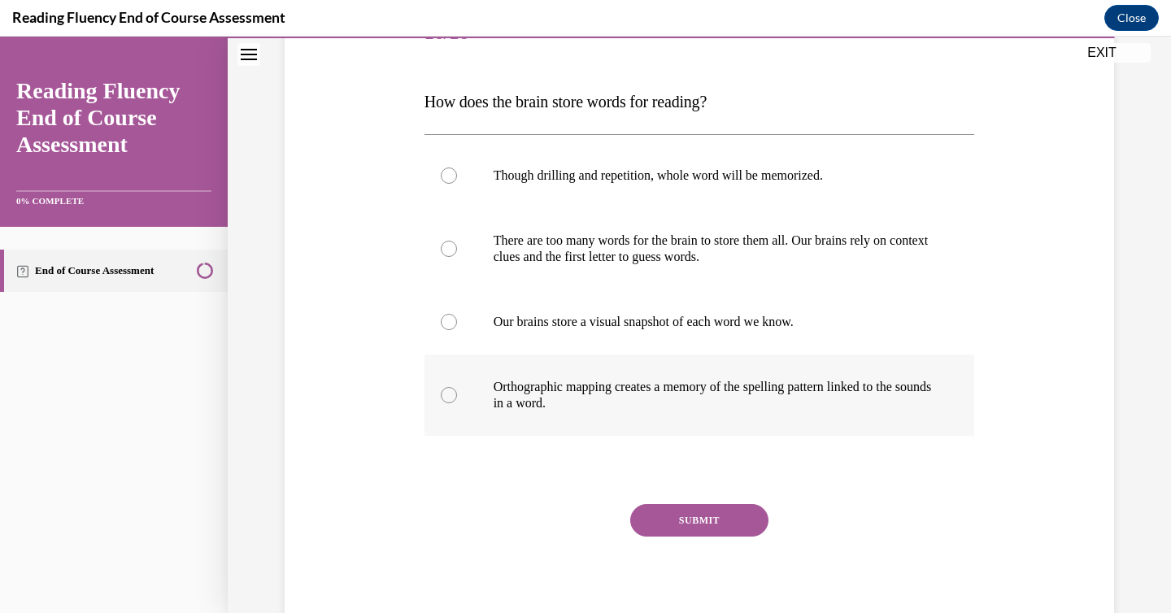
click at [667, 403] on p "Orthographic mapping creates a memory of the spelling pattern linked to the sou…" at bounding box center [714, 395] width 441 height 33
click at [457, 403] on input "Orthographic mapping creates a memory of the spelling pattern linked to the sou…" at bounding box center [449, 395] width 16 height 16
radio input "true"
click at [751, 513] on button "SUBMIT" at bounding box center [699, 520] width 138 height 33
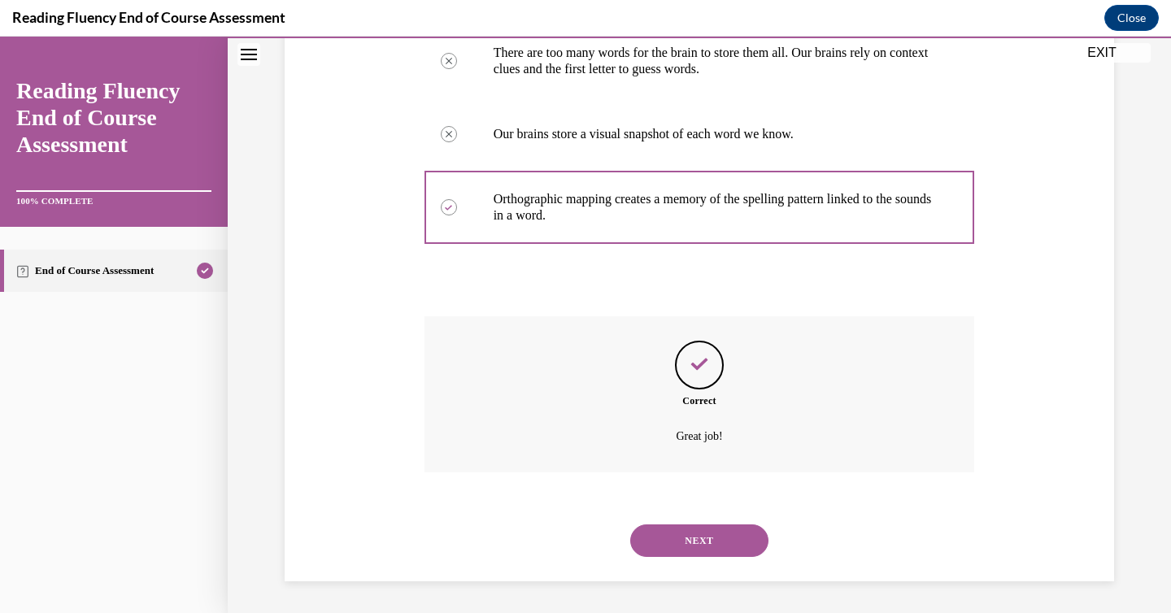
scroll to position [413, 0]
click at [746, 542] on button "NEXT" at bounding box center [699, 540] width 138 height 33
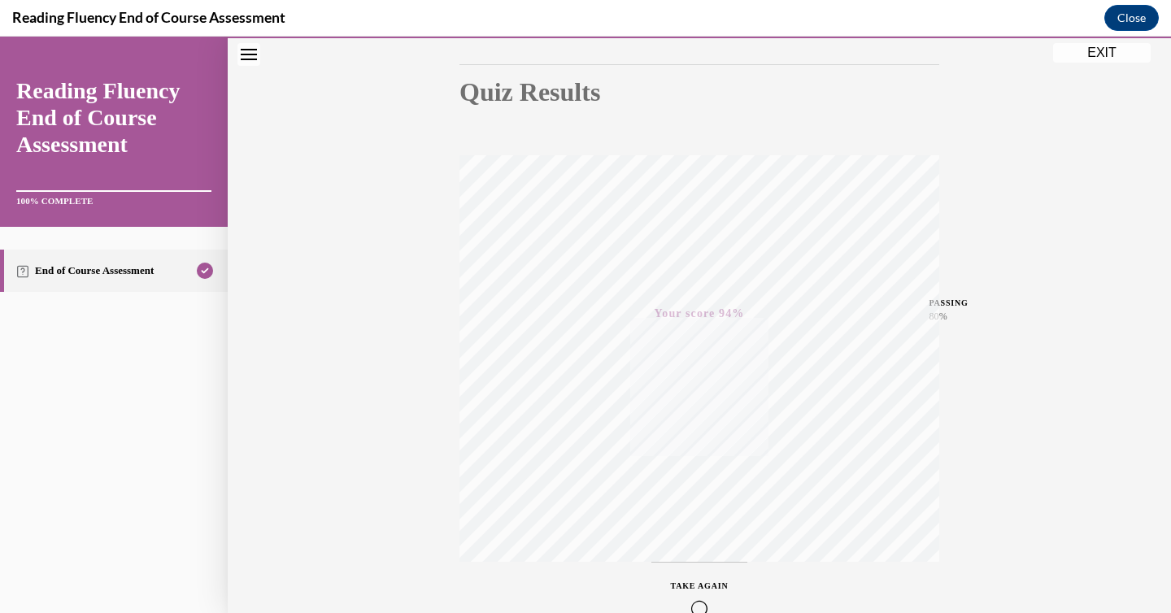
scroll to position [116, 0]
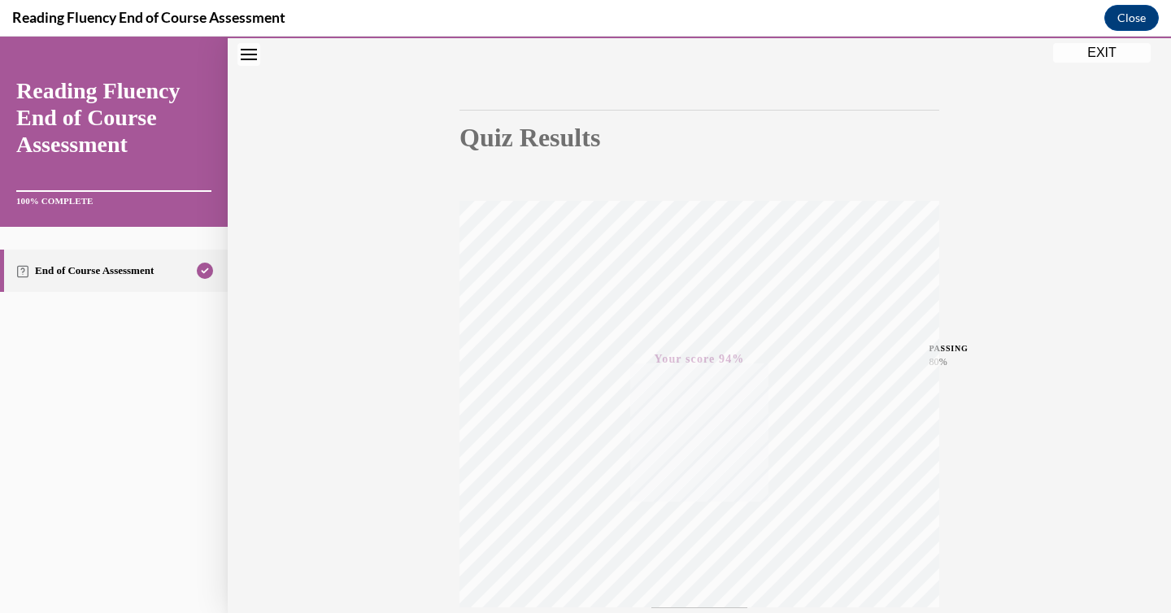
click at [1139, 46] on button "EXIT" at bounding box center [1102, 53] width 98 height 20
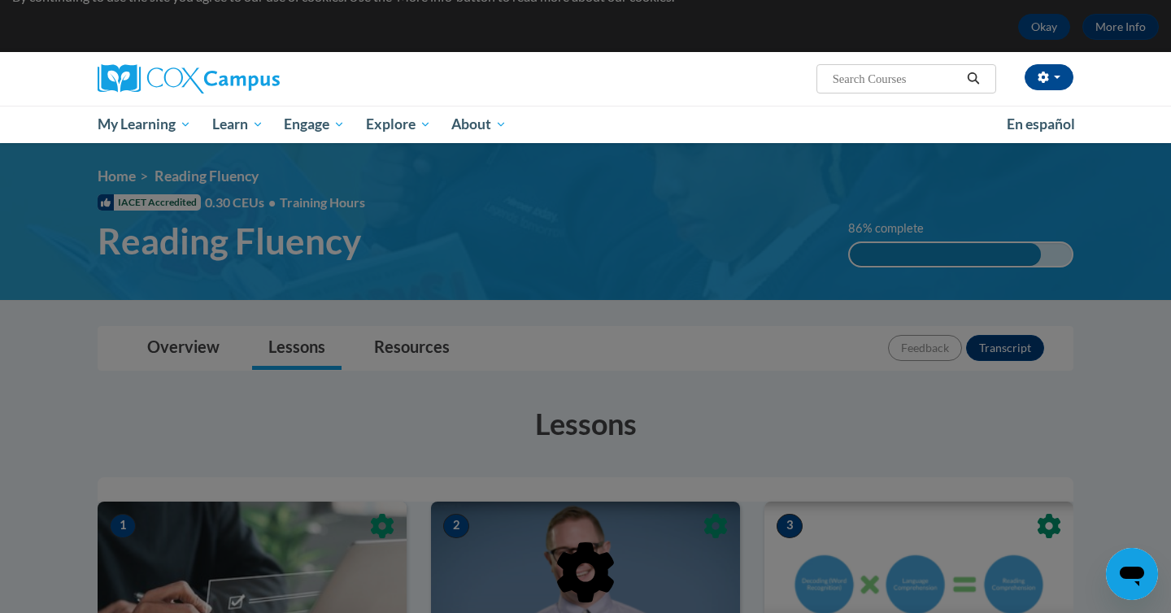
scroll to position [50, 0]
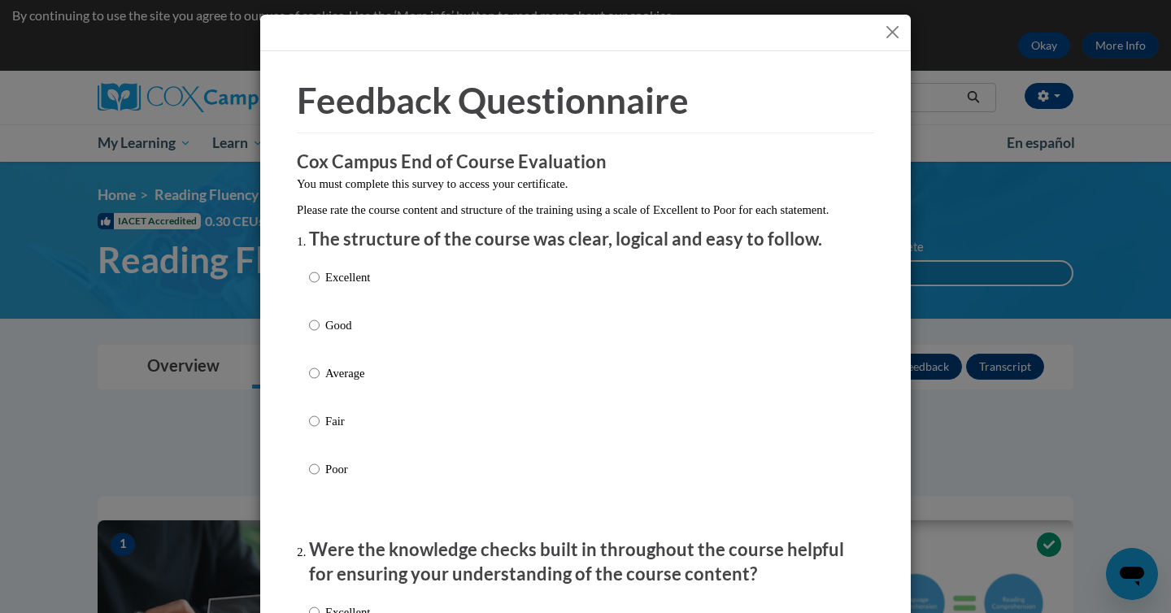
click at [336, 286] on p "Excellent" at bounding box center [347, 277] width 45 height 18
click at [320, 286] on input "Excellent" at bounding box center [314, 277] width 11 height 18
radio input "true"
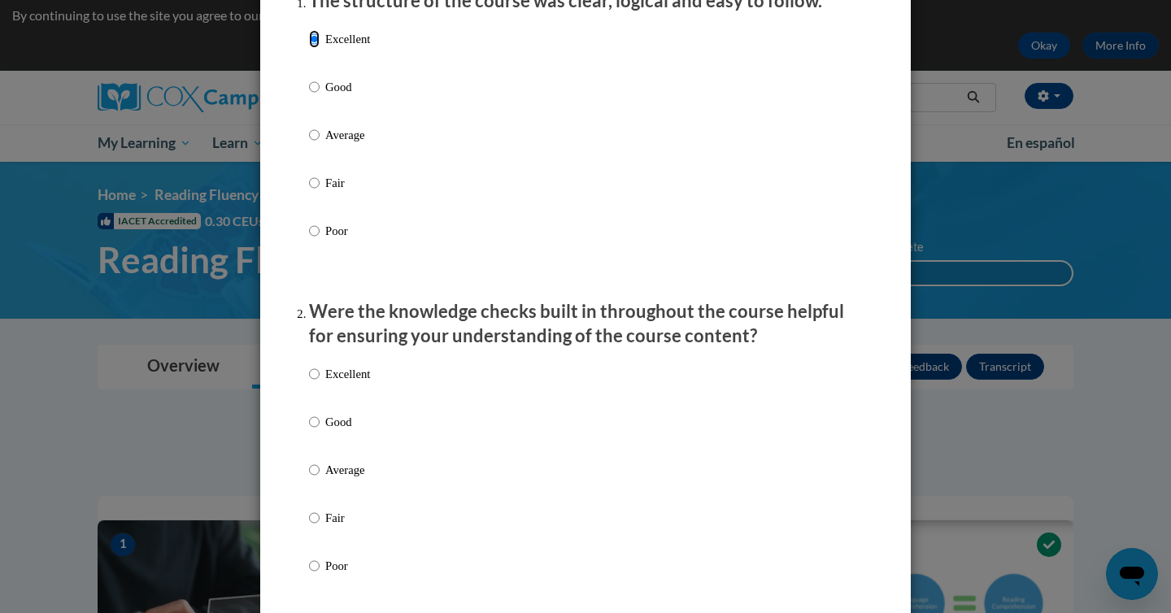
scroll to position [244, 0]
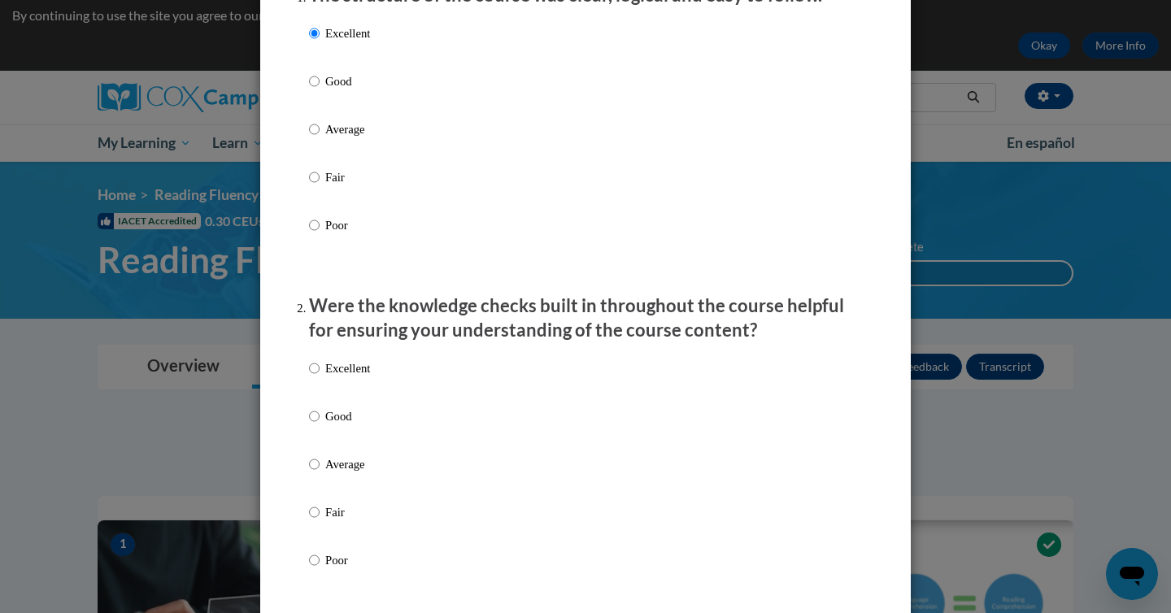
click at [350, 377] on p "Excellent" at bounding box center [347, 368] width 45 height 18
click at [320, 377] on input "Excellent" at bounding box center [314, 368] width 11 height 18
radio input "true"
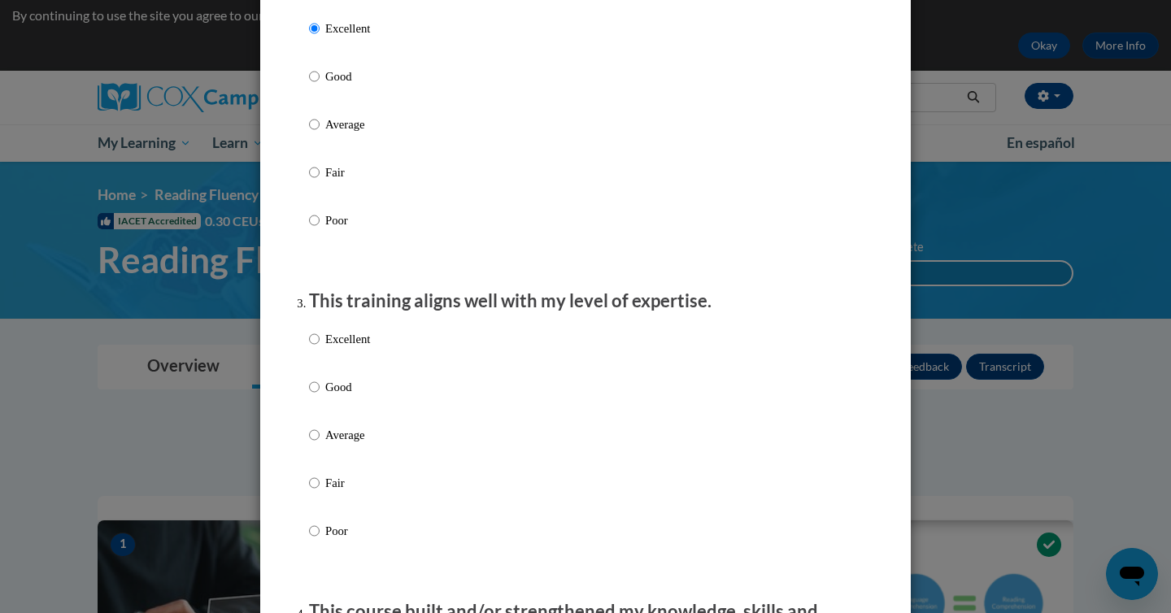
click at [351, 348] on p "Excellent" at bounding box center [347, 339] width 45 height 18
click at [320, 348] on input "Excellent" at bounding box center [314, 339] width 11 height 18
radio input "true"
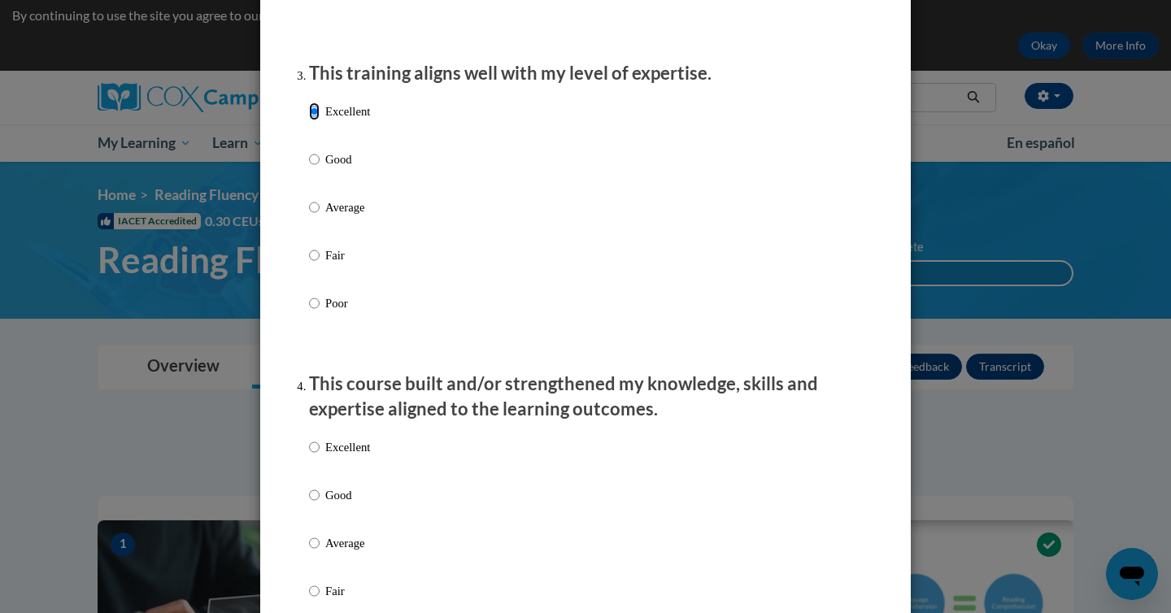
scroll to position [811, 0]
click at [355, 456] on p "Excellent" at bounding box center [347, 448] width 45 height 18
click at [320, 456] on input "Excellent" at bounding box center [314, 448] width 11 height 18
radio input "true"
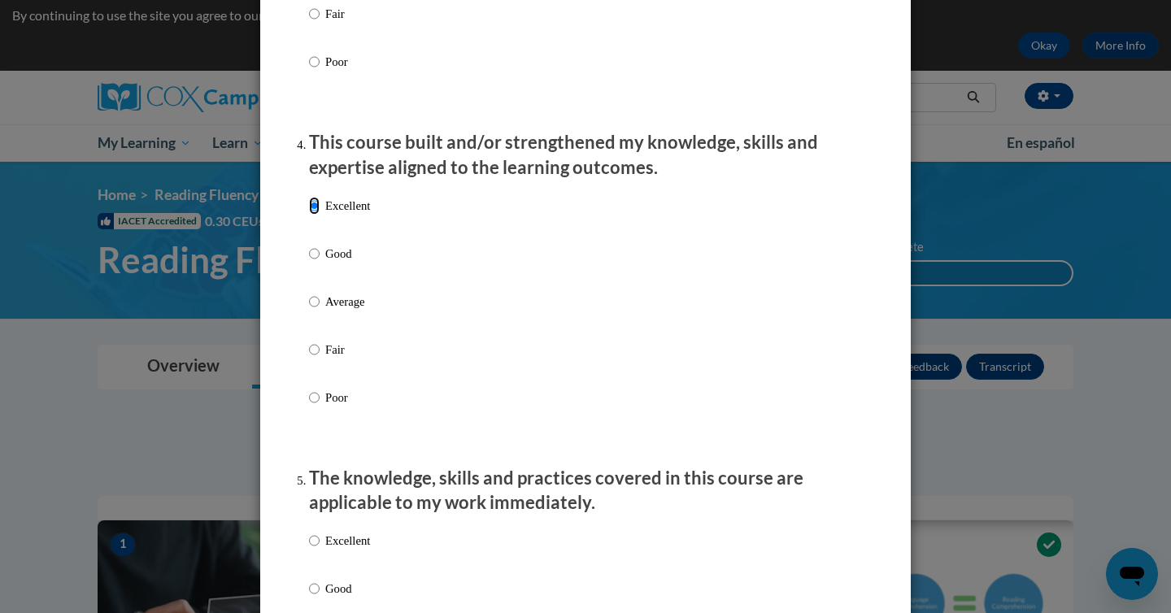
scroll to position [1069, 0]
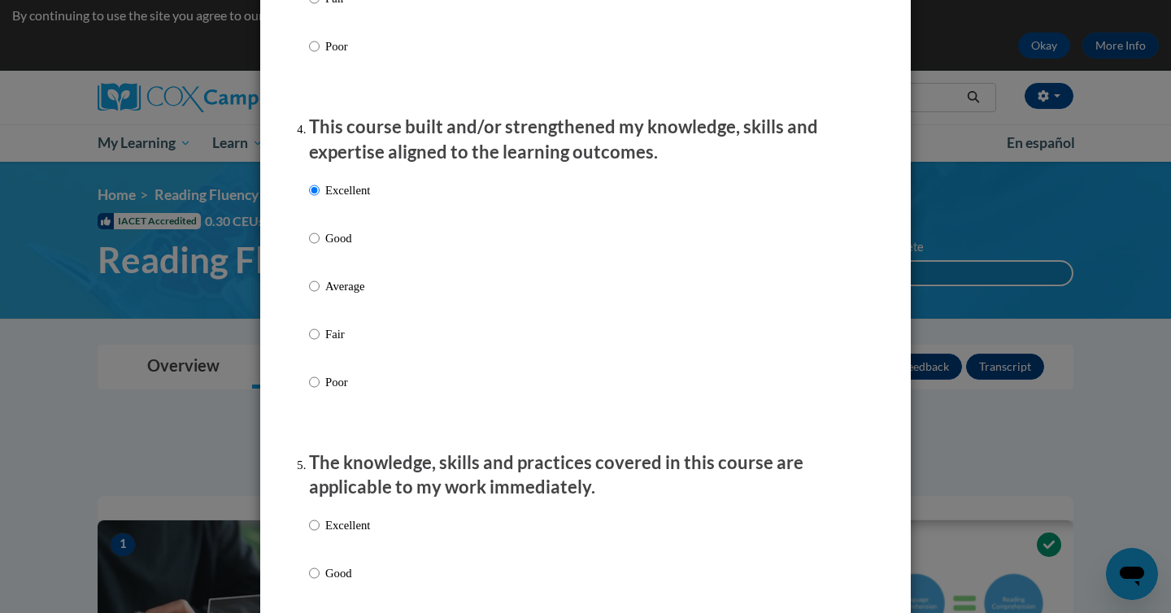
click at [349, 534] on p "Excellent" at bounding box center [347, 525] width 45 height 18
click at [320, 534] on input "Excellent" at bounding box center [314, 525] width 11 height 18
radio input "true"
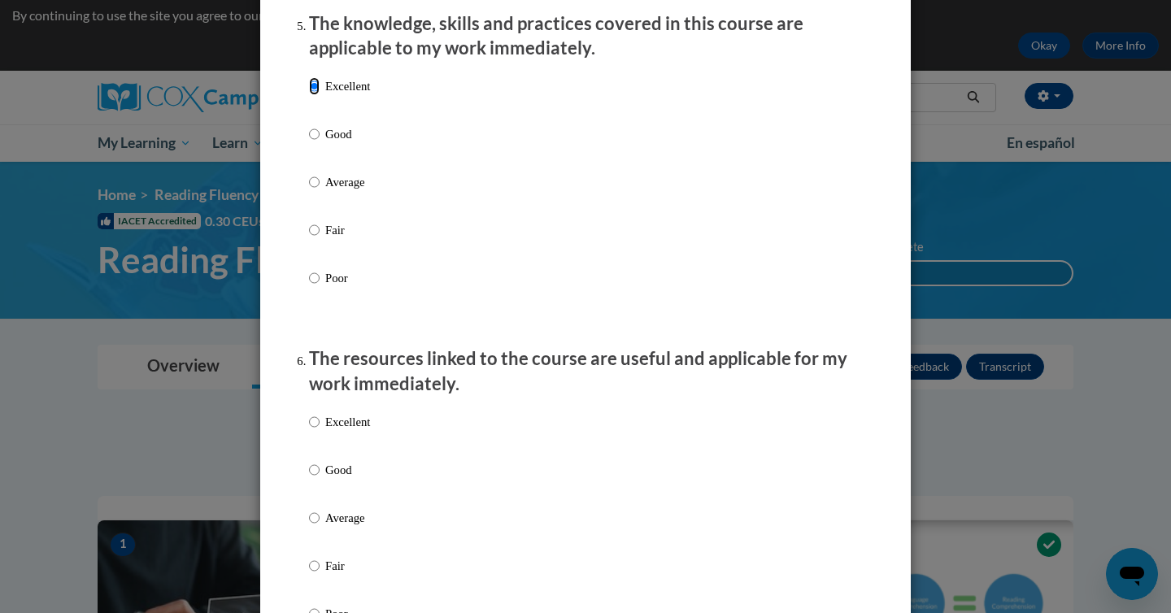
scroll to position [1553, 0]
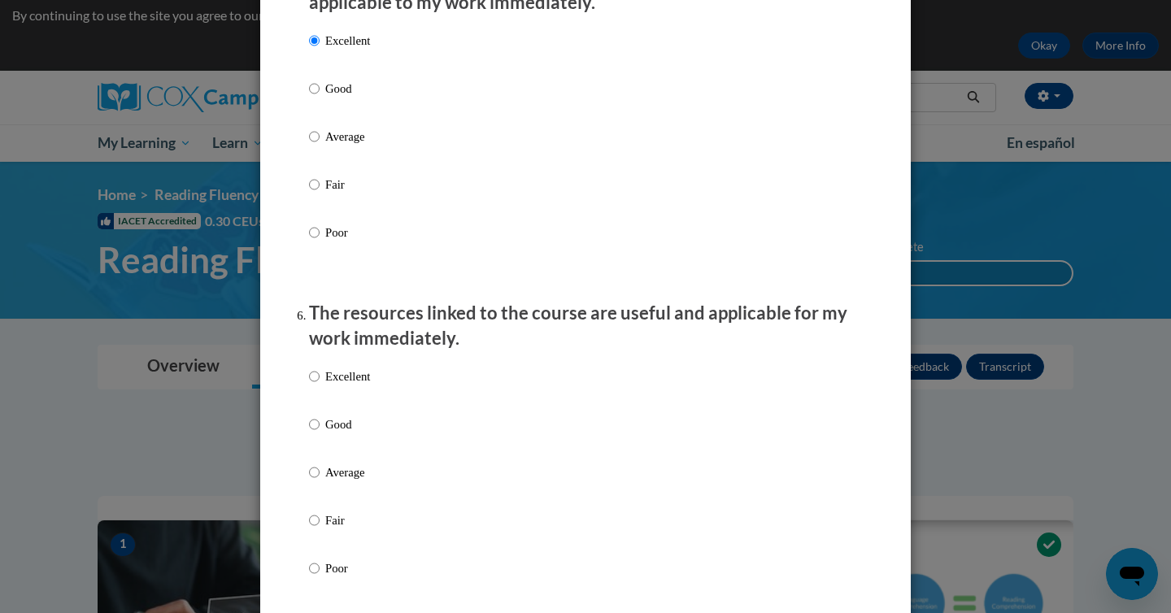
click at [343, 385] on p "Excellent" at bounding box center [347, 377] width 45 height 18
click at [320, 385] on input "Excellent" at bounding box center [314, 377] width 11 height 18
radio input "true"
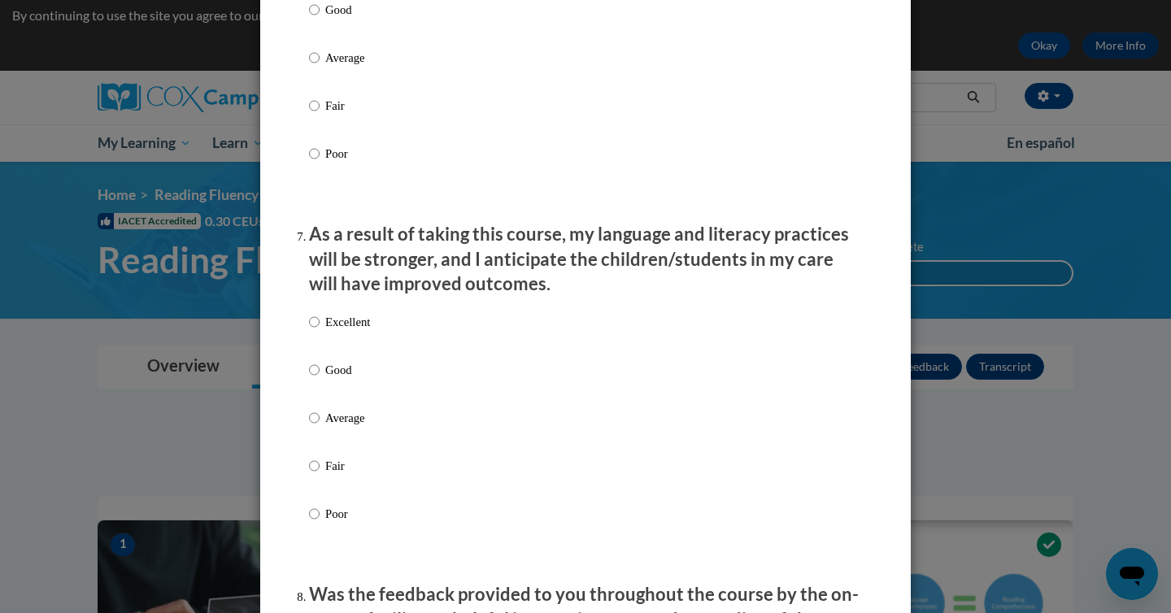
click at [344, 331] on p "Excellent" at bounding box center [347, 322] width 45 height 18
click at [320, 331] on input "Excellent" at bounding box center [314, 322] width 11 height 18
radio input "true"
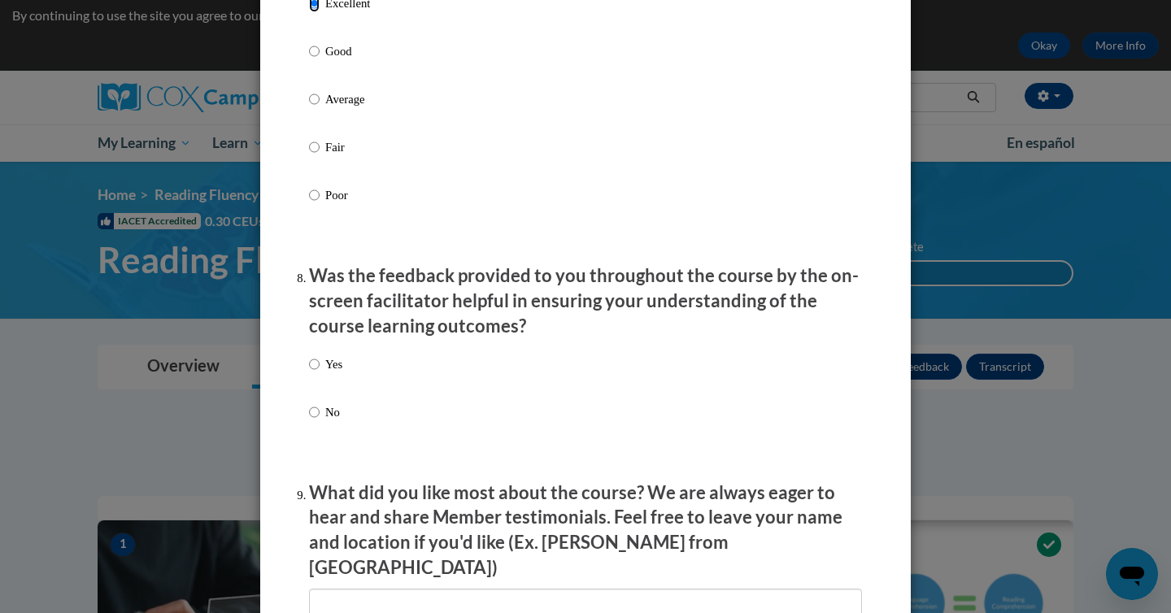
scroll to position [2298, 0]
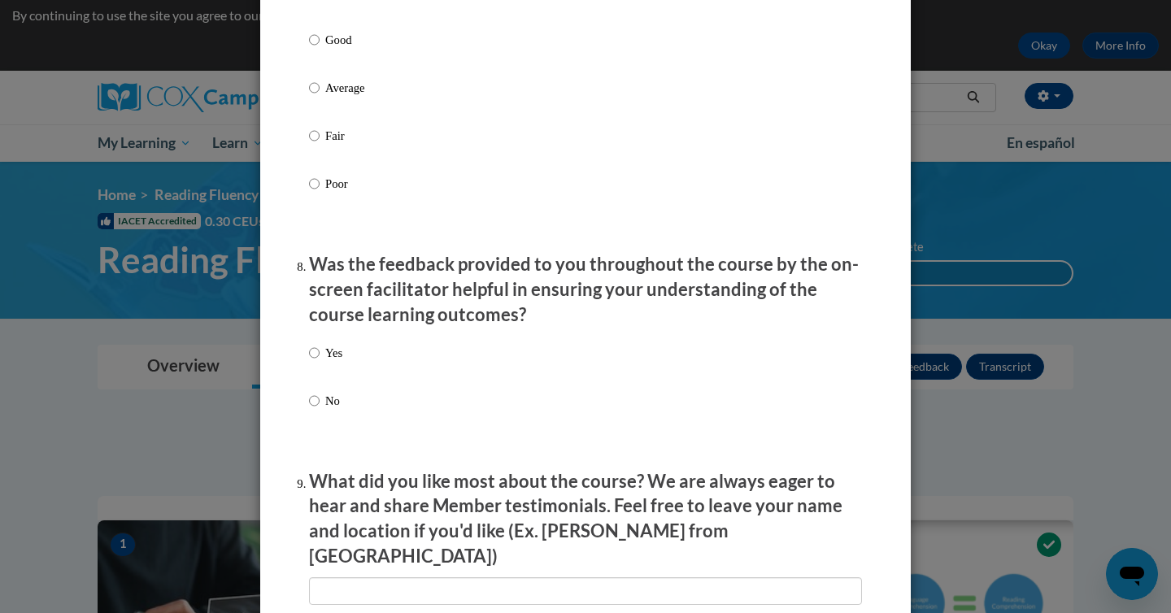
click at [325, 362] on p "Yes" at bounding box center [333, 353] width 17 height 18
click at [320, 362] on input "Yes" at bounding box center [314, 353] width 11 height 18
radio input "true"
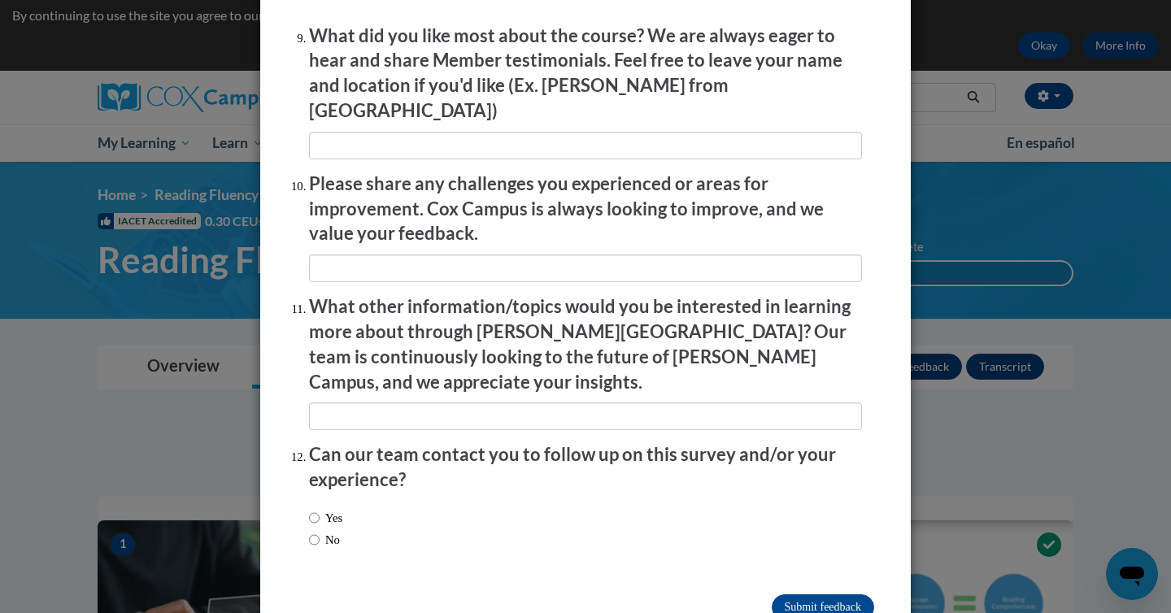
scroll to position [2770, 0]
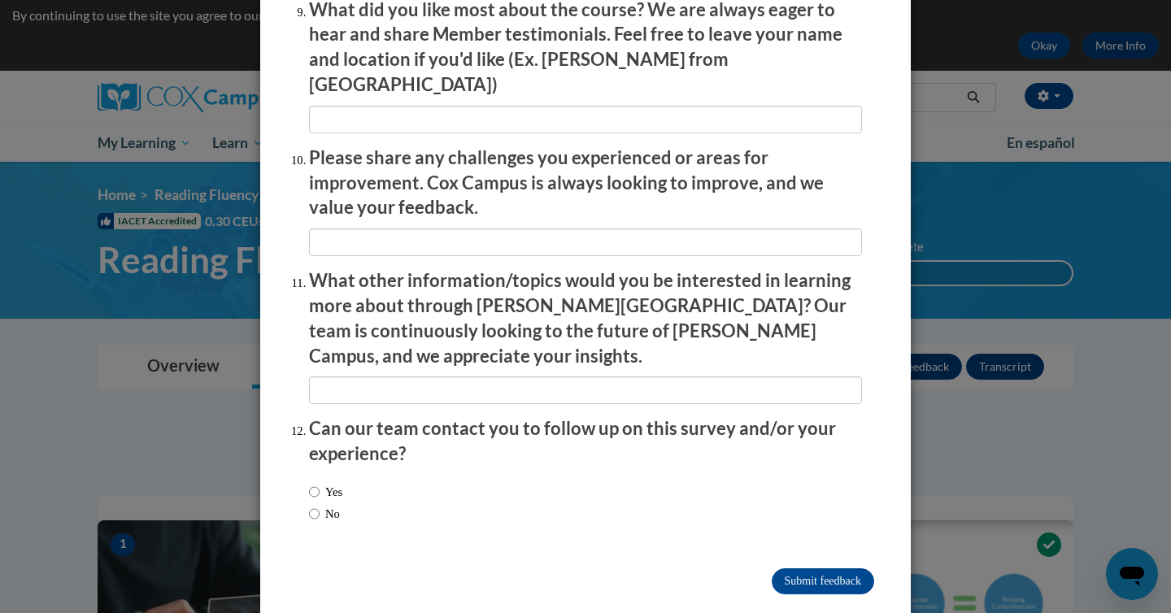
click at [330, 505] on label "No" at bounding box center [324, 514] width 31 height 18
click at [320, 505] on input "No" at bounding box center [314, 514] width 11 height 18
radio input "true"
click at [790, 568] on input "Submit feedback" at bounding box center [823, 581] width 102 height 26
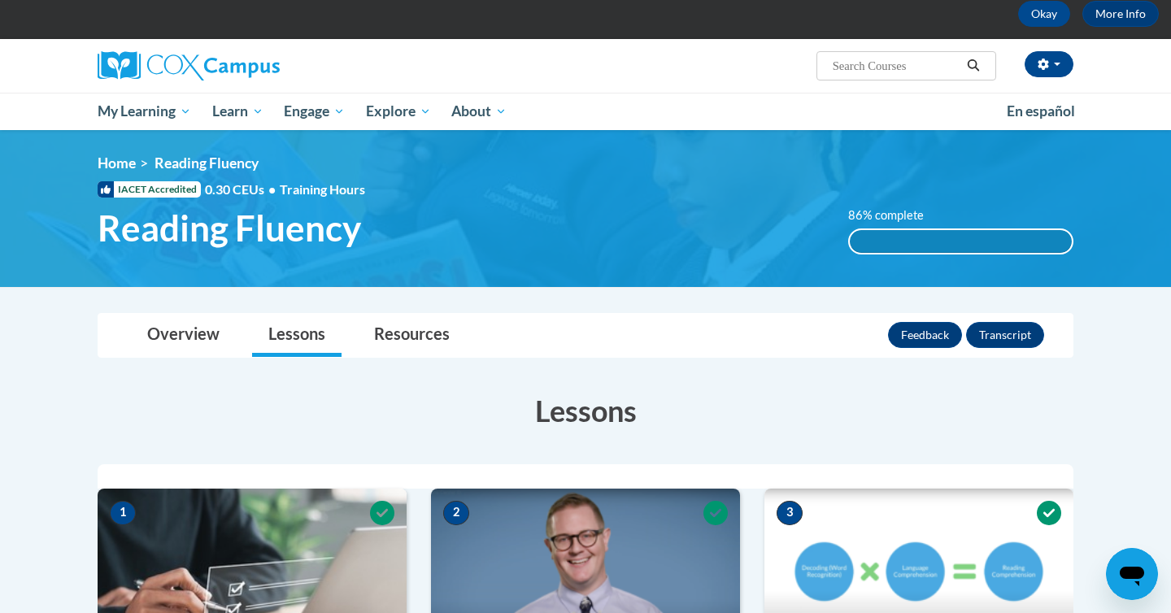
scroll to position [0, 0]
